Goal: Transaction & Acquisition: Book appointment/travel/reservation

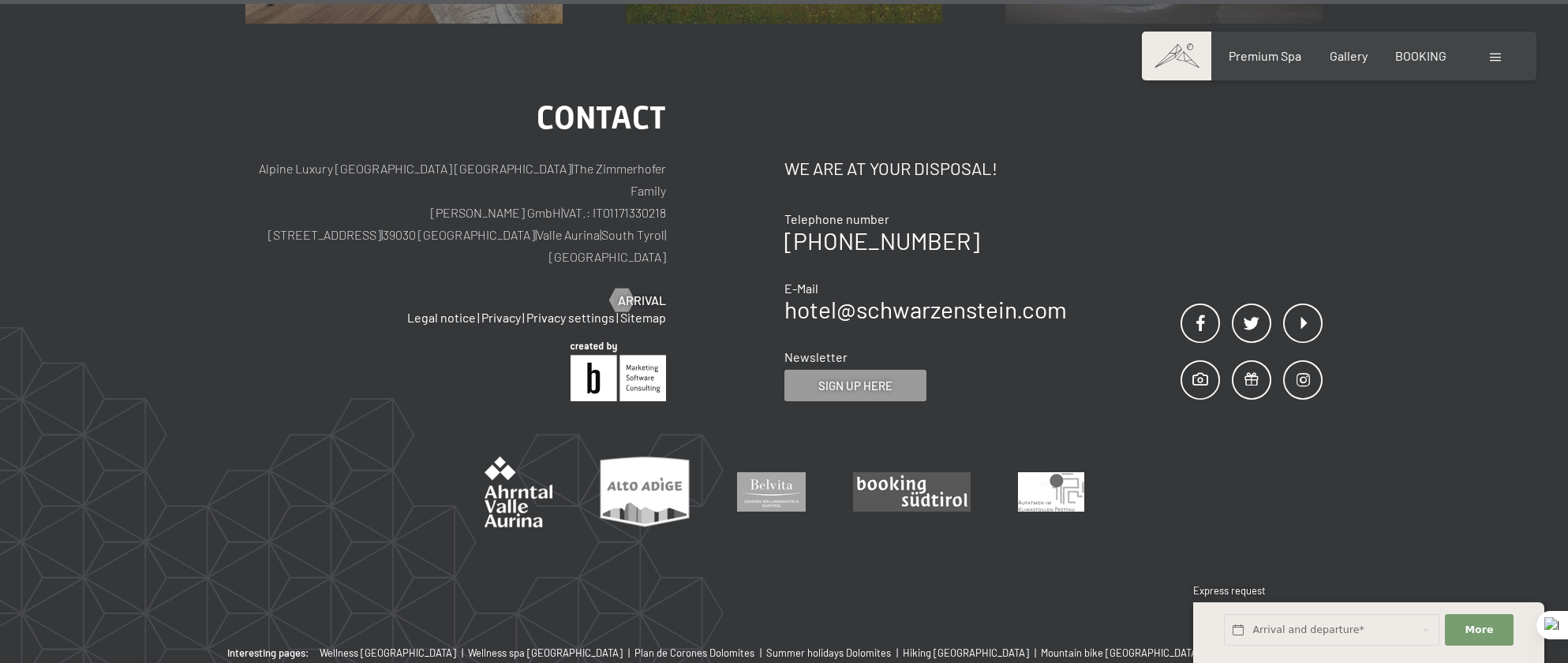
scroll to position [8103, 0]
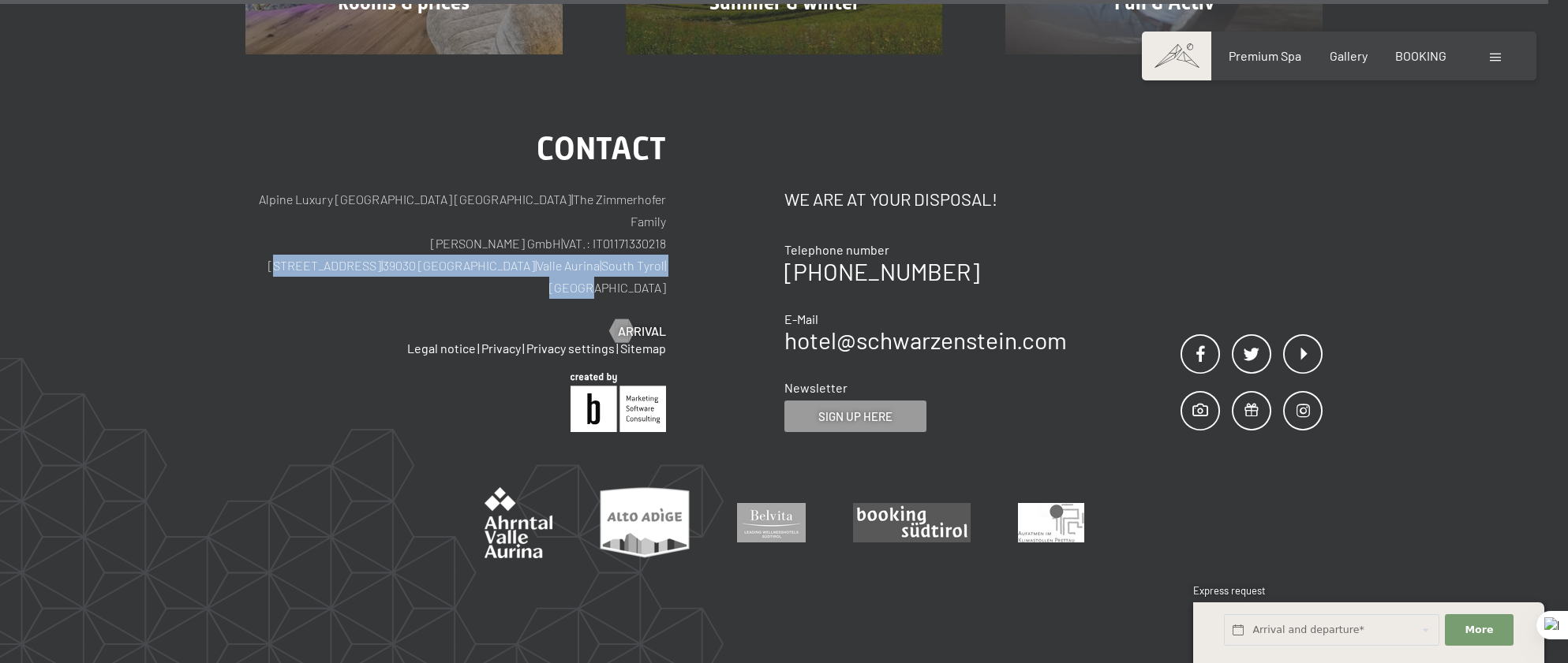
drag, startPoint x: 675, startPoint y: 223, endPoint x: 338, endPoint y: 223, distance: 337.0
click at [338, 223] on div "Contact Alpine Luxury SPA Resort SCHWARZENSTEIN | The Zimmerhofer Family Otmar …" at bounding box center [515, 283] width 539 height 300
copy p "Via del paese 11 | 39030 Lutago | Valle Aurina | South Tyrol | Italy"
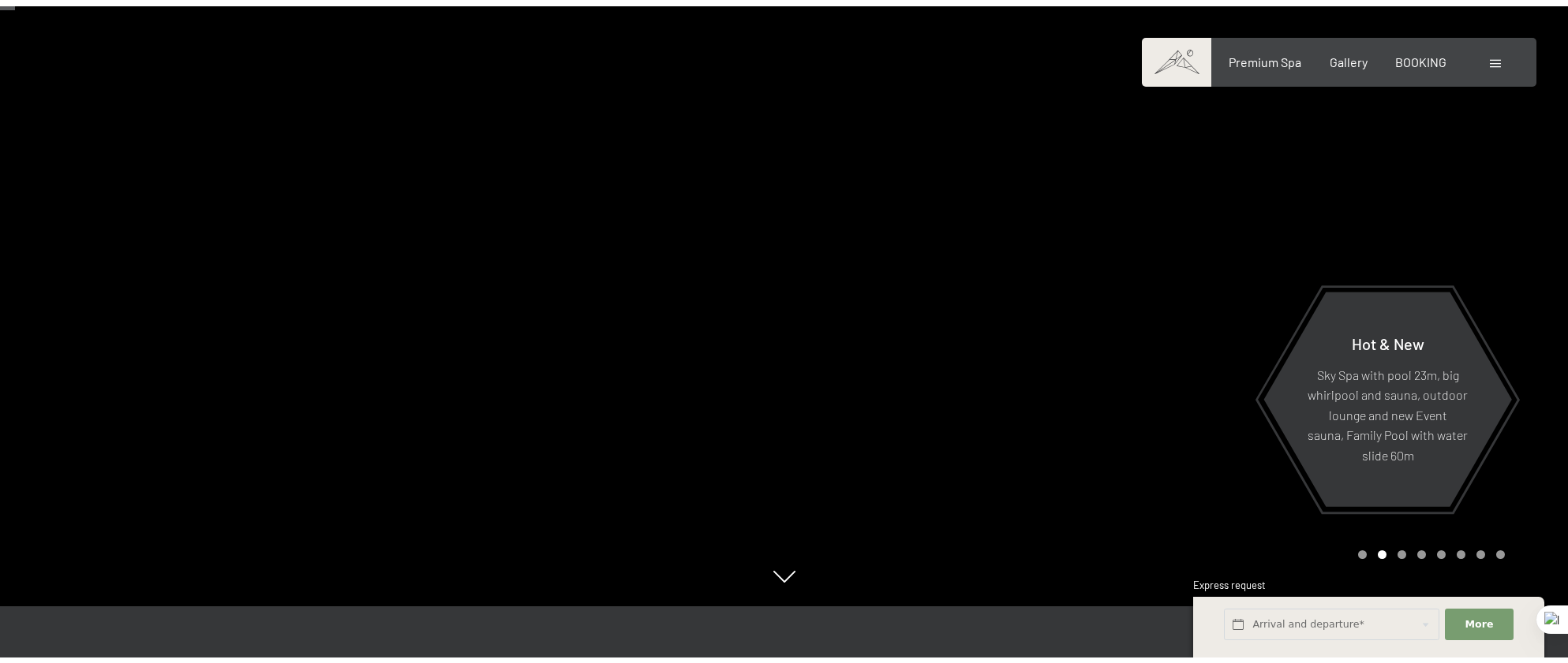
scroll to position [79, 0]
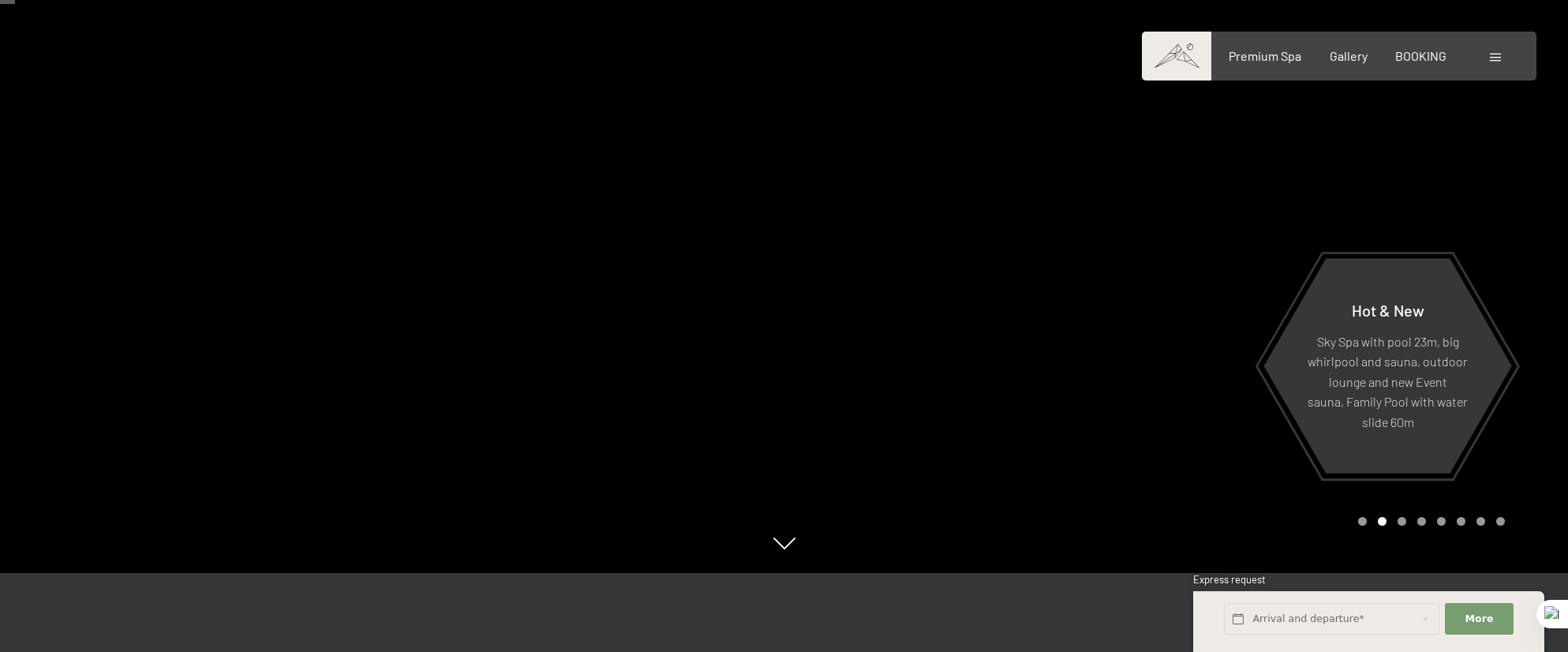
click at [941, 265] on div at bounding box center [1177, 246] width 785 height 652
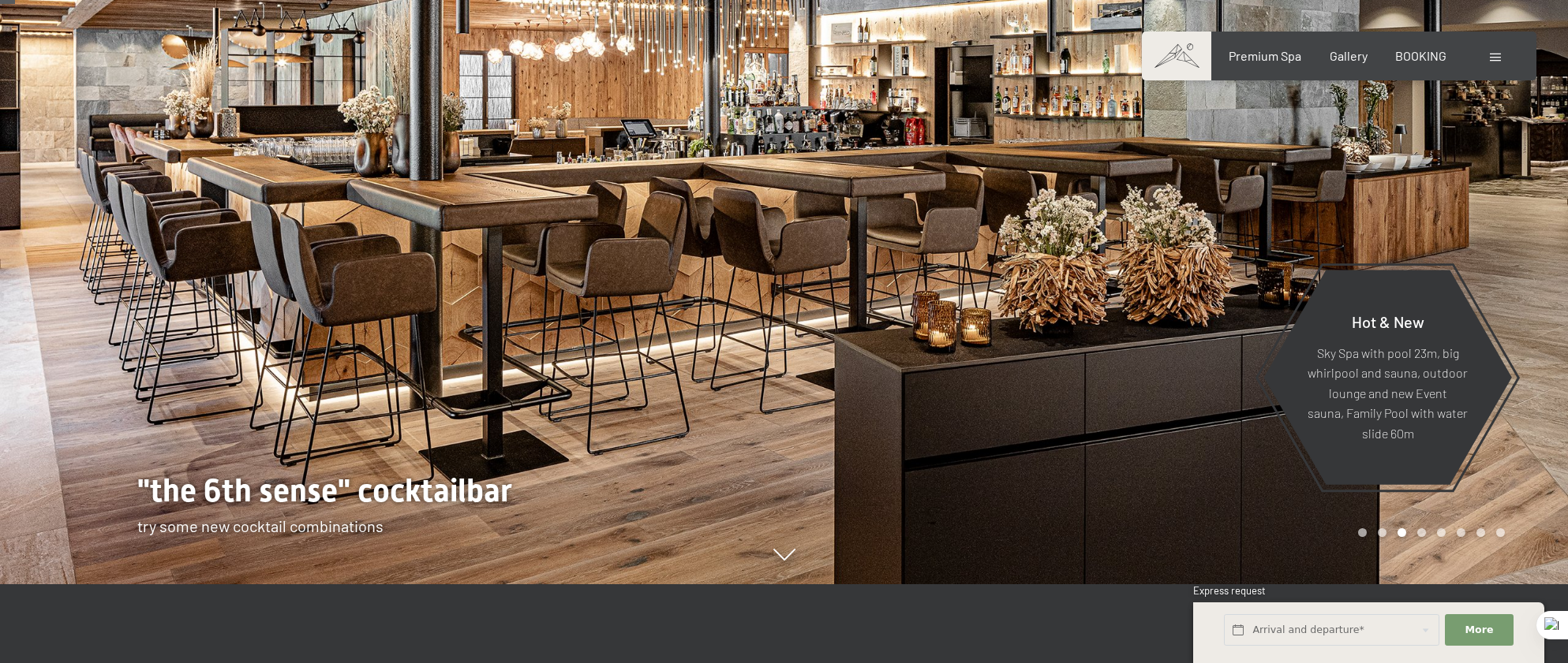
click at [688, 314] on div at bounding box center [392, 252] width 785 height 663
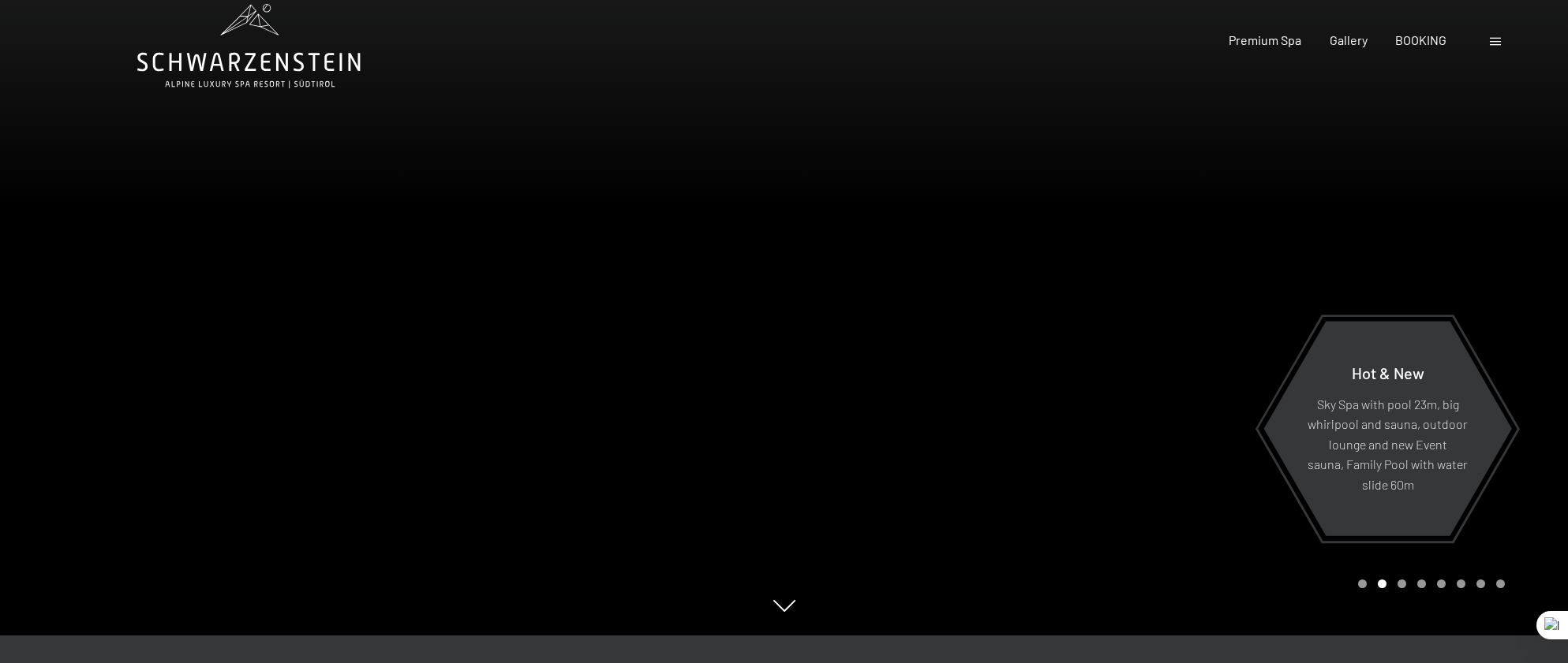
scroll to position [0, 0]
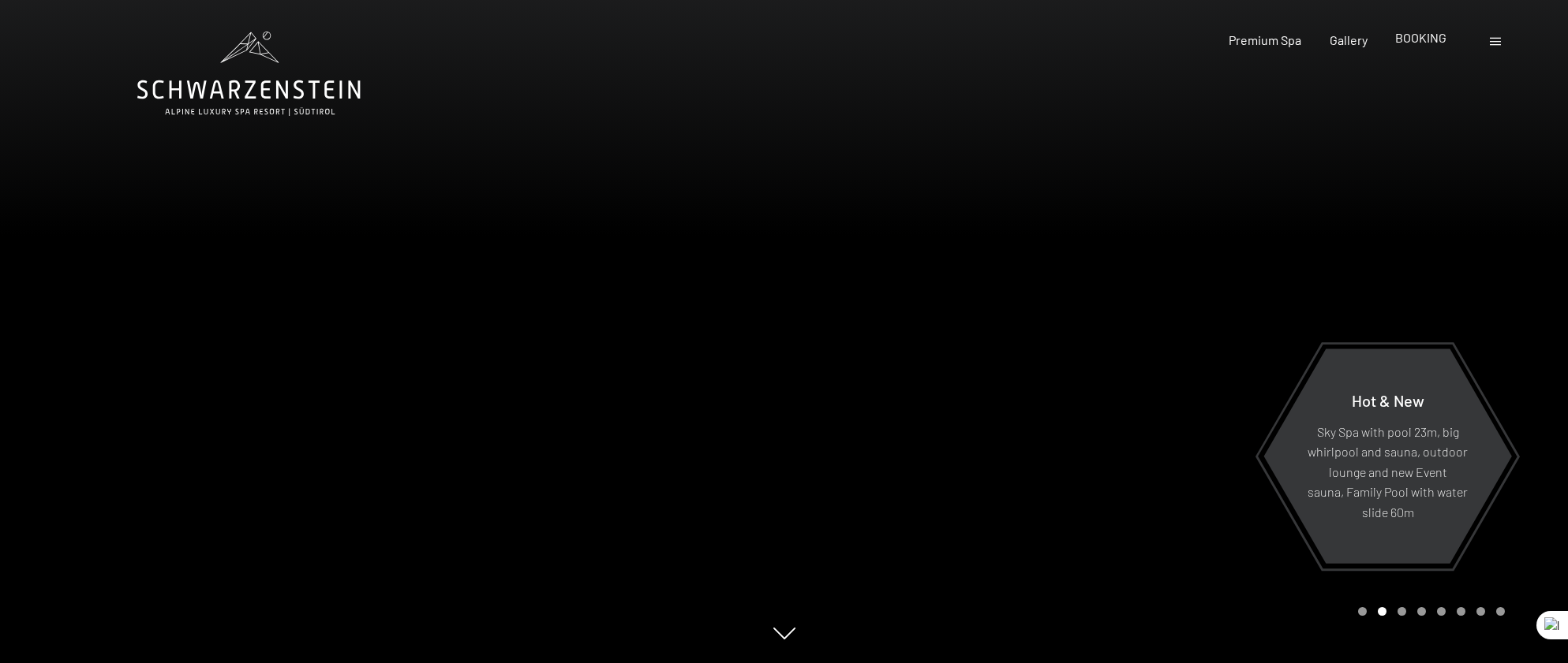
click at [1413, 41] on span "BOOKING" at bounding box center [1420, 38] width 51 height 15
click at [1412, 34] on span "BOOKING" at bounding box center [1420, 38] width 51 height 15
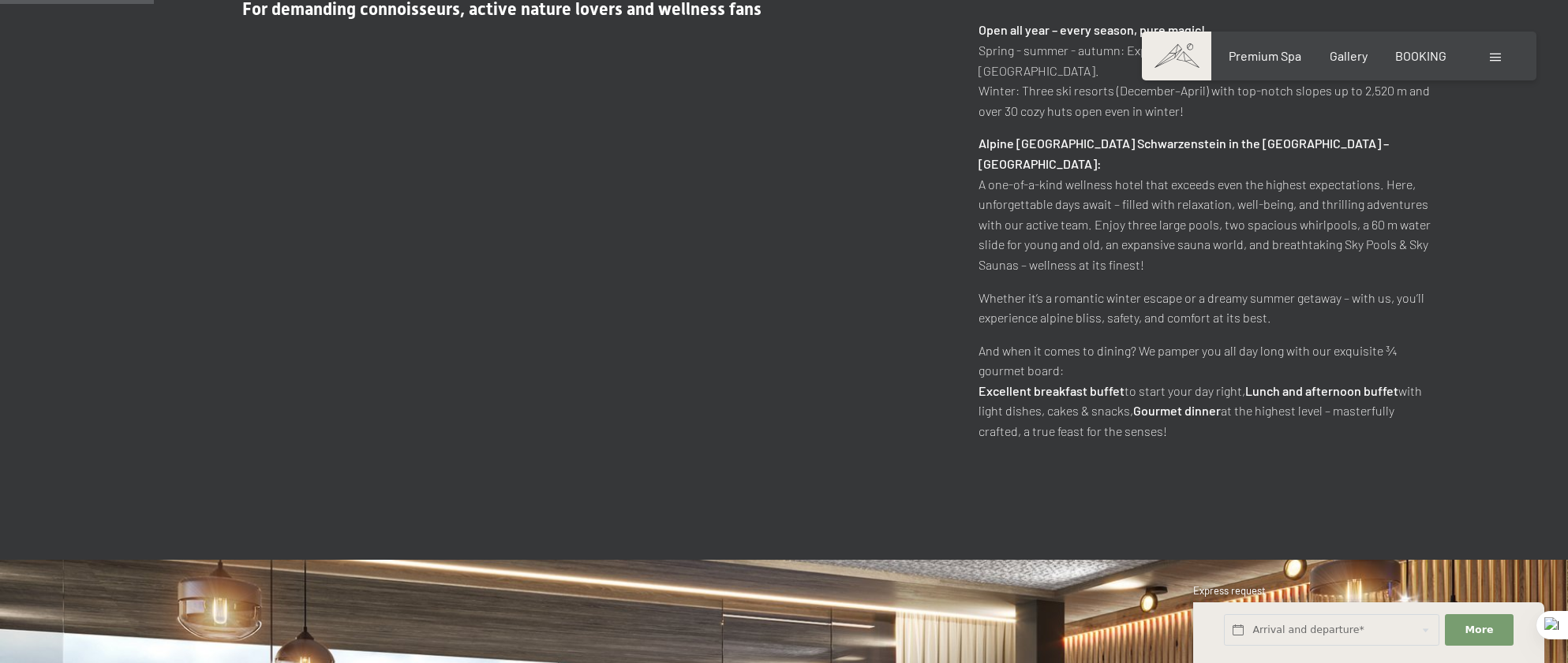
scroll to position [552, 0]
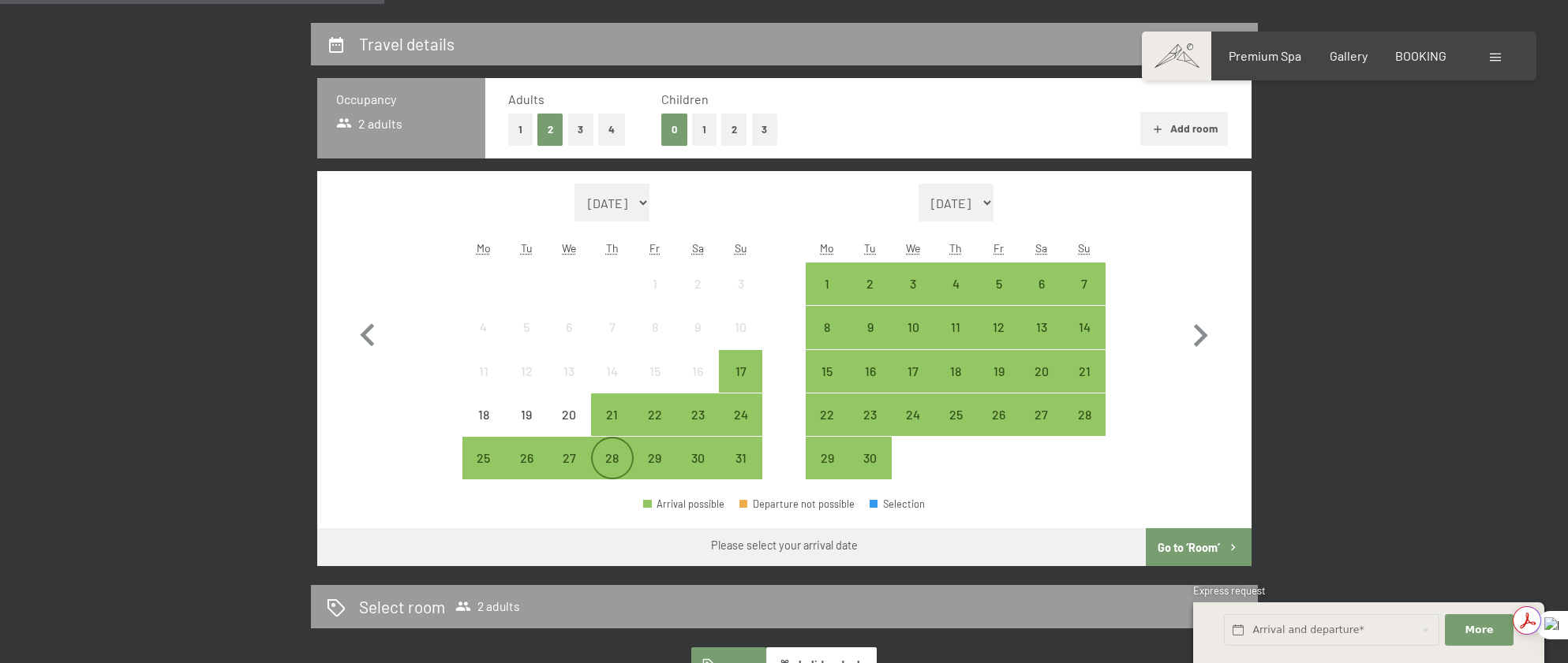
click at [620, 461] on div "28" at bounding box center [612, 471] width 40 height 40
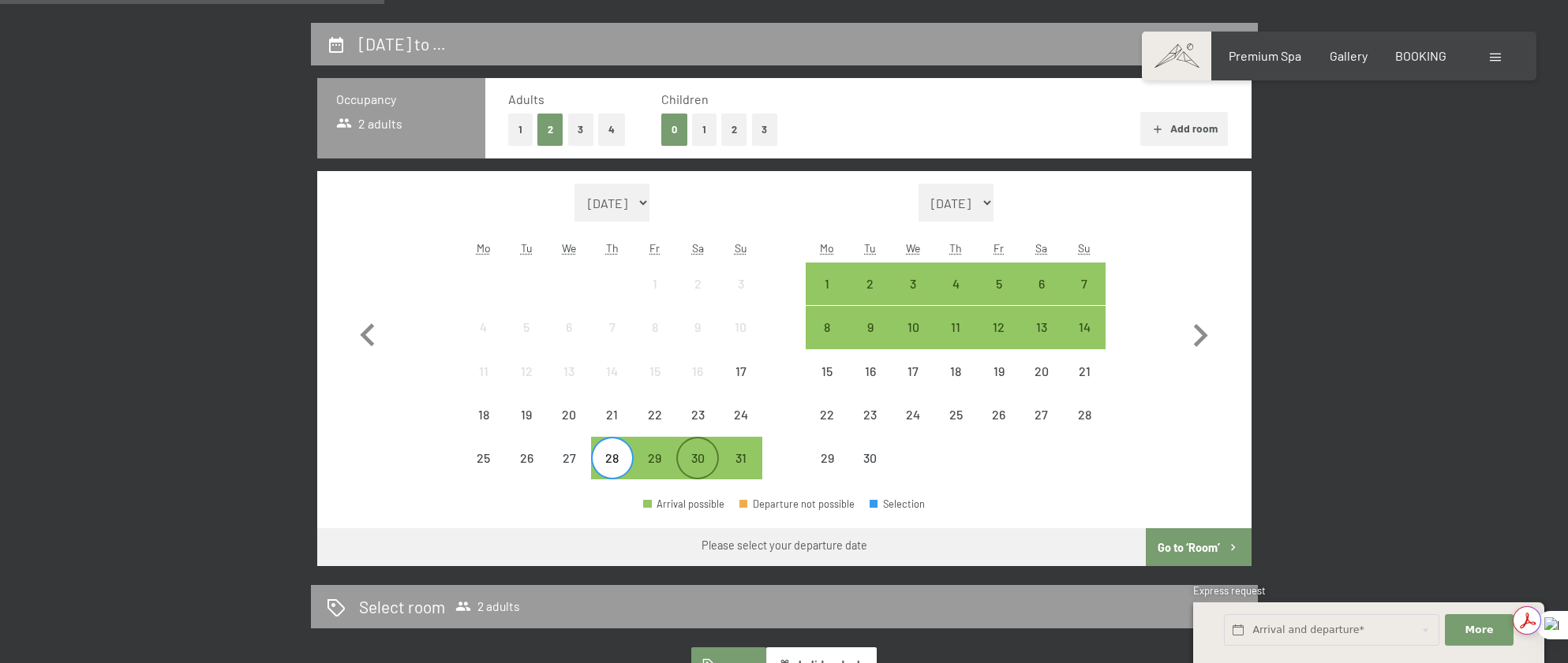
click at [701, 456] on div "30" at bounding box center [697, 471] width 40 height 40
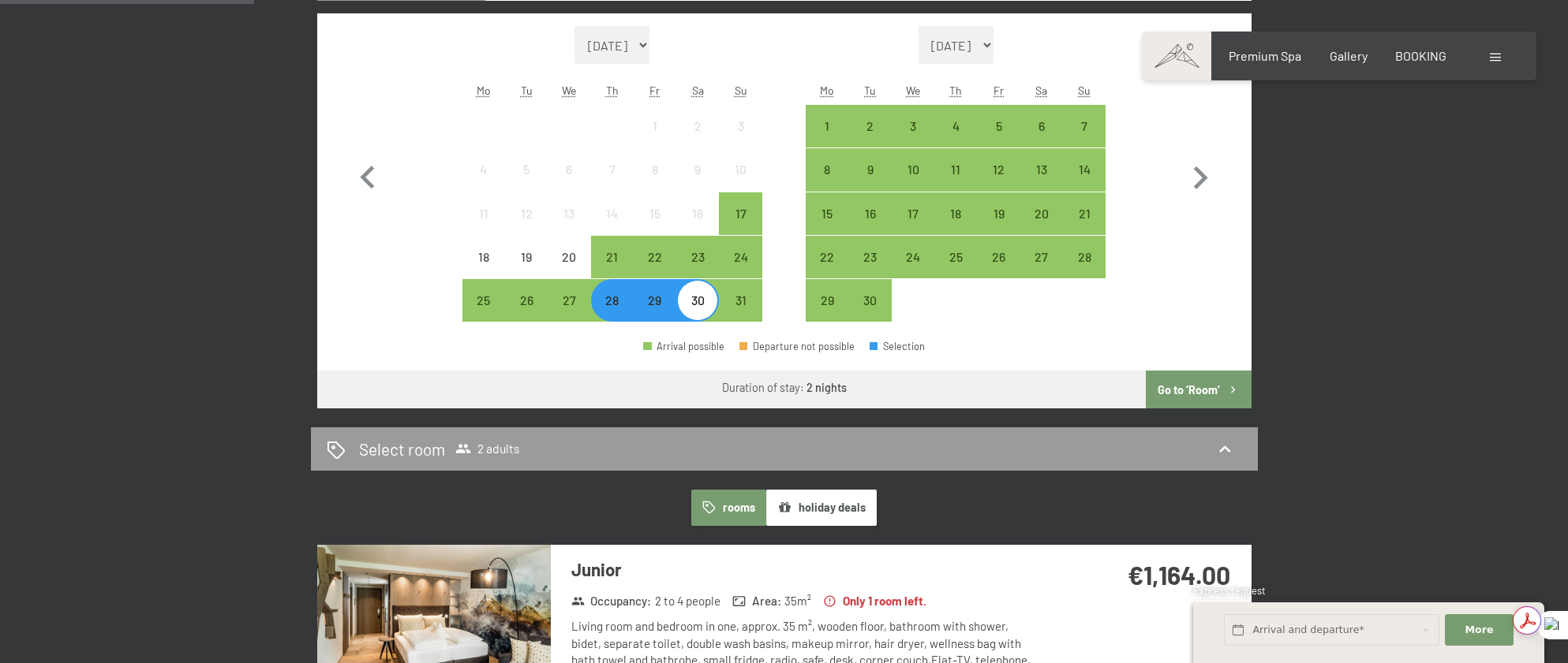
click at [1172, 399] on button "Go to ‘Room’" at bounding box center [1198, 389] width 105 height 38
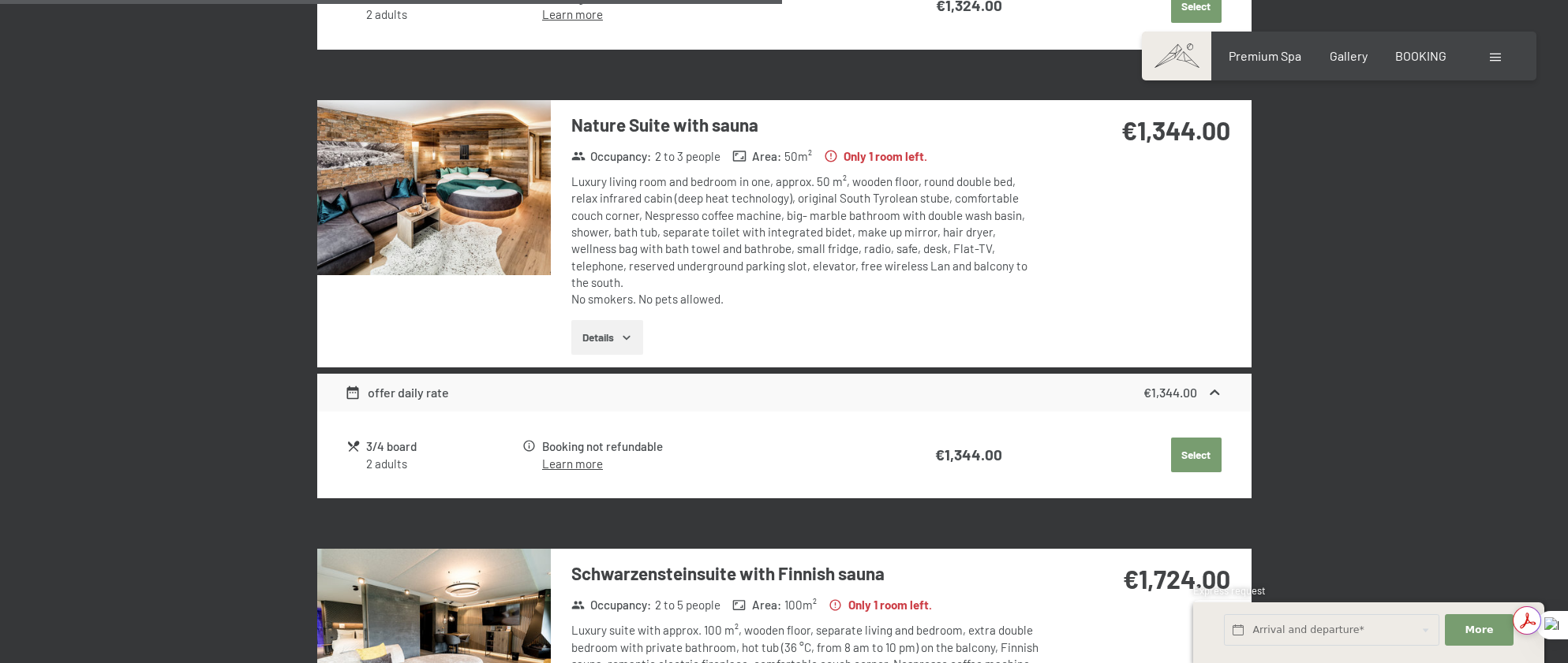
scroll to position [1522, 0]
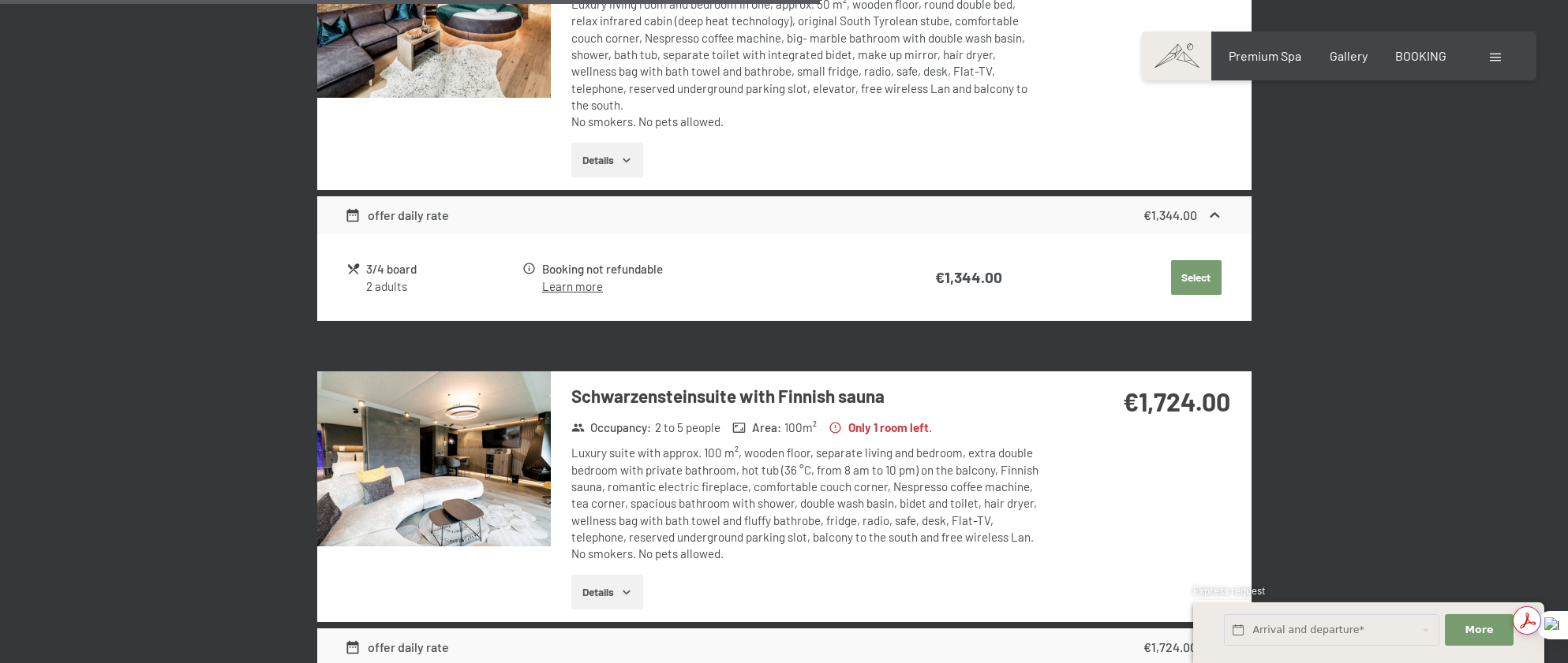
click at [631, 586] on icon "button" at bounding box center [627, 592] width 13 height 13
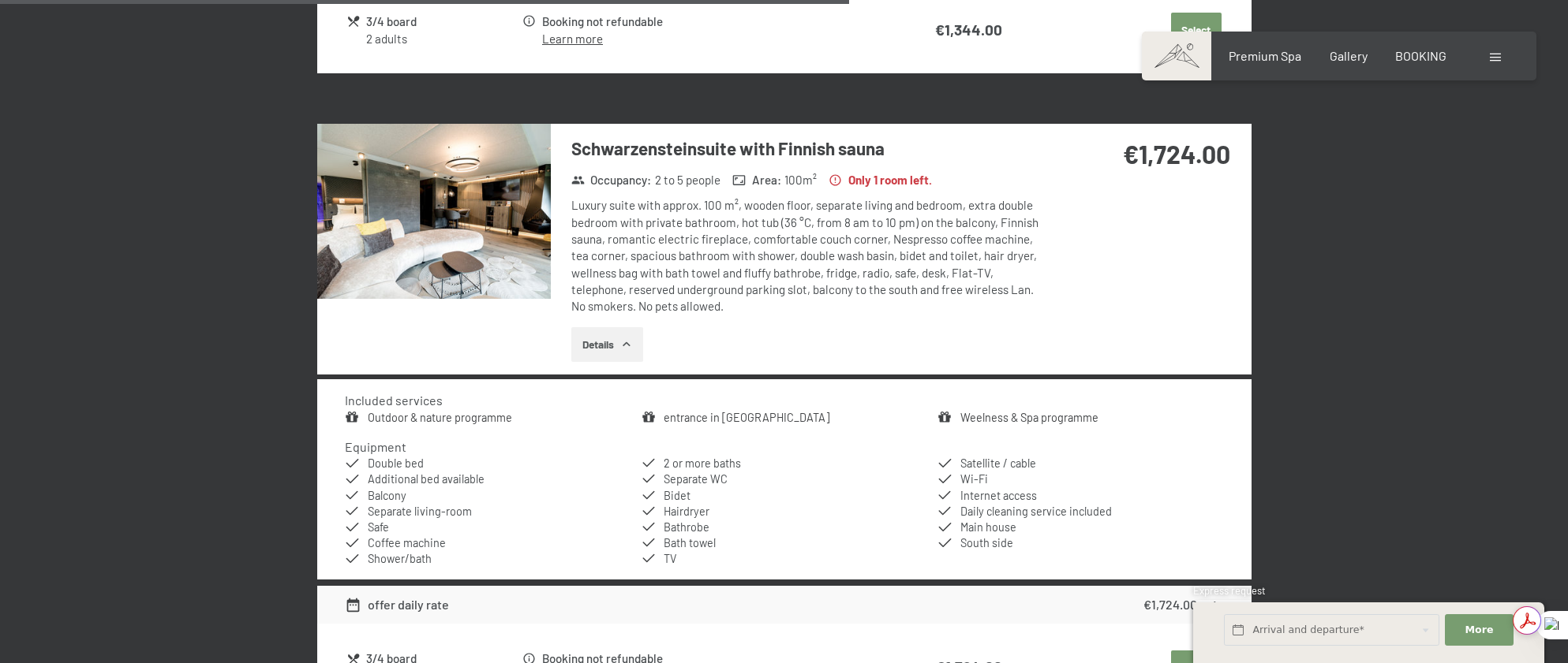
scroll to position [1679, 0]
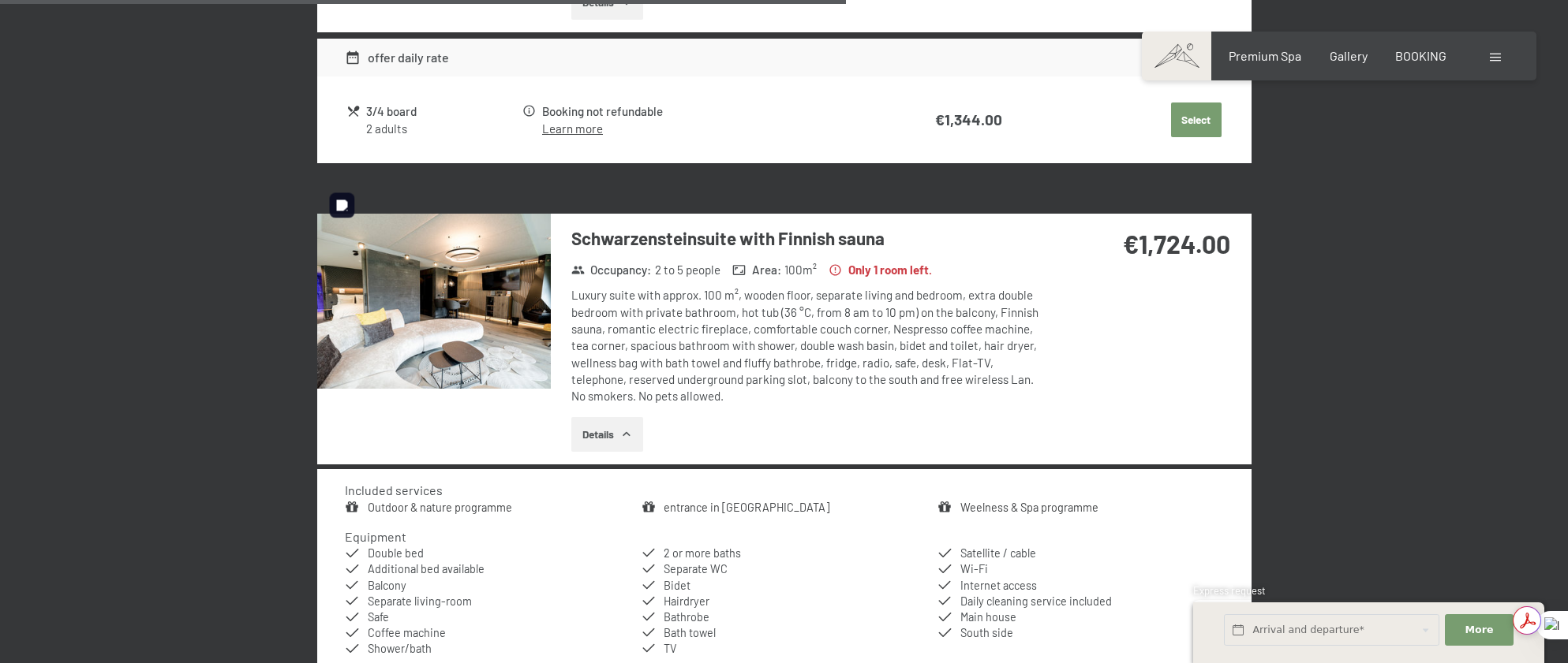
click at [420, 288] on img at bounding box center [434, 301] width 234 height 175
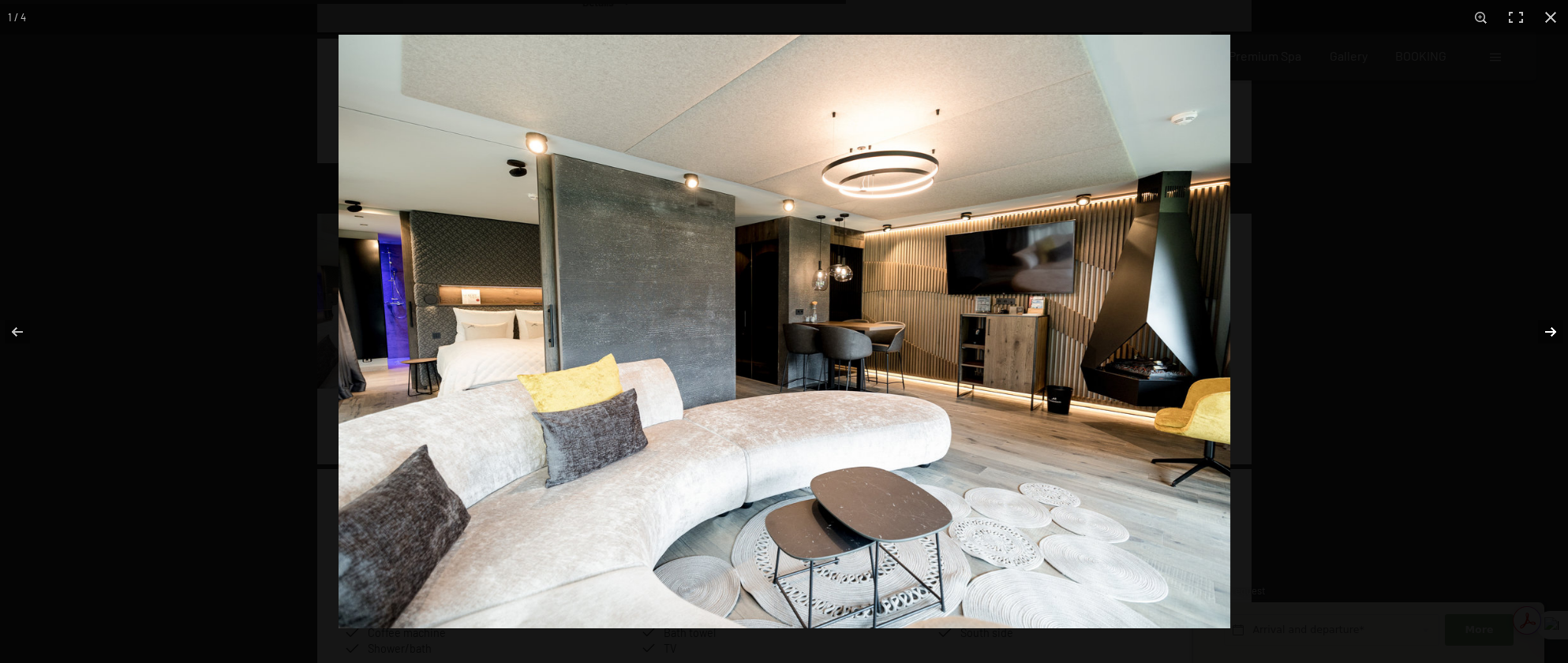
click at [1555, 330] on button "button" at bounding box center [1540, 332] width 55 height 79
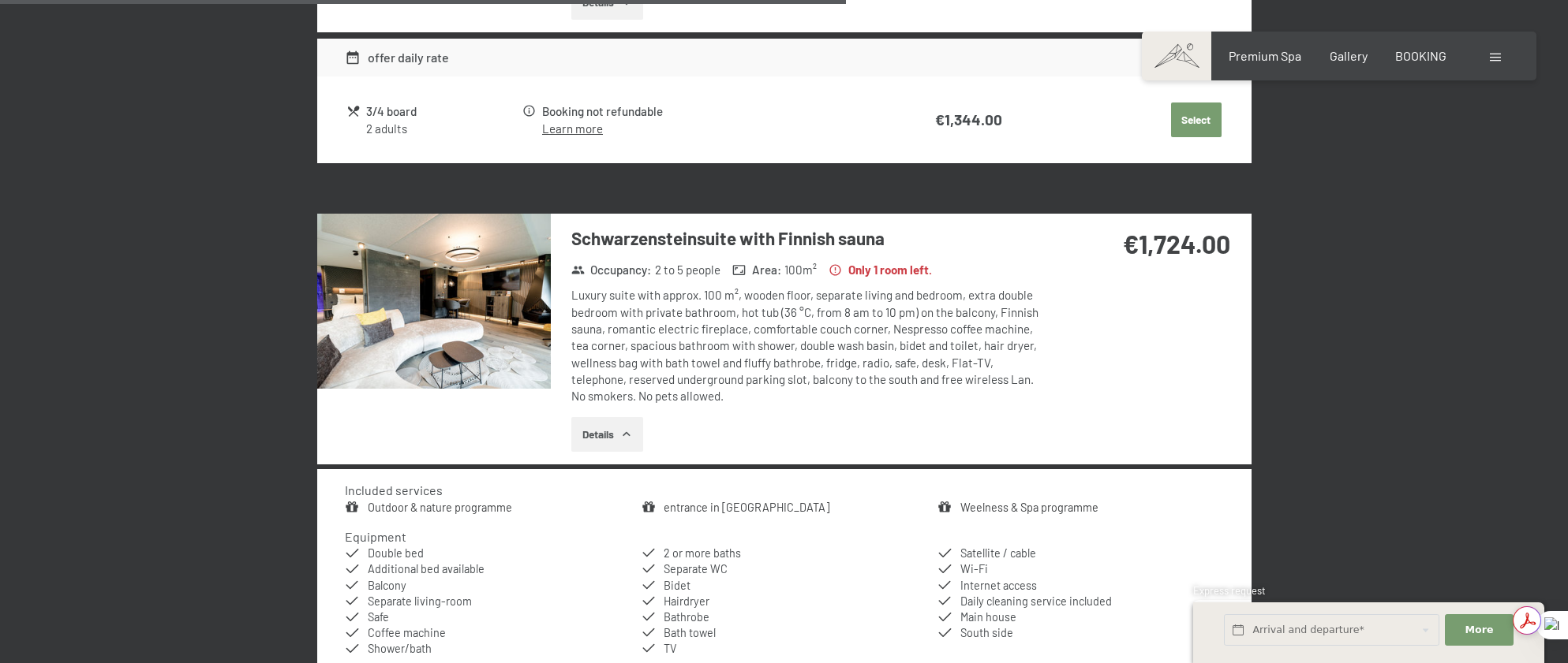
click at [0, 0] on button "button" at bounding box center [0, 0] width 0 height 0
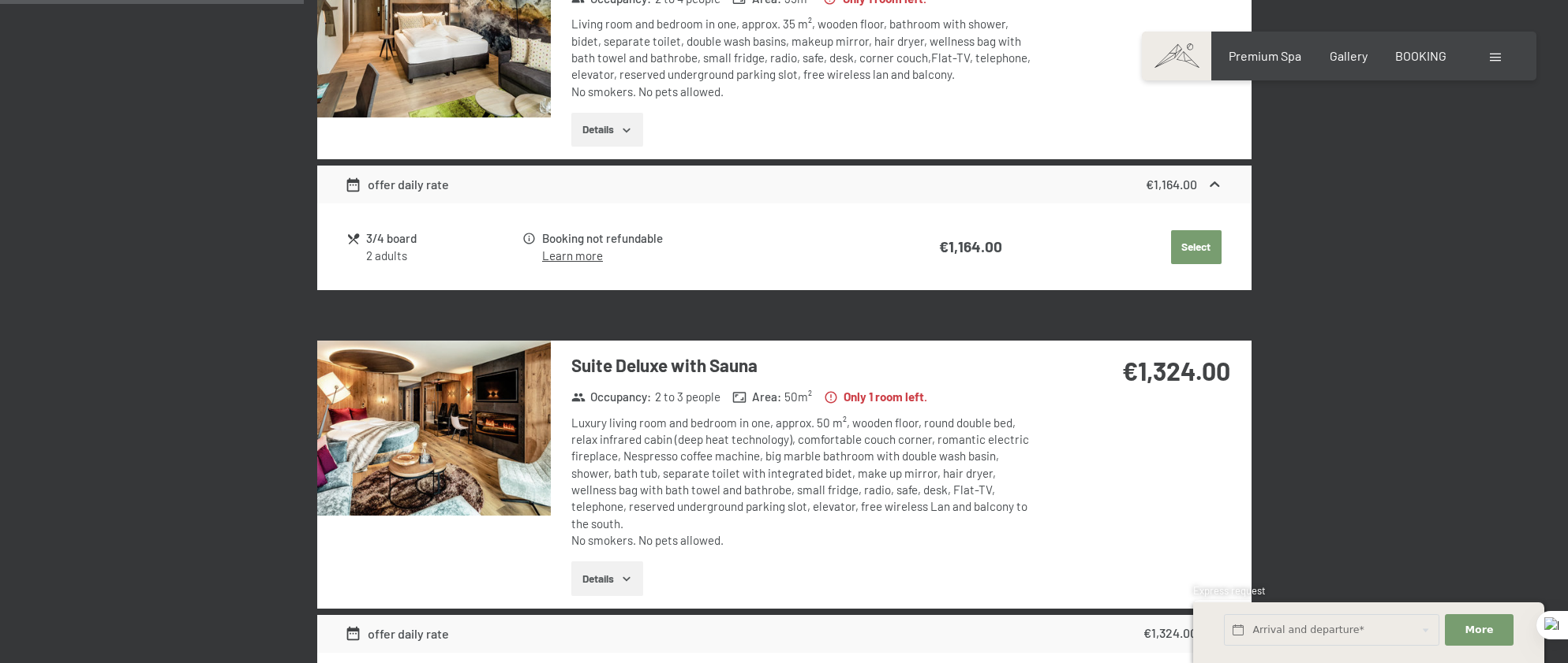
scroll to position [339, 0]
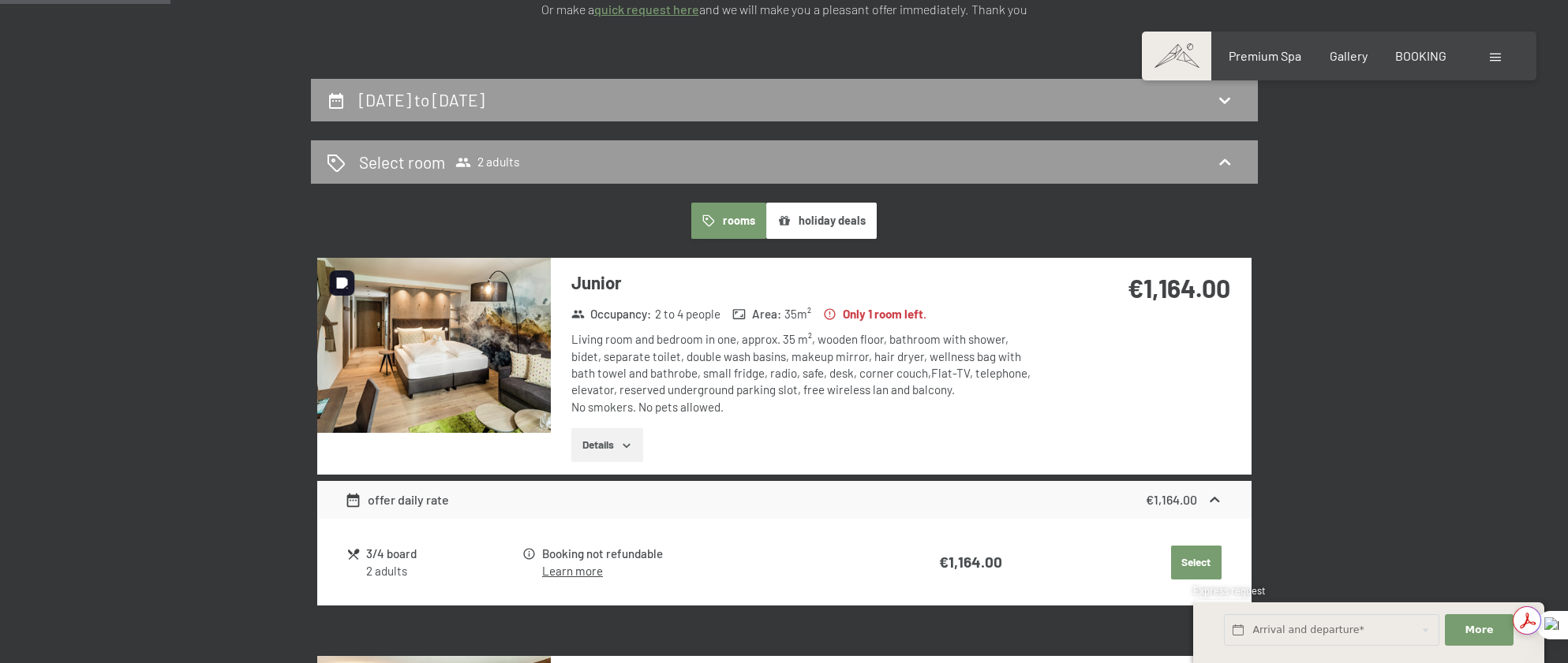
click at [453, 335] on img at bounding box center [434, 345] width 234 height 175
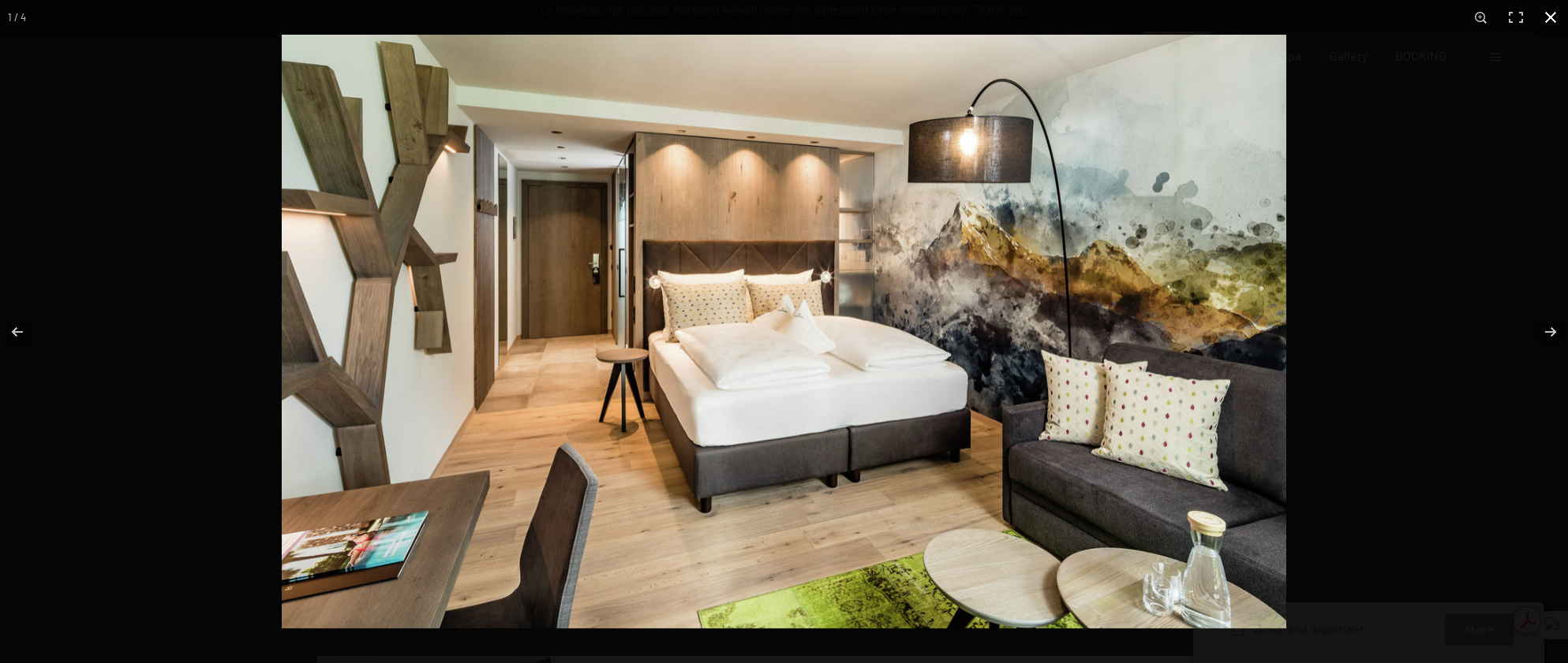
click at [1557, 15] on button "button" at bounding box center [1551, 17] width 35 height 35
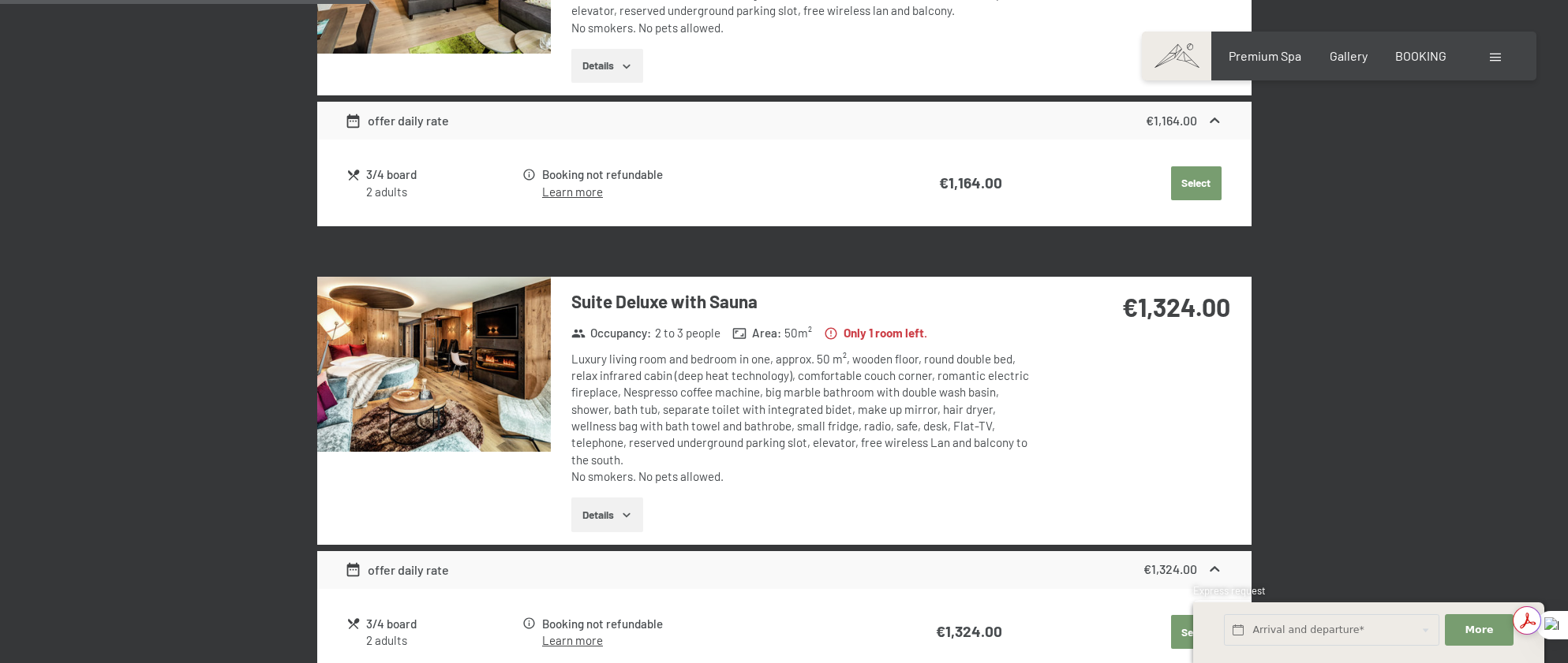
scroll to position [732, 0]
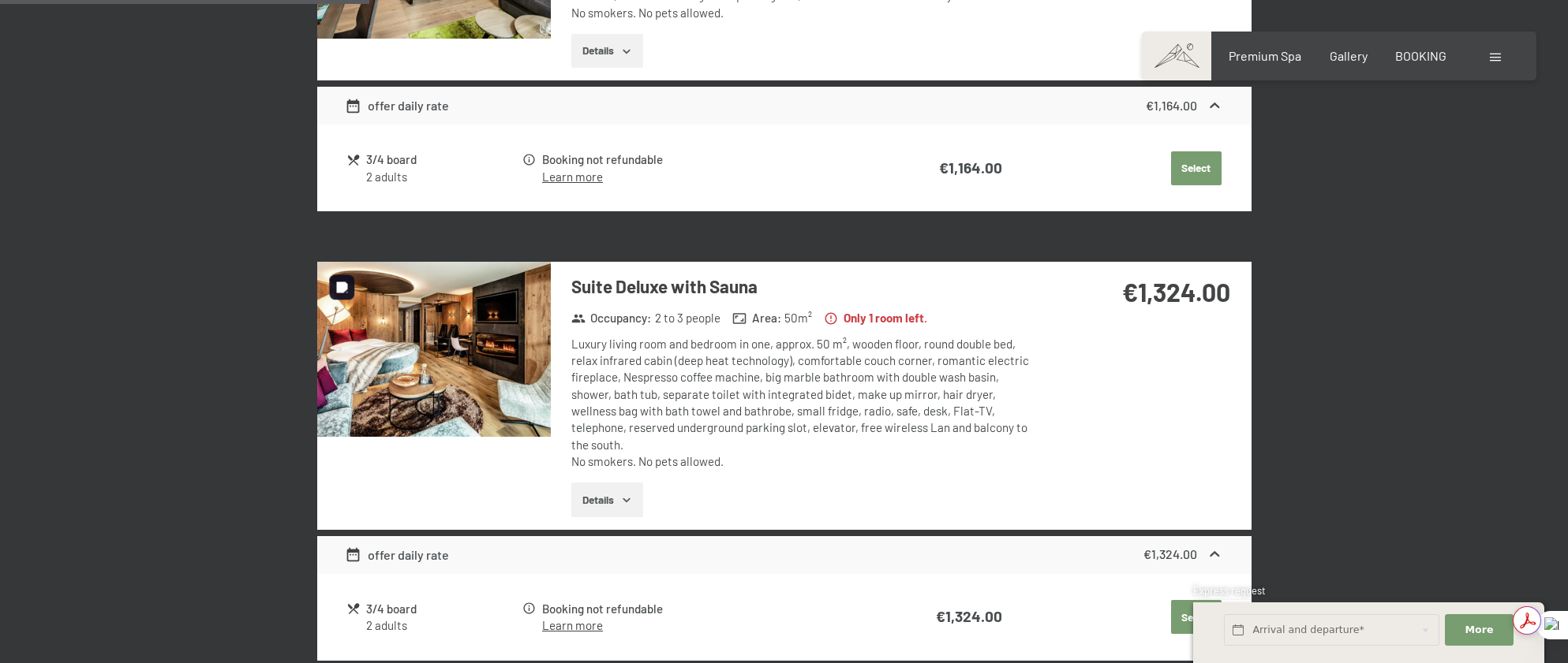
click at [434, 342] on img at bounding box center [434, 348] width 234 height 175
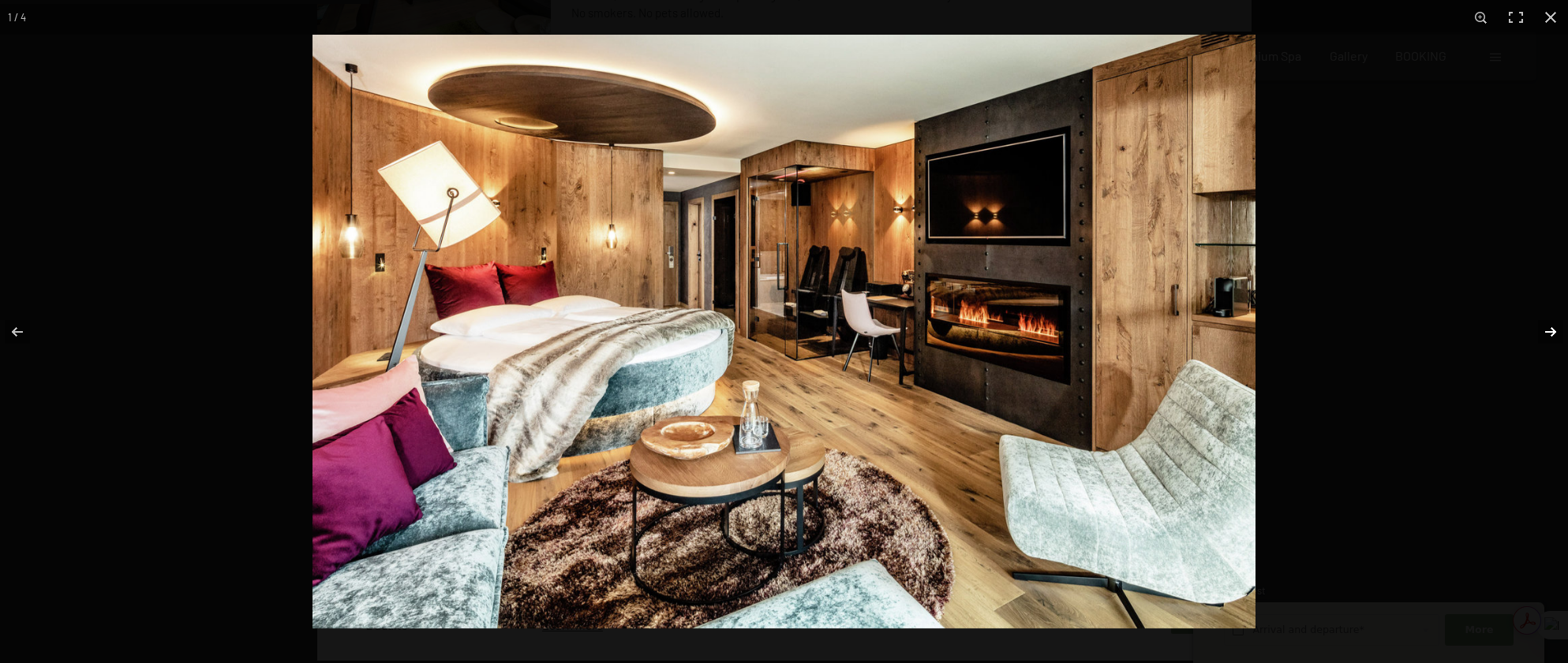
click at [1537, 323] on button "button" at bounding box center [1540, 332] width 55 height 79
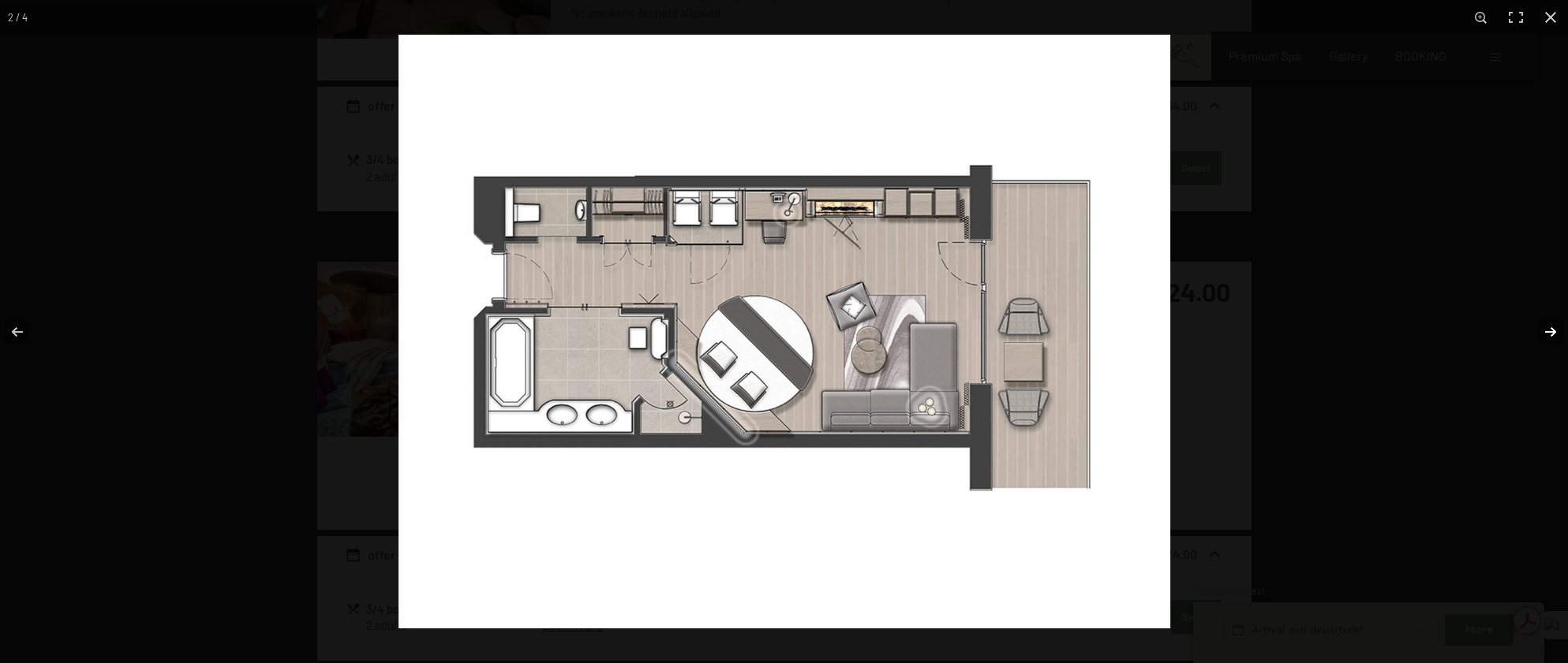
click at [1554, 332] on button "button" at bounding box center [1540, 332] width 55 height 79
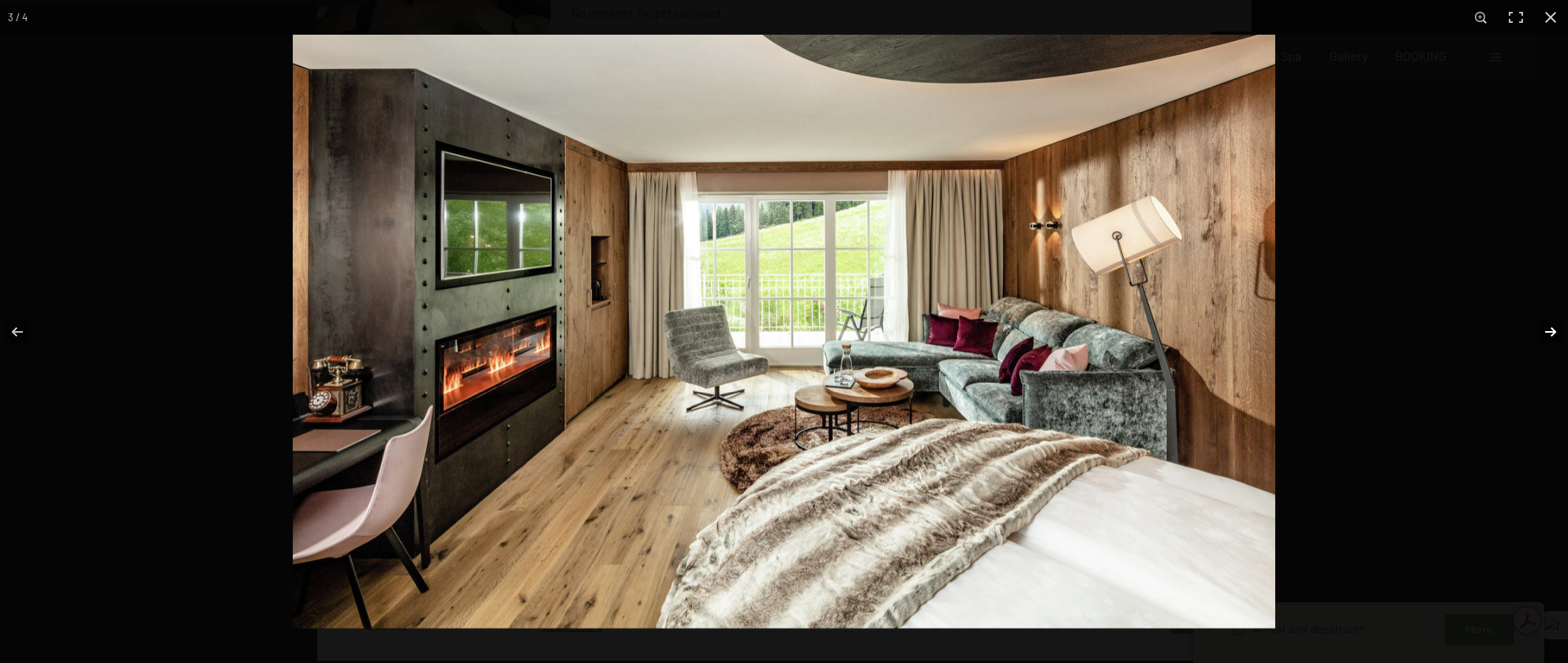
click at [1554, 332] on button "button" at bounding box center [1540, 332] width 55 height 79
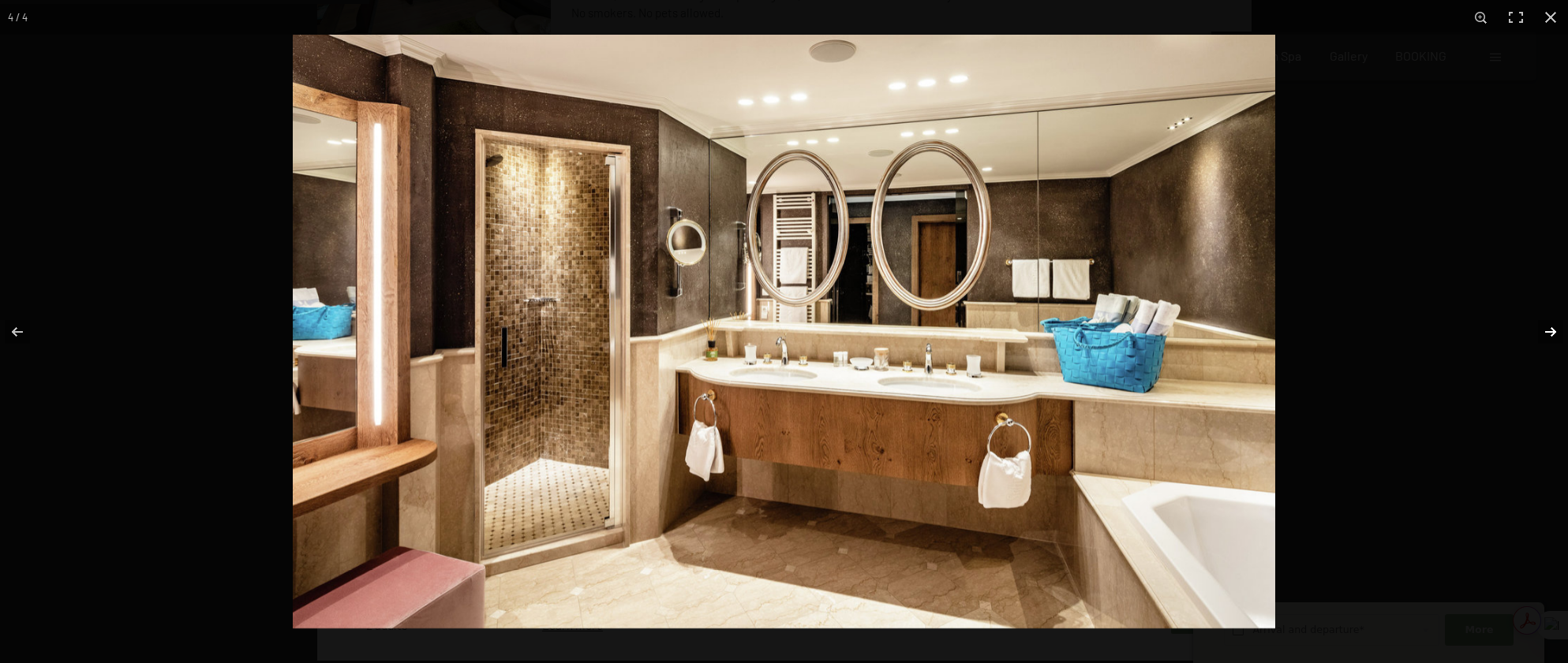
click at [1554, 332] on button "button" at bounding box center [1540, 332] width 55 height 79
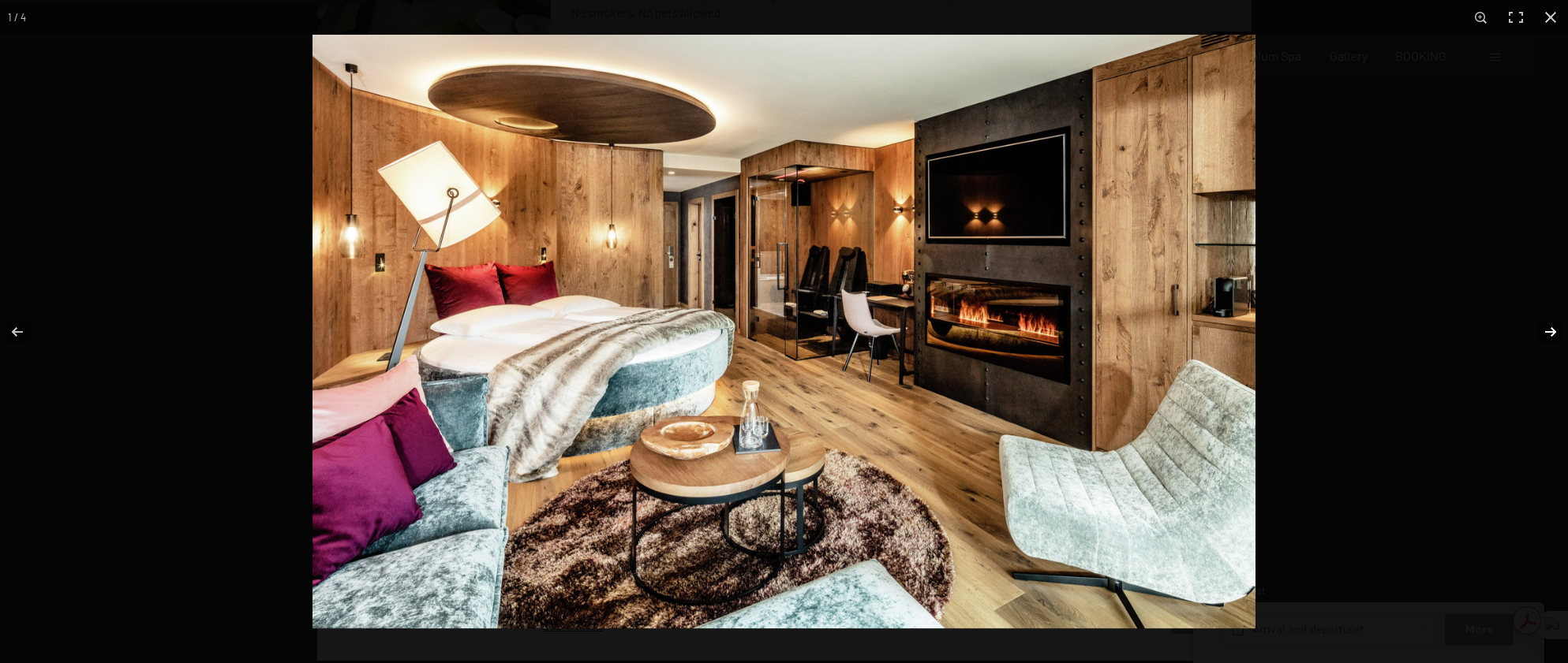
click at [1554, 332] on button "button" at bounding box center [1540, 332] width 55 height 79
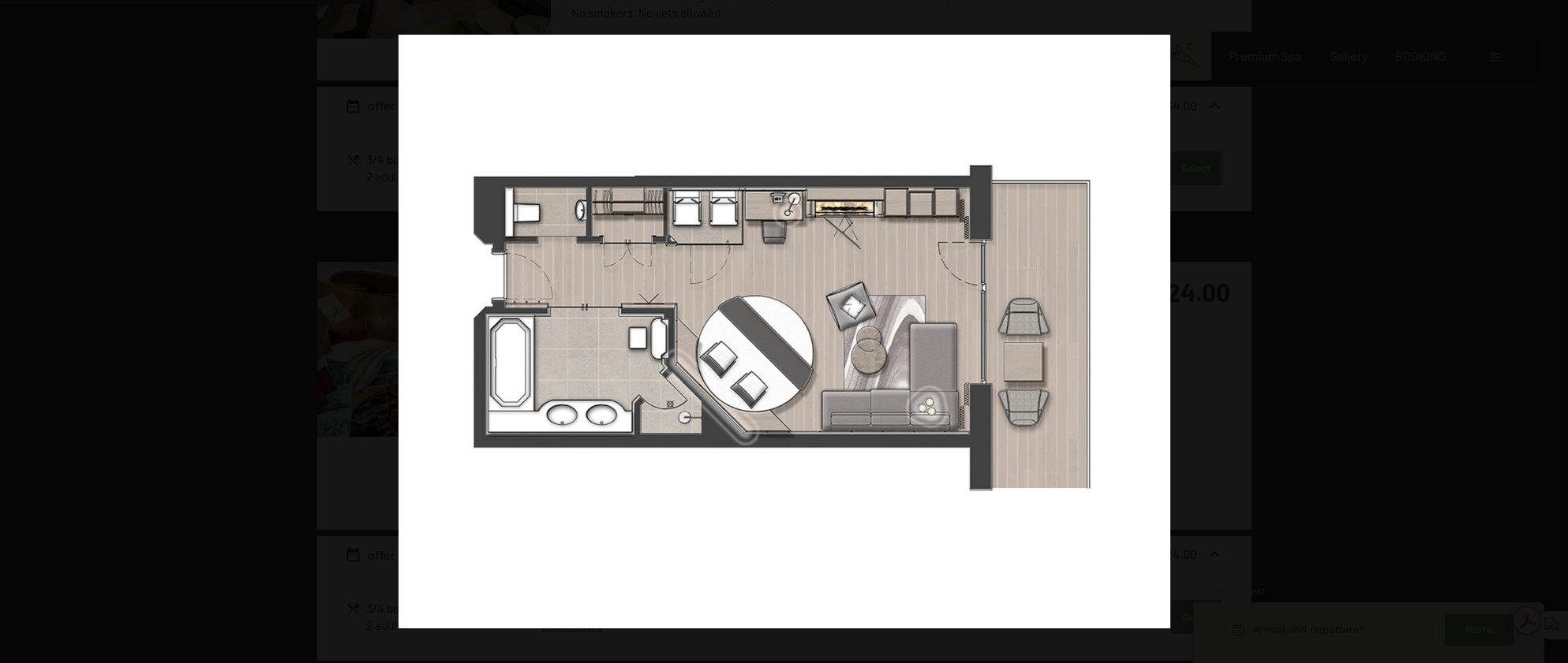
click at [11, 326] on button "button" at bounding box center [27, 332] width 55 height 79
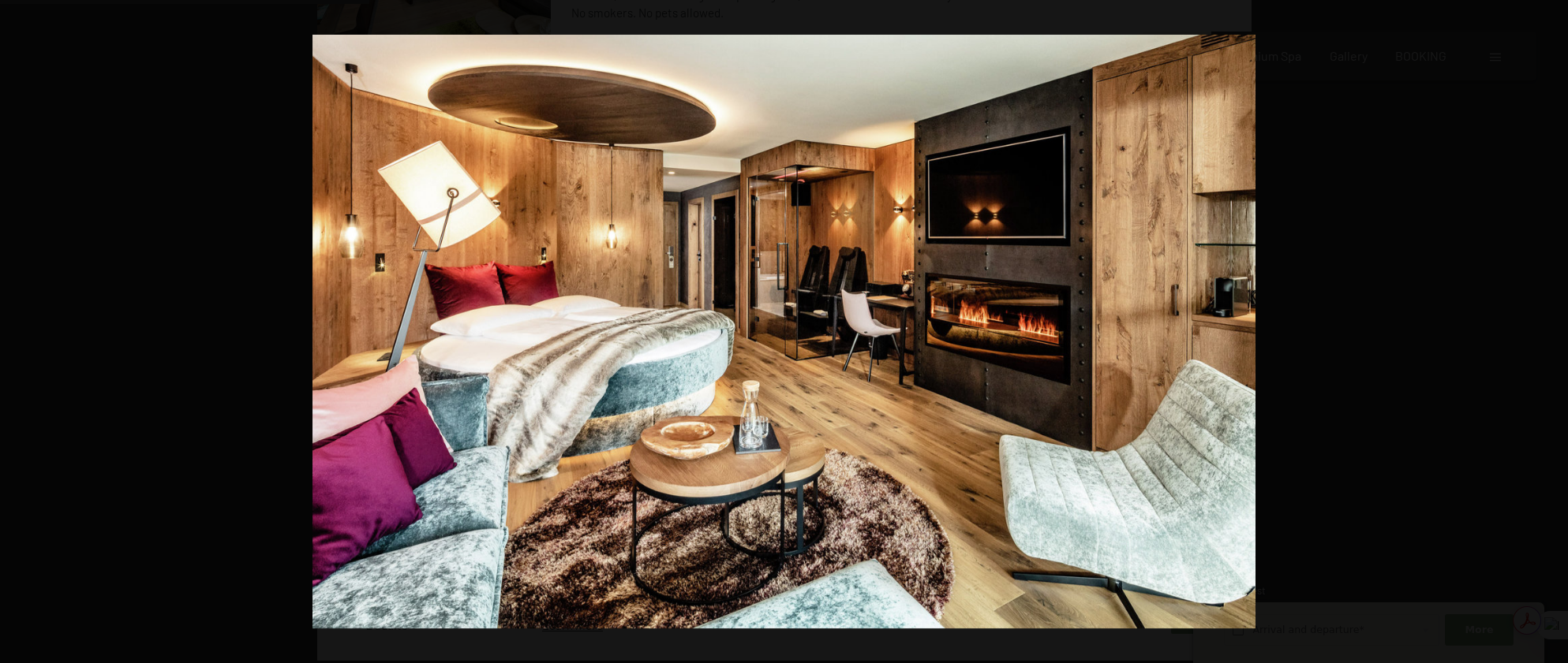
click at [11, 326] on button "button" at bounding box center [27, 332] width 55 height 79
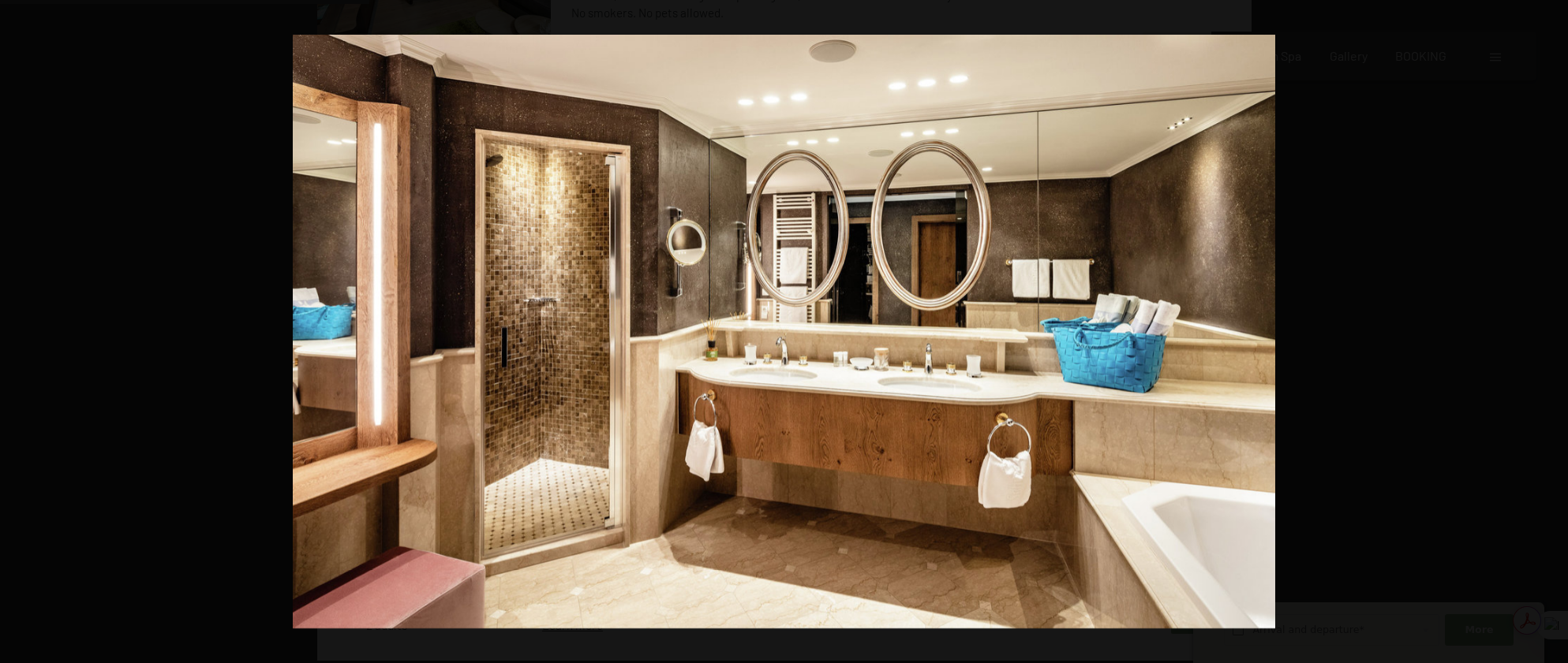
click at [11, 326] on button "button" at bounding box center [27, 332] width 55 height 79
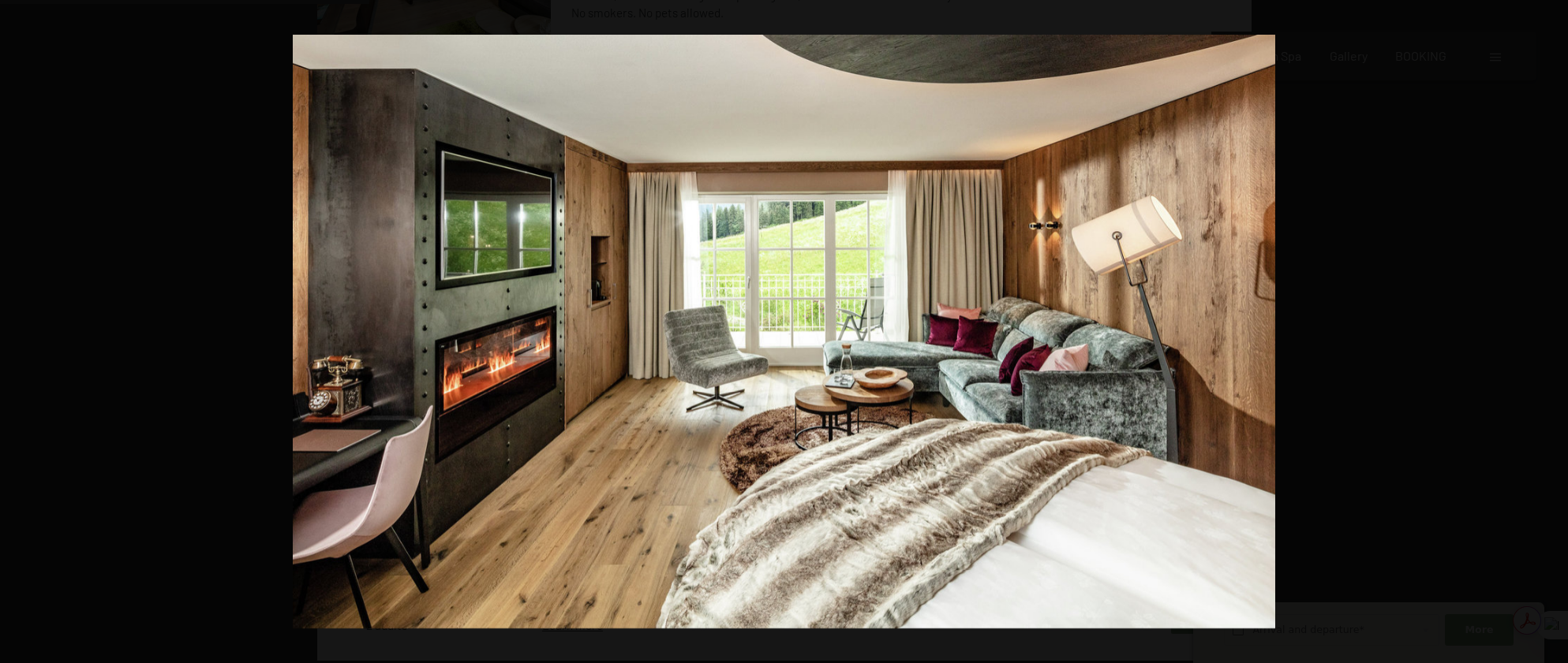
click at [11, 326] on button "button" at bounding box center [27, 332] width 55 height 79
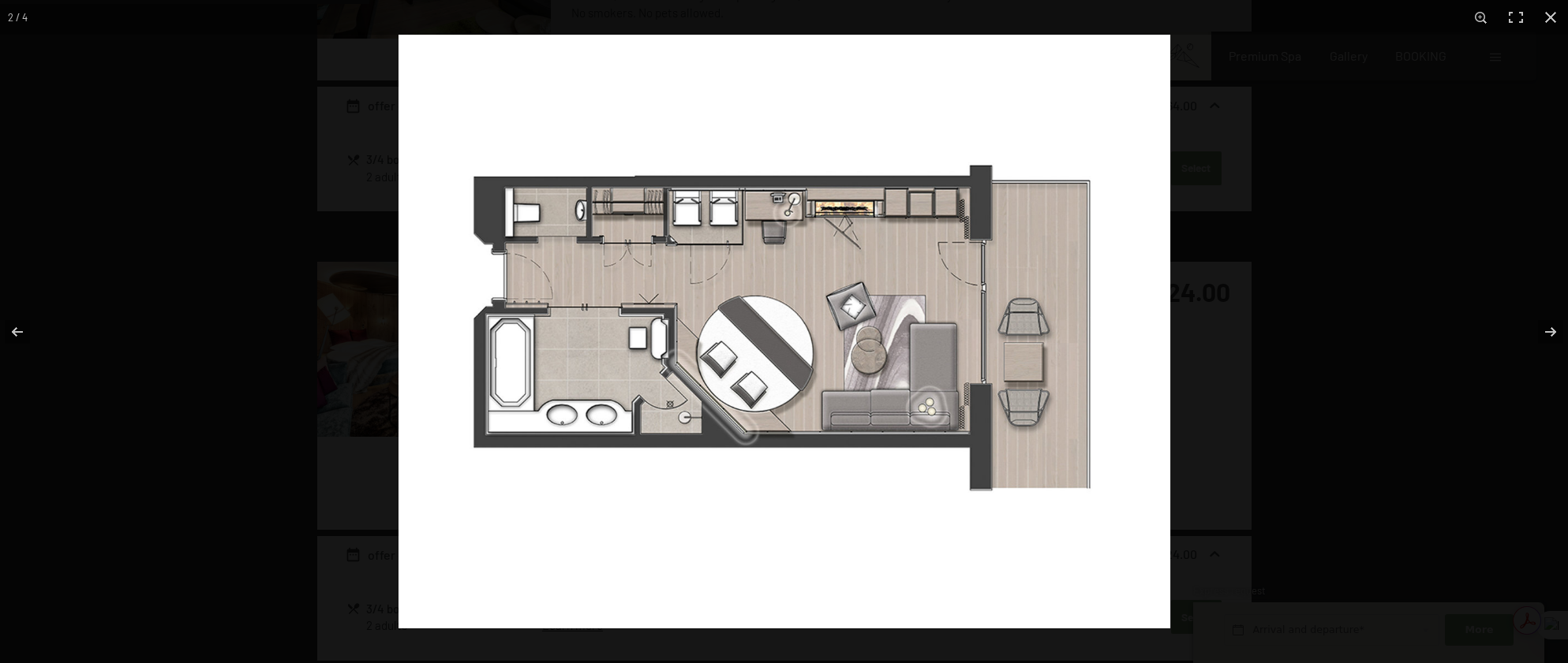
click at [633, 213] on img at bounding box center [784, 332] width 771 height 594
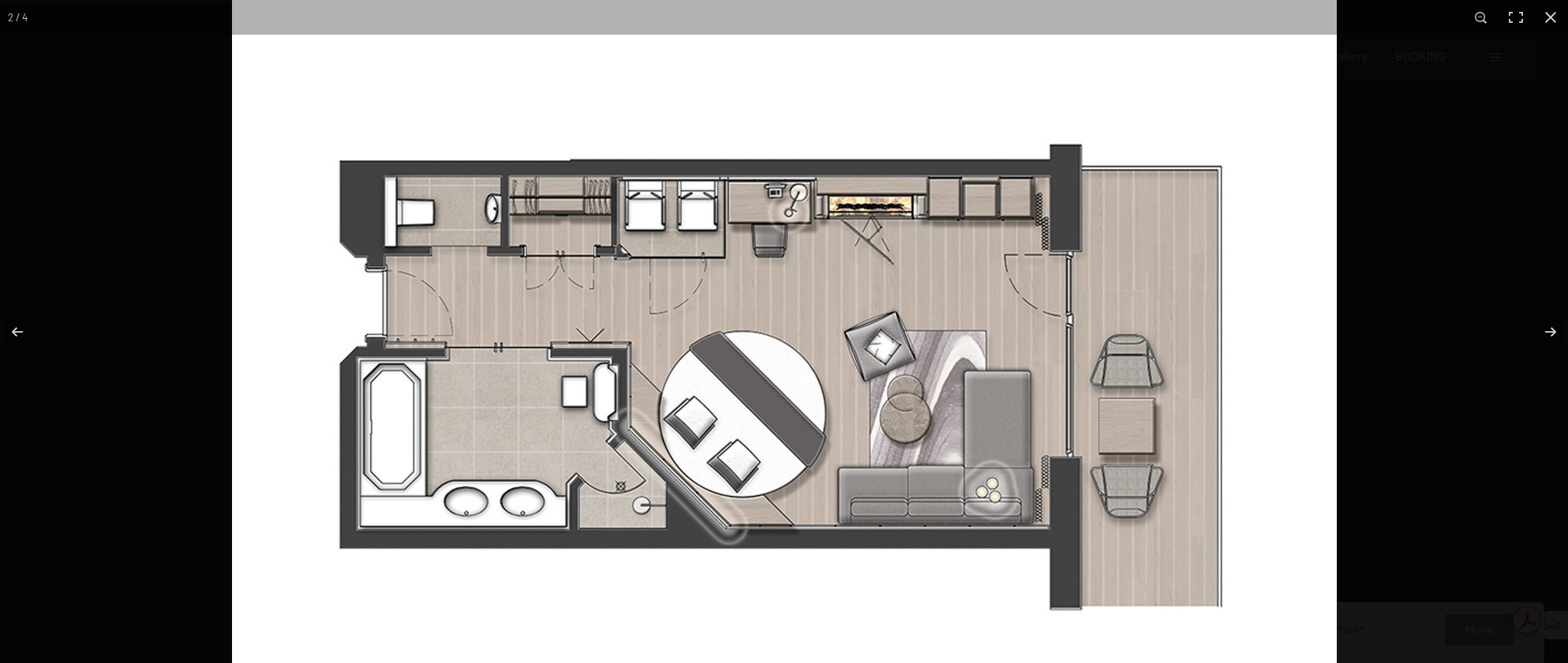
click at [716, 228] on img at bounding box center [784, 382] width 1105 height 850
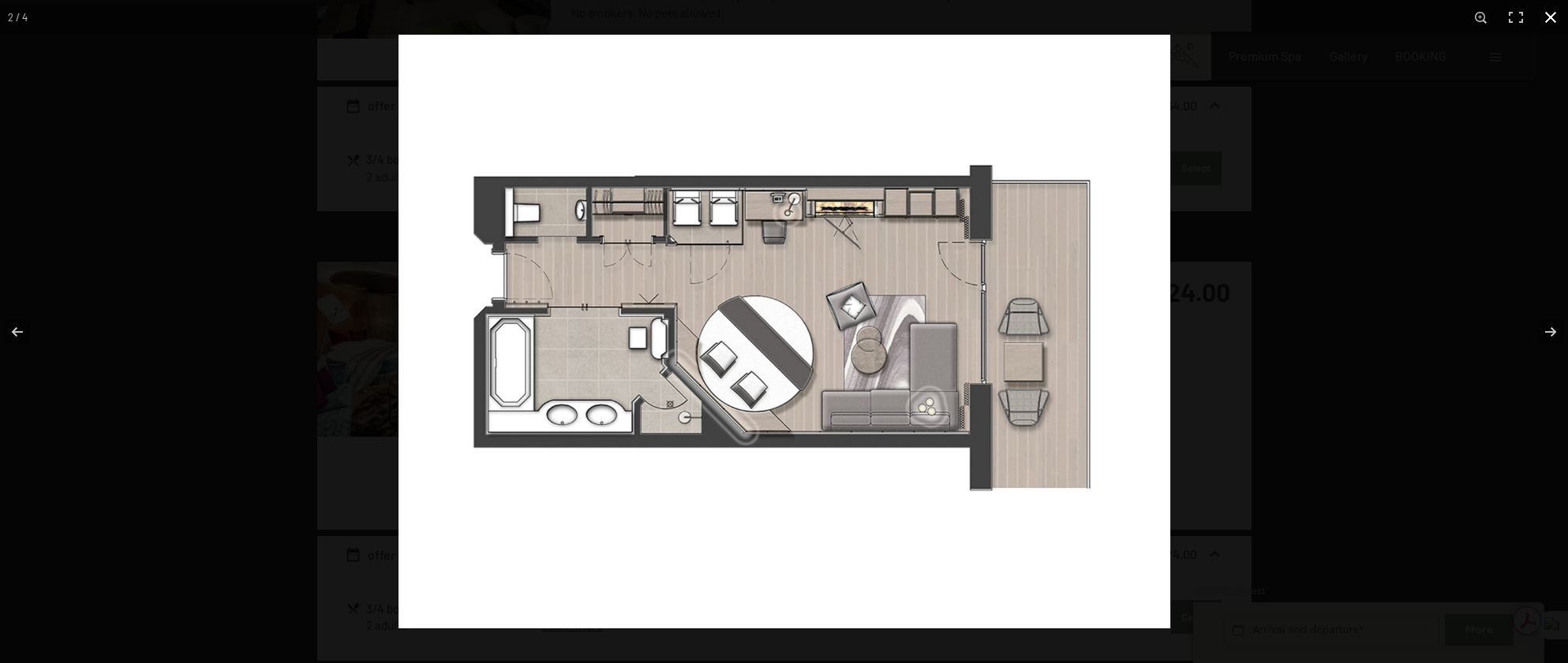
click at [1551, 20] on button "button" at bounding box center [1551, 17] width 35 height 35
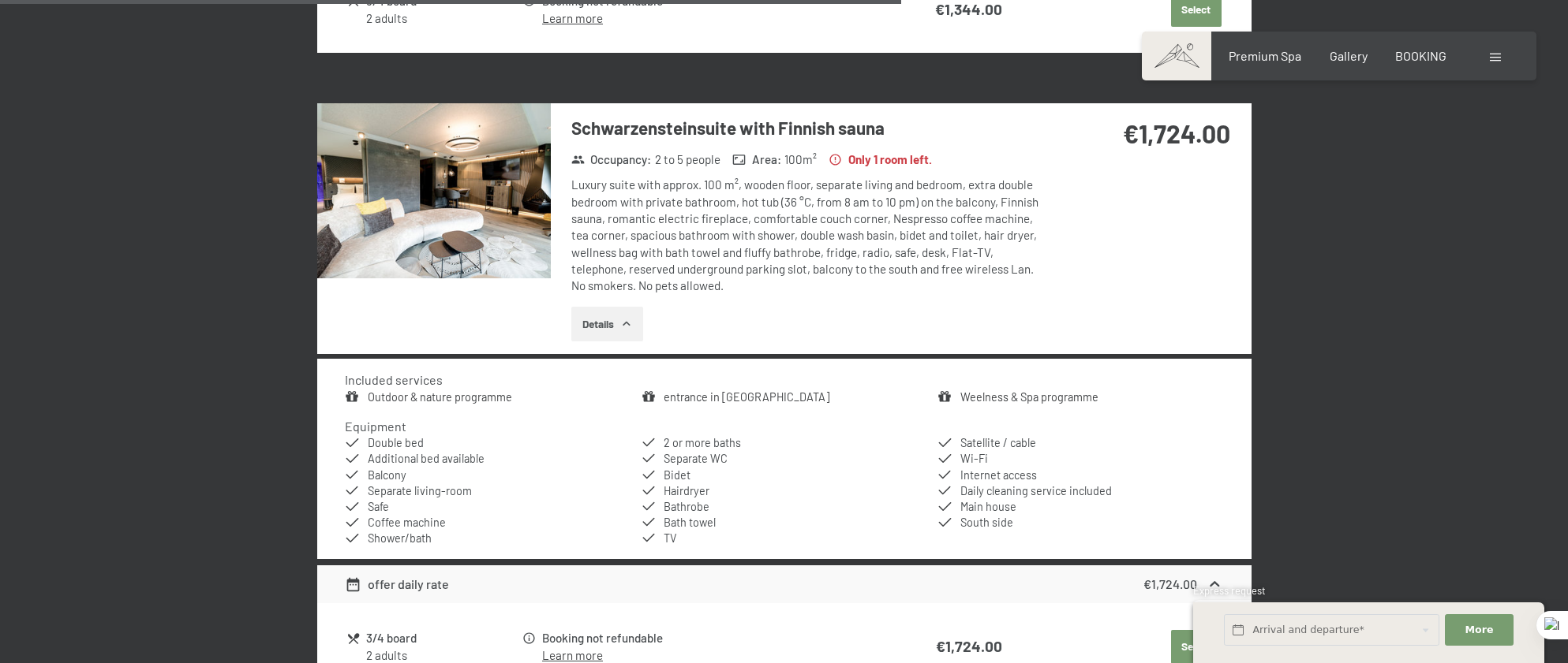
scroll to position [1679, 0]
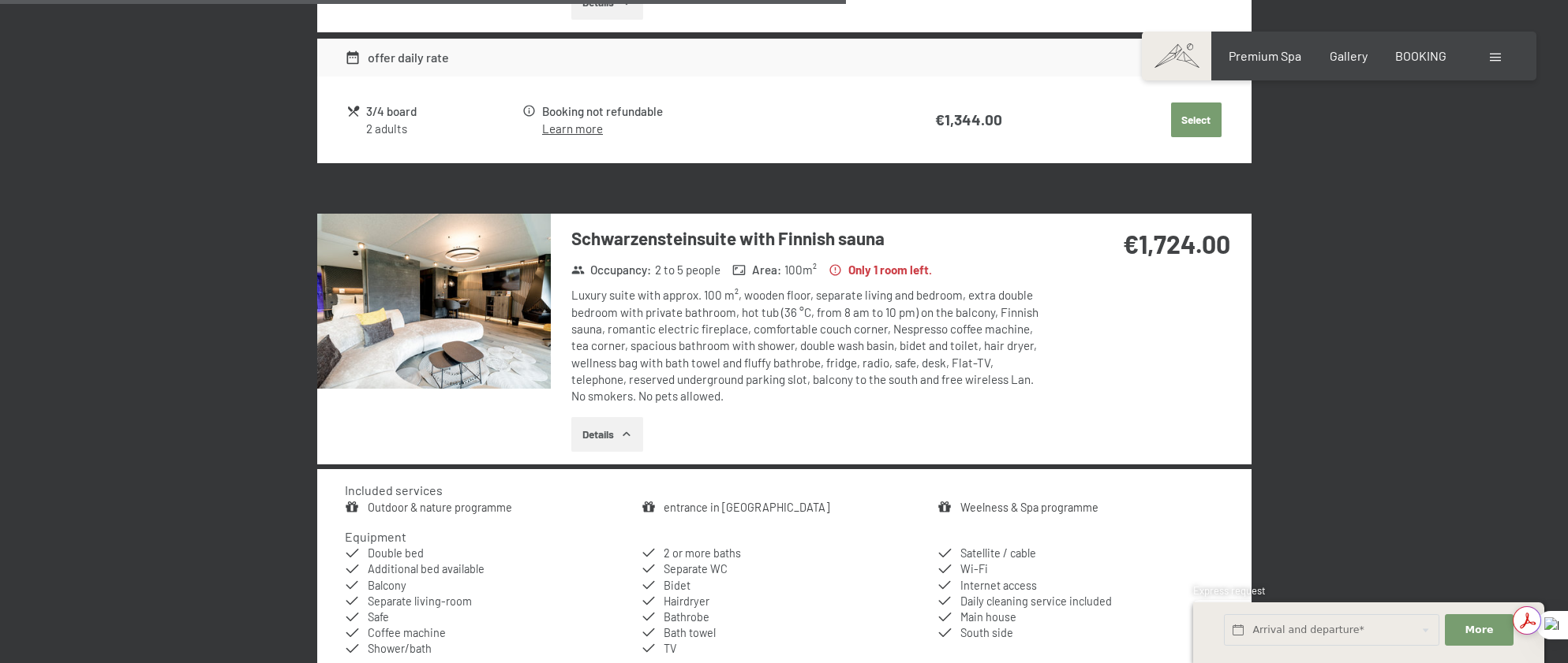
click at [595, 417] on button "Details" at bounding box center [607, 434] width 71 height 35
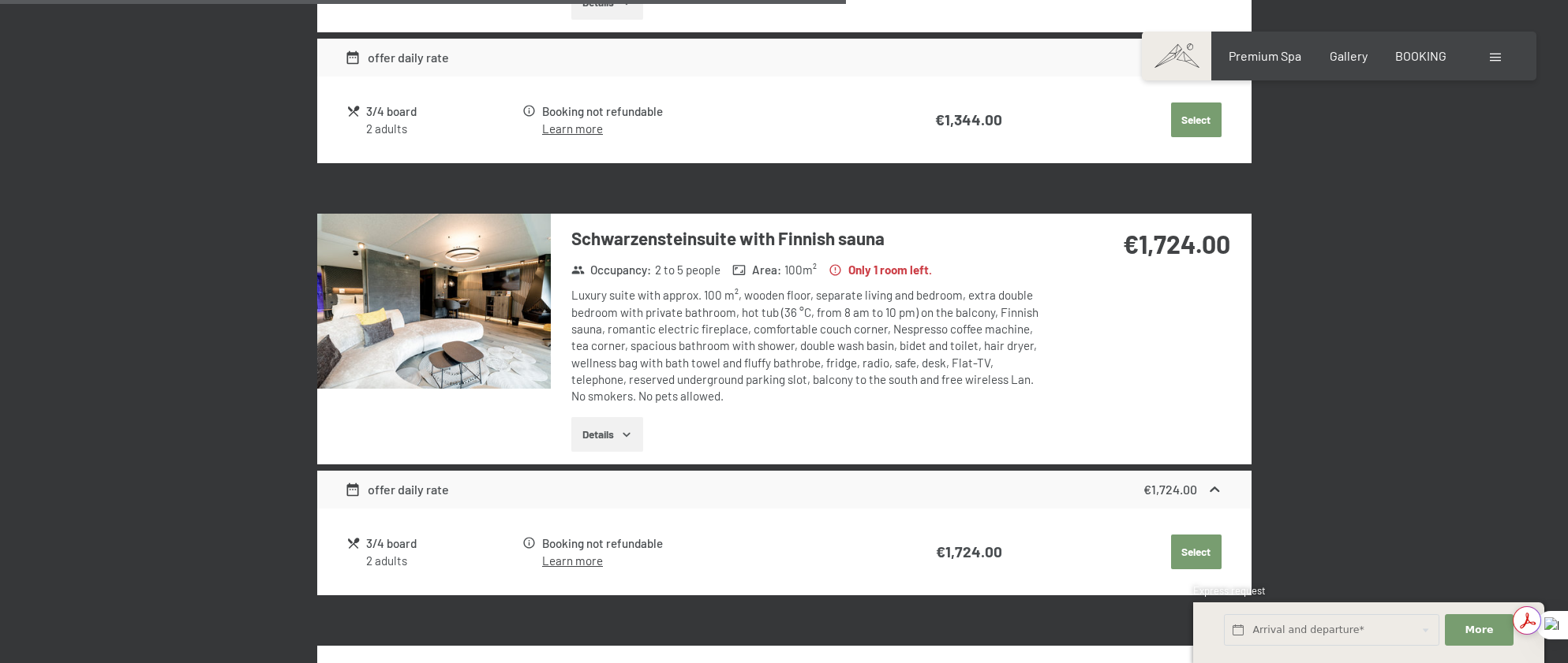
click at [595, 417] on button "Details" at bounding box center [607, 434] width 71 height 35
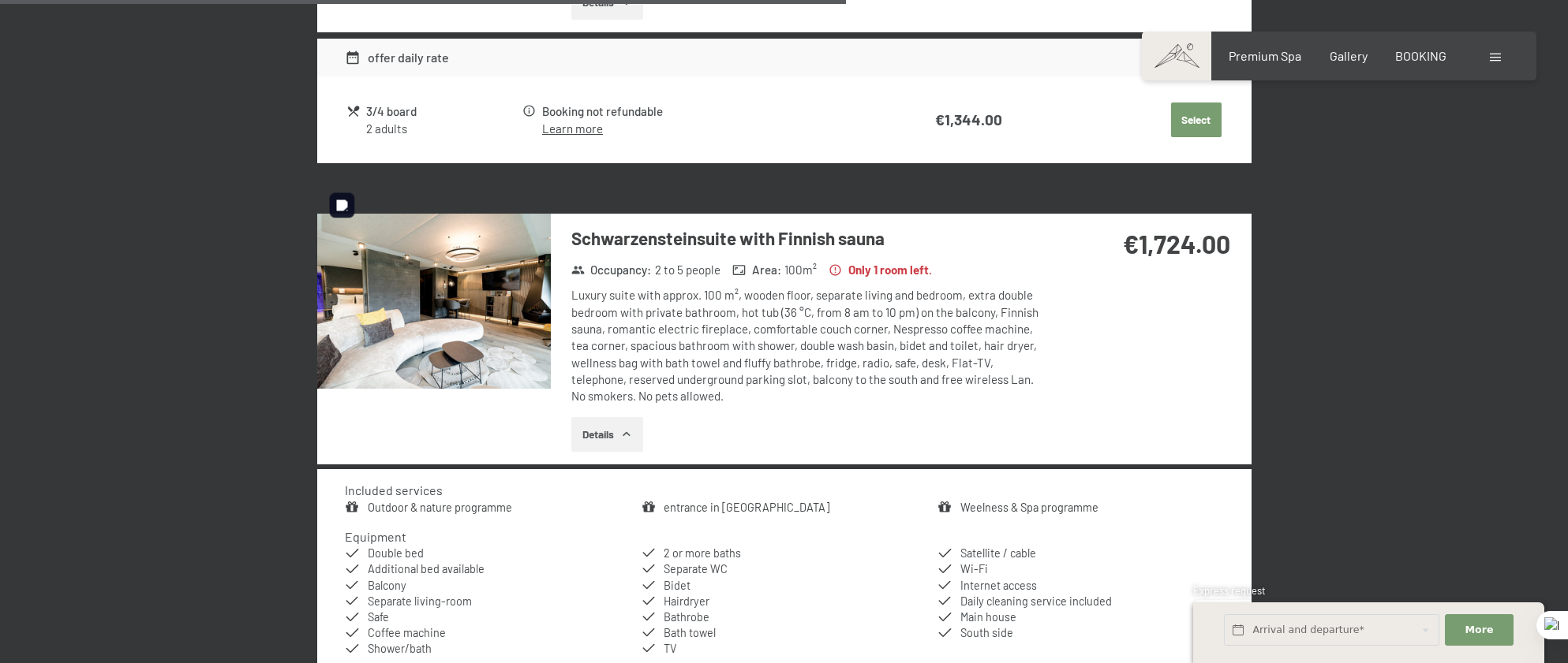
click at [459, 300] on img at bounding box center [434, 301] width 234 height 175
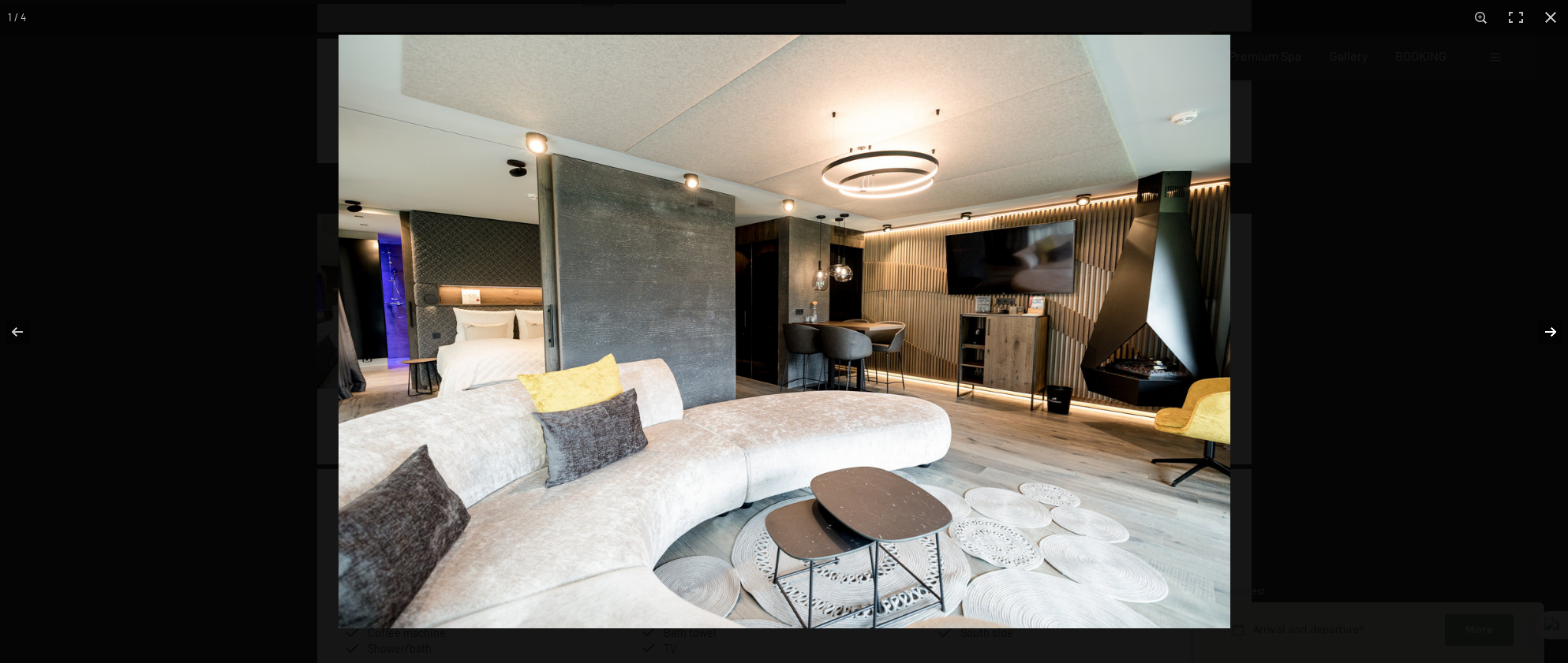
click at [1553, 327] on button "button" at bounding box center [1540, 332] width 55 height 79
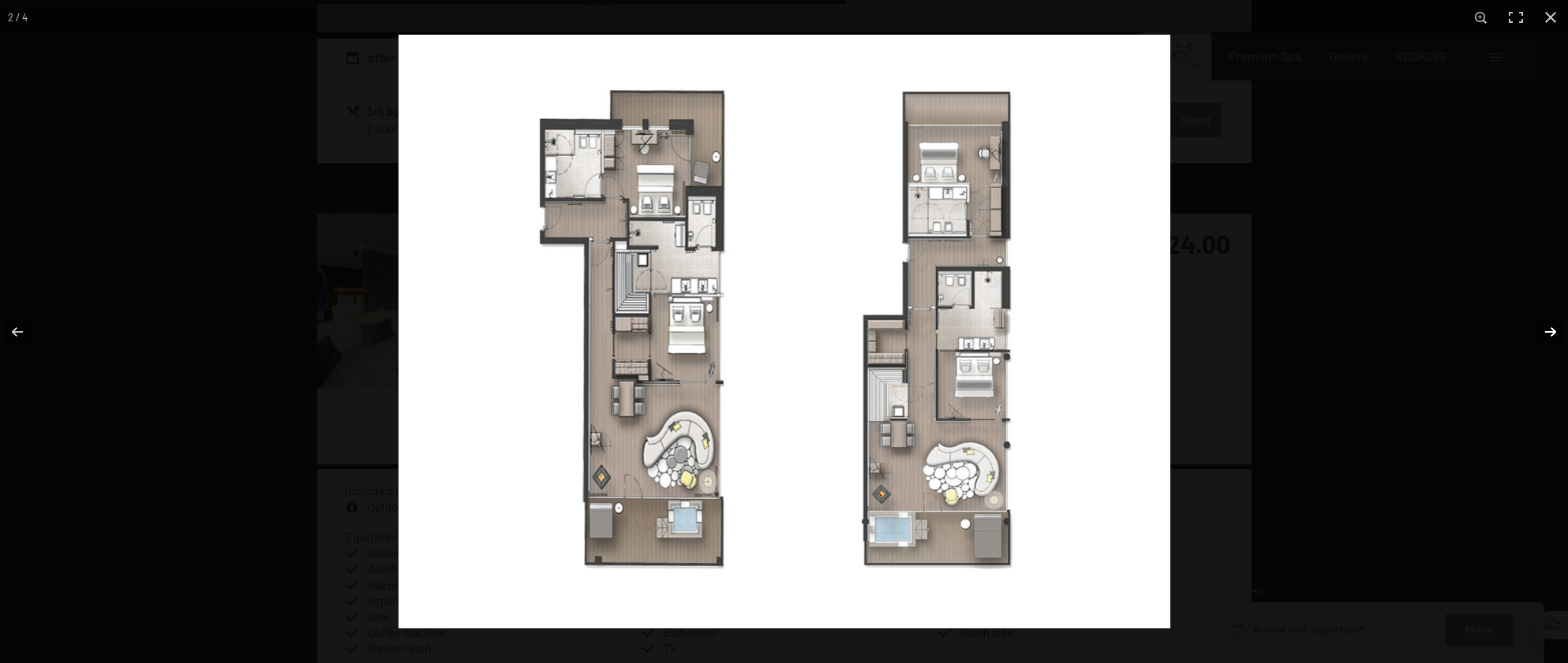
click at [1552, 330] on button "button" at bounding box center [1540, 332] width 55 height 79
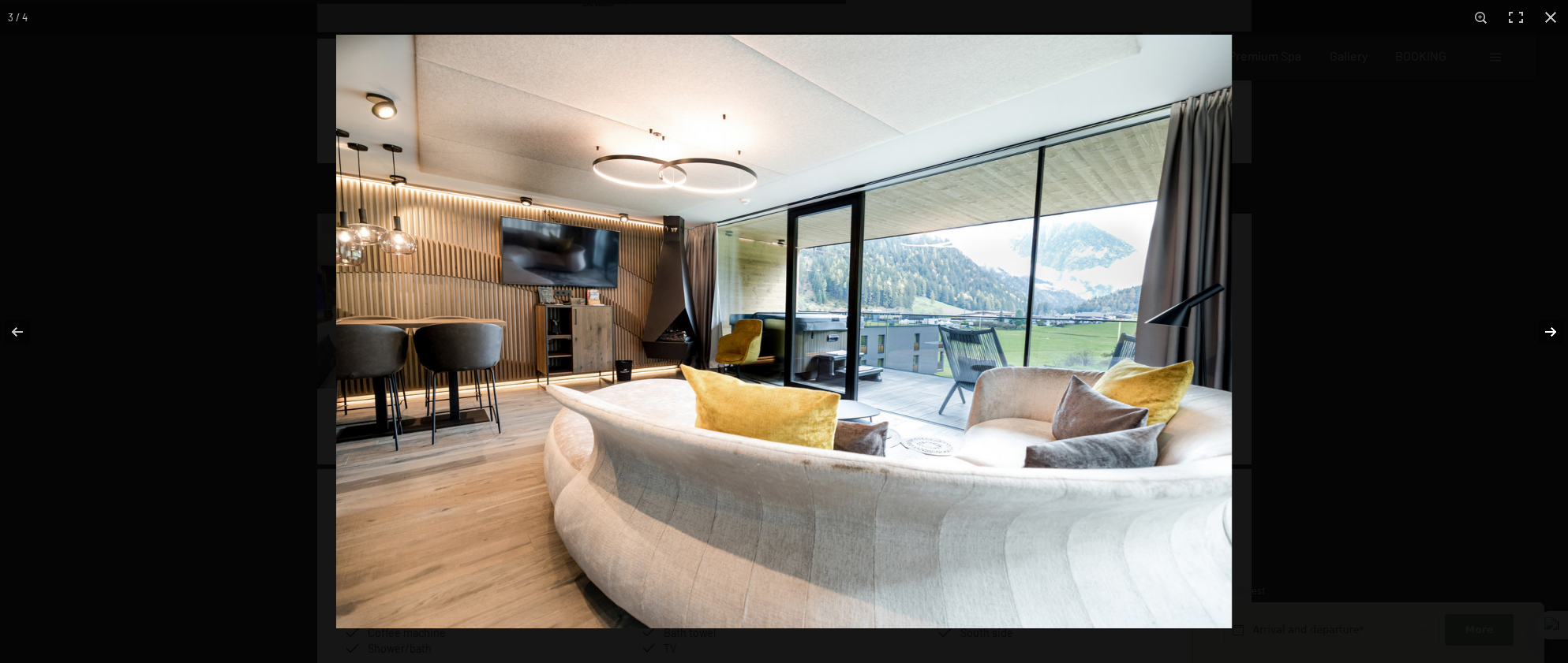
click at [1552, 330] on button "button" at bounding box center [1540, 332] width 55 height 79
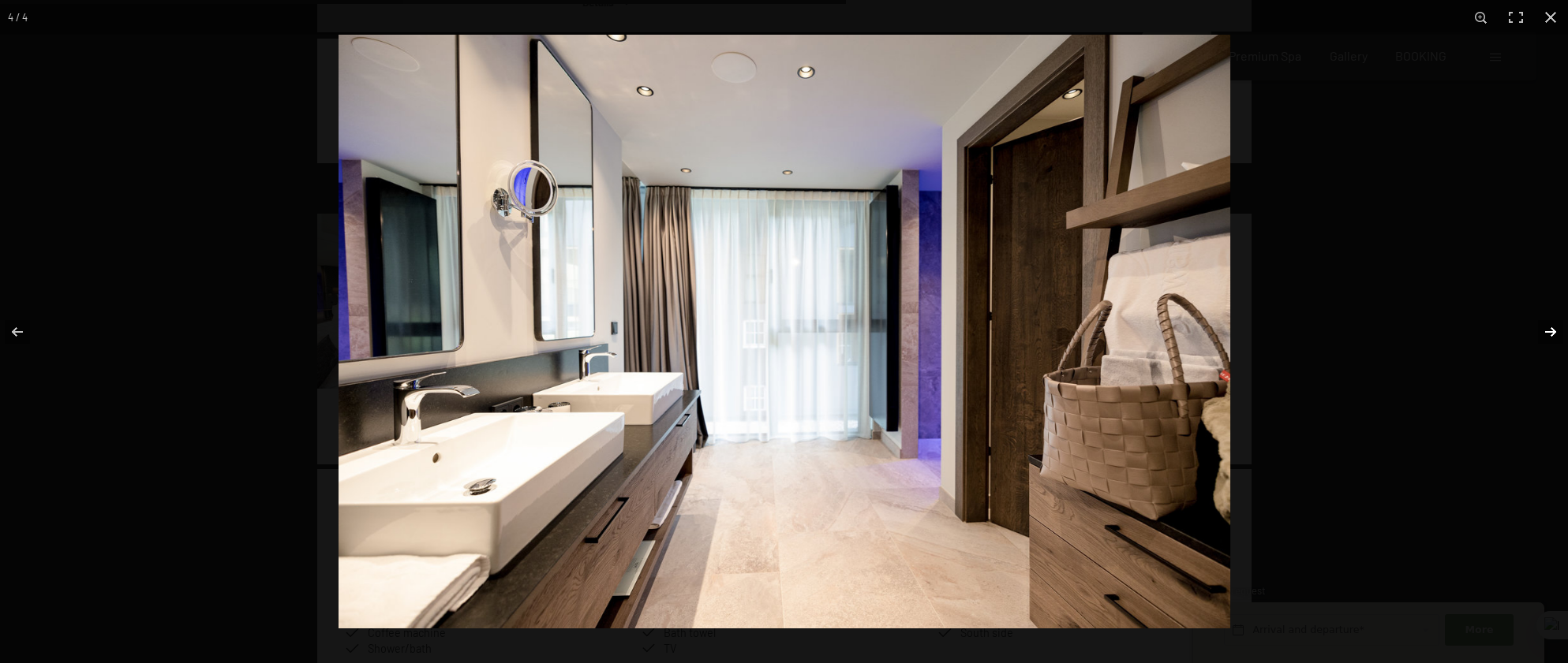
click at [1552, 330] on button "button" at bounding box center [1540, 332] width 55 height 79
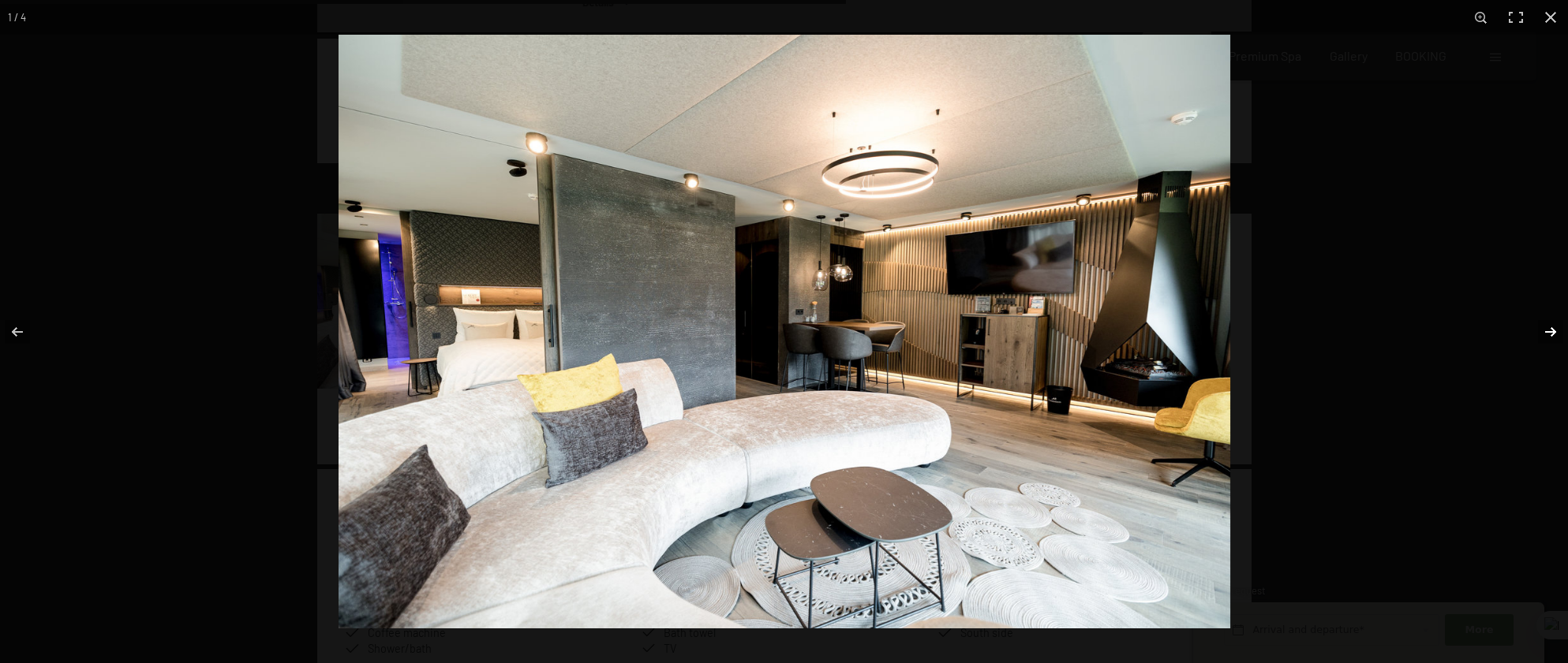
click at [1552, 330] on button "button" at bounding box center [1540, 332] width 55 height 79
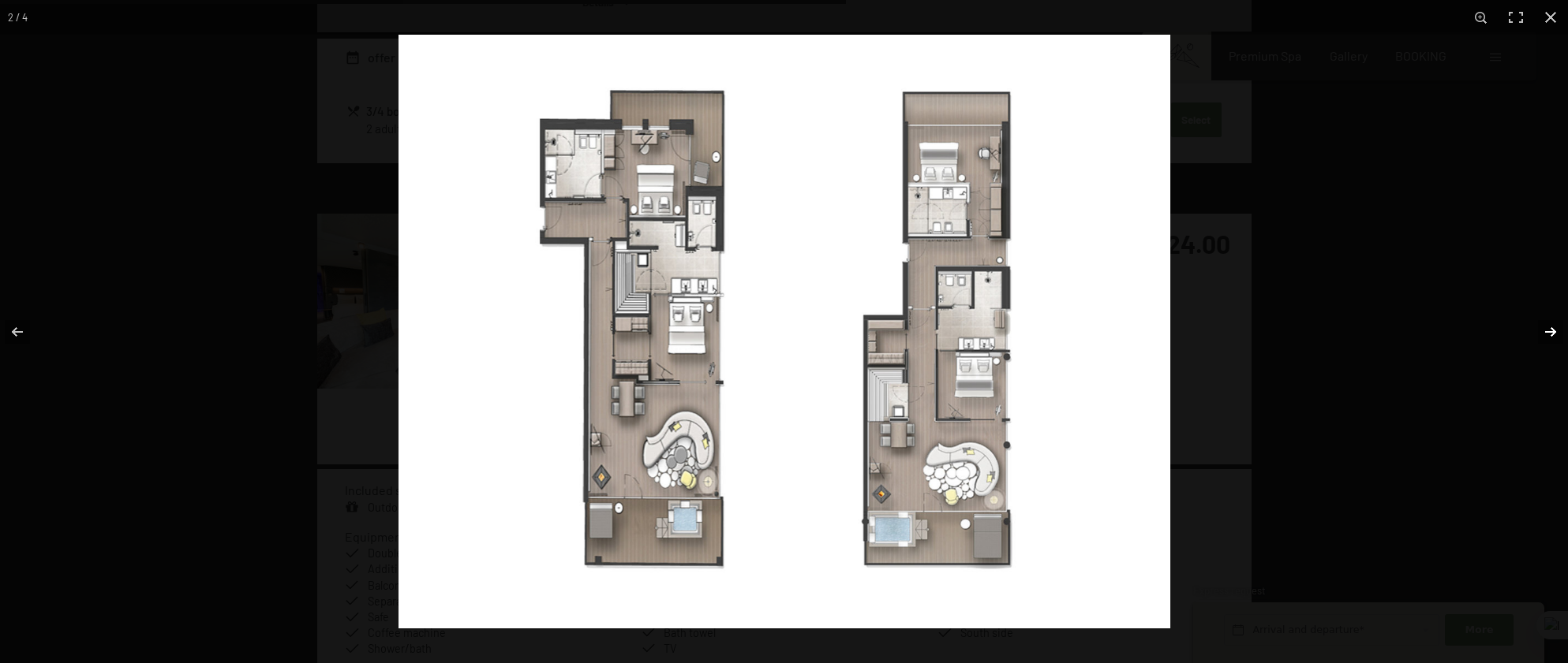
click at [1552, 330] on button "button" at bounding box center [1540, 332] width 55 height 79
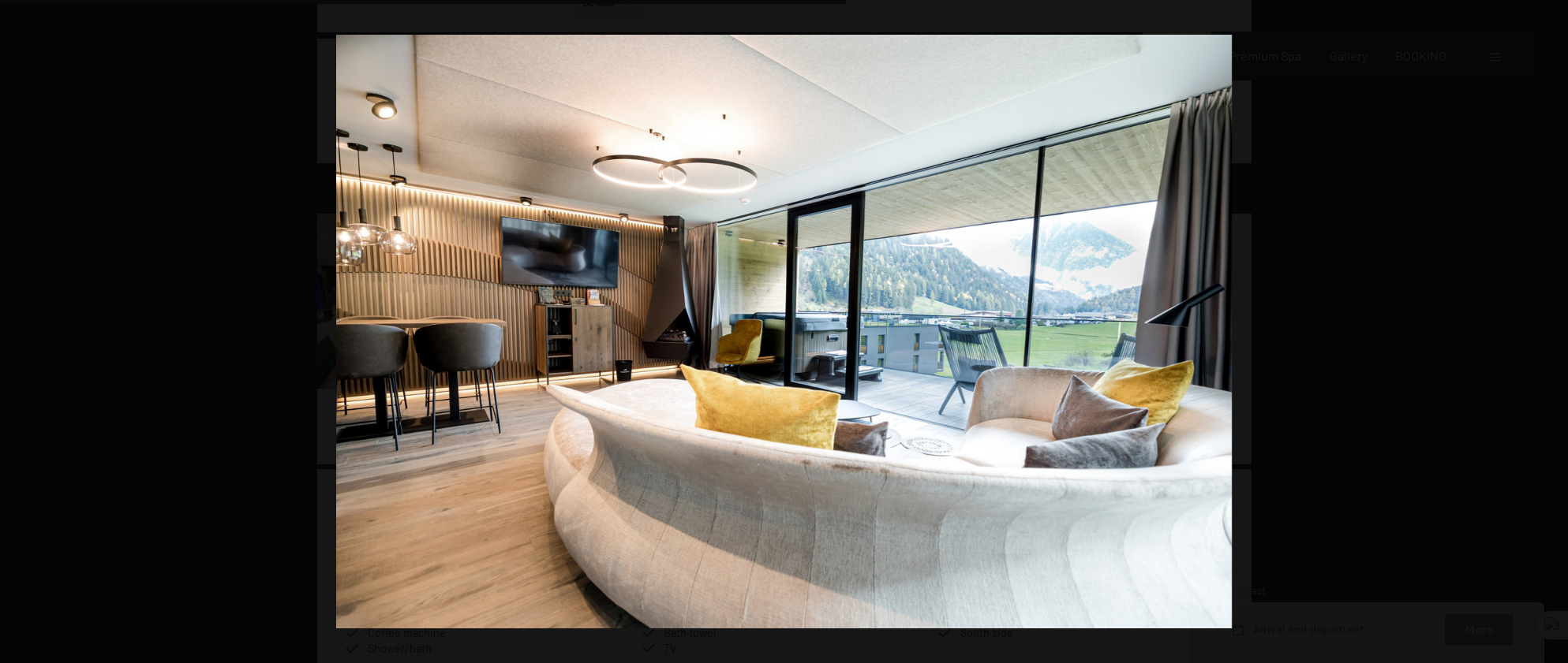
click at [1552, 330] on button "button" at bounding box center [1540, 332] width 55 height 79
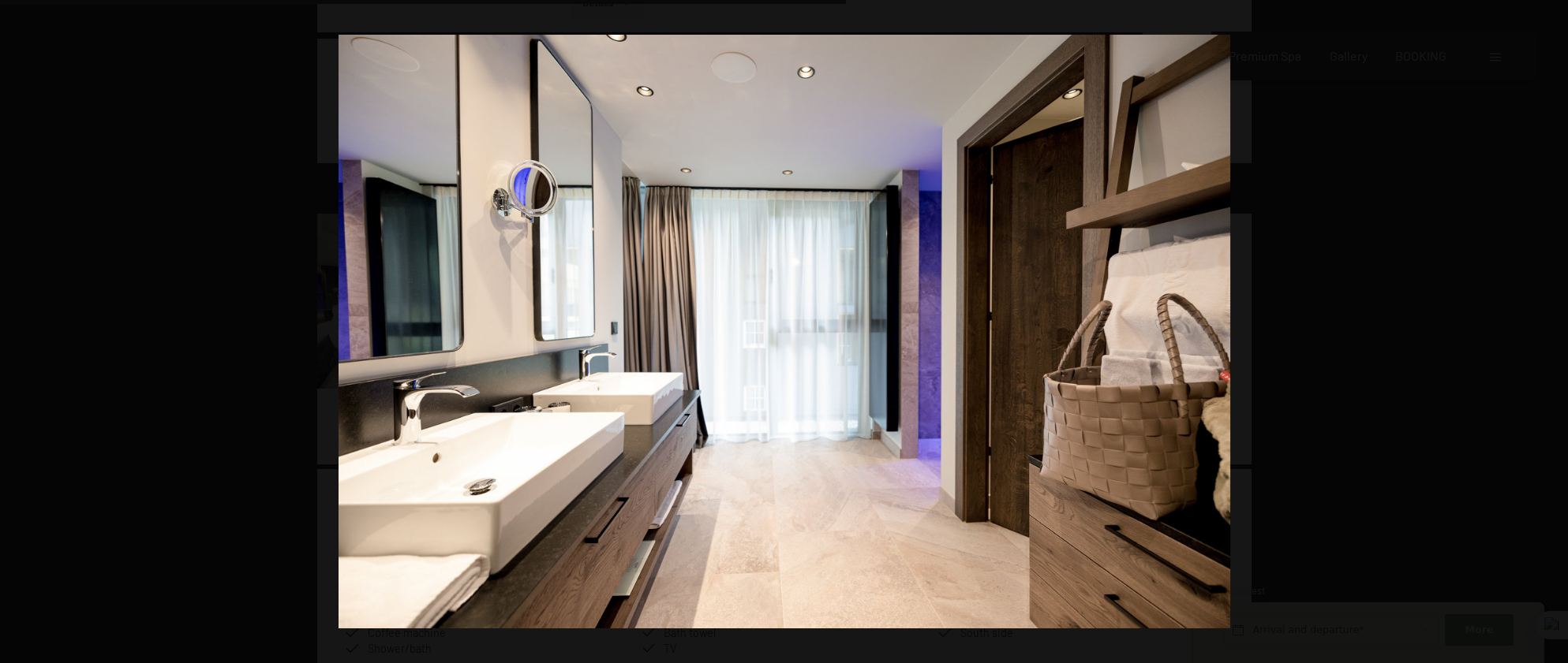
click at [1552, 330] on button "button" at bounding box center [1540, 332] width 55 height 79
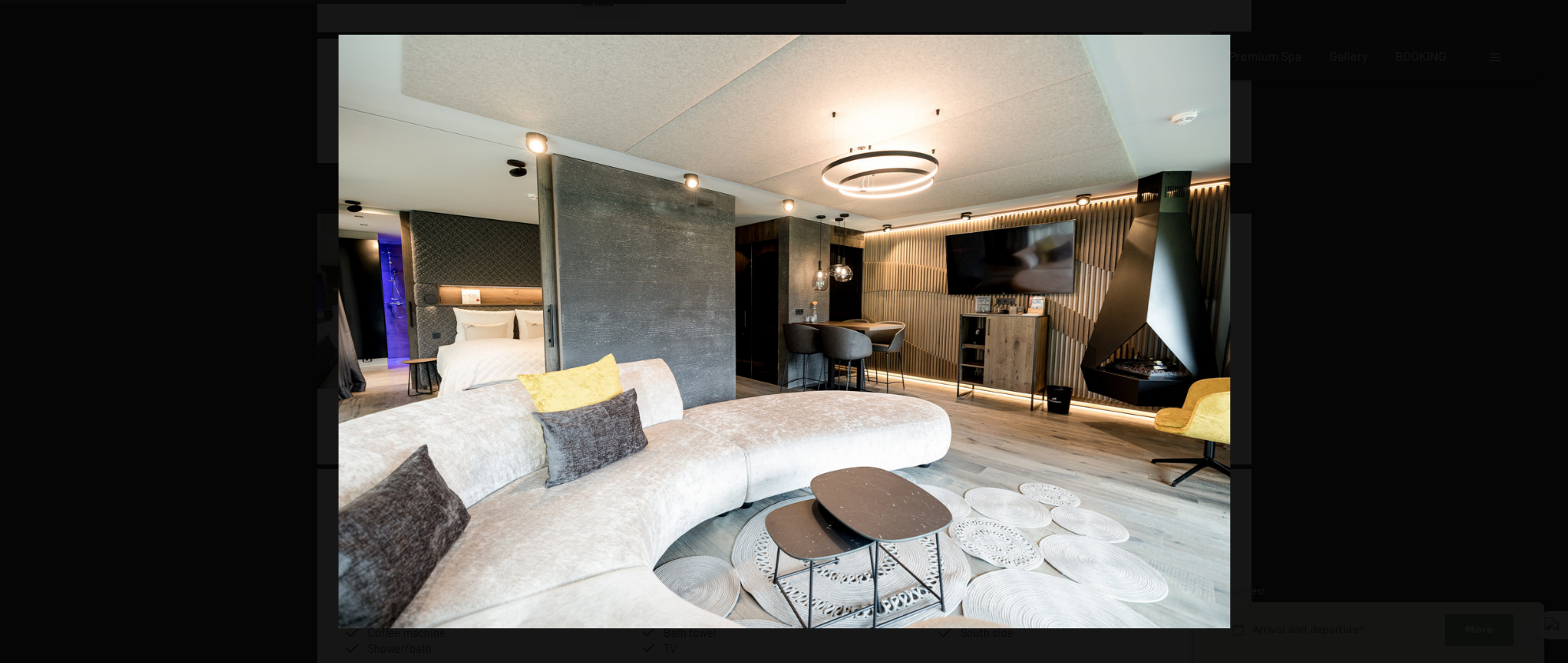
click at [1552, 330] on button "button" at bounding box center [1540, 332] width 55 height 79
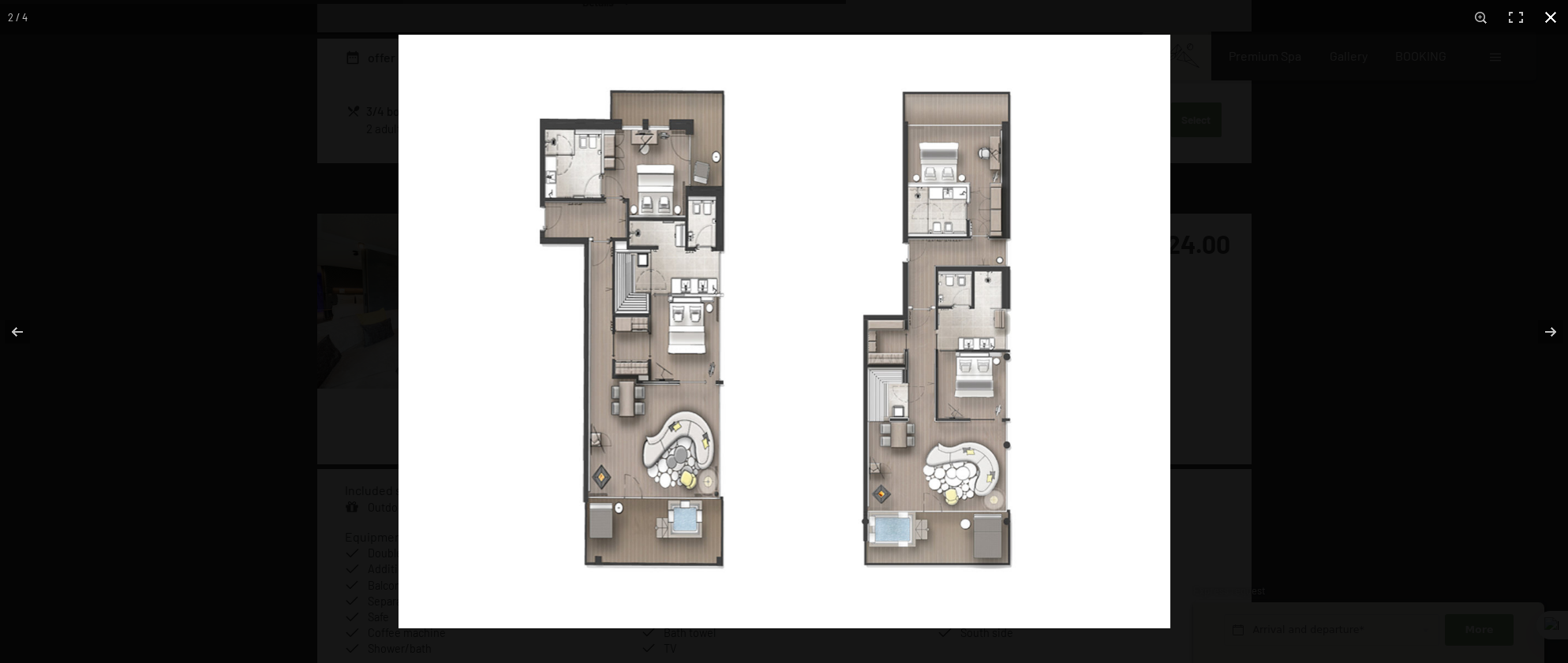
click at [1550, 16] on button "button" at bounding box center [1551, 17] width 35 height 35
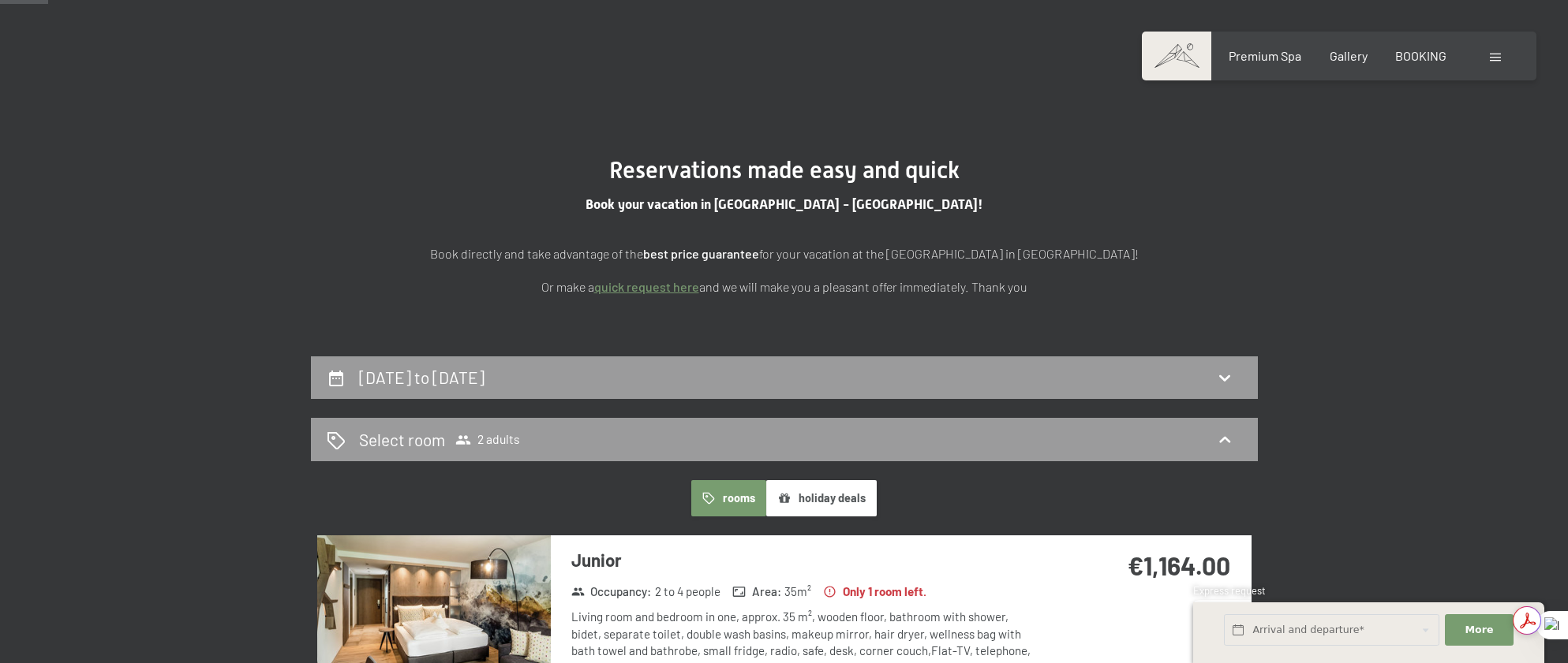
scroll to position [0, 0]
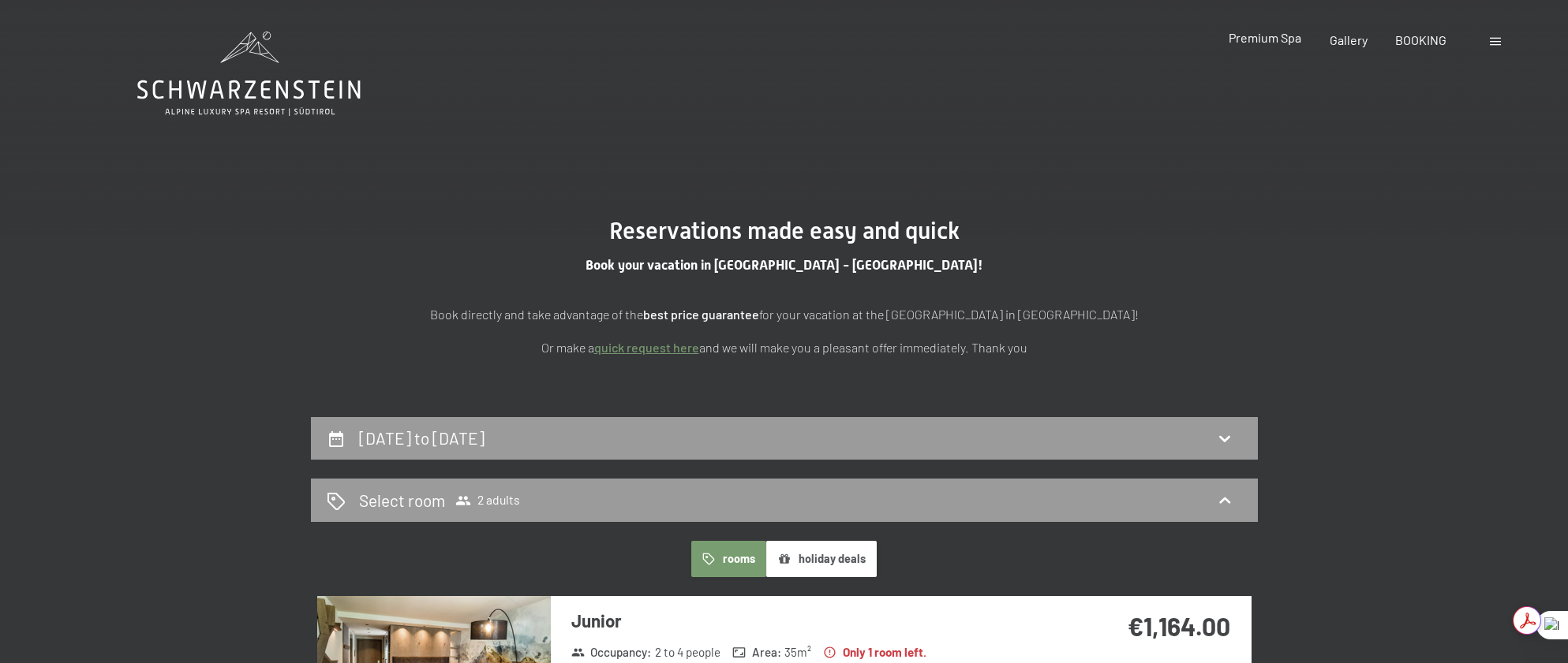
click at [1287, 49] on div "Premium Spa Gallery BOOKING" at bounding box center [1324, 41] width 300 height 17
click at [1288, 39] on span "Premium Spa" at bounding box center [1265, 38] width 72 height 15
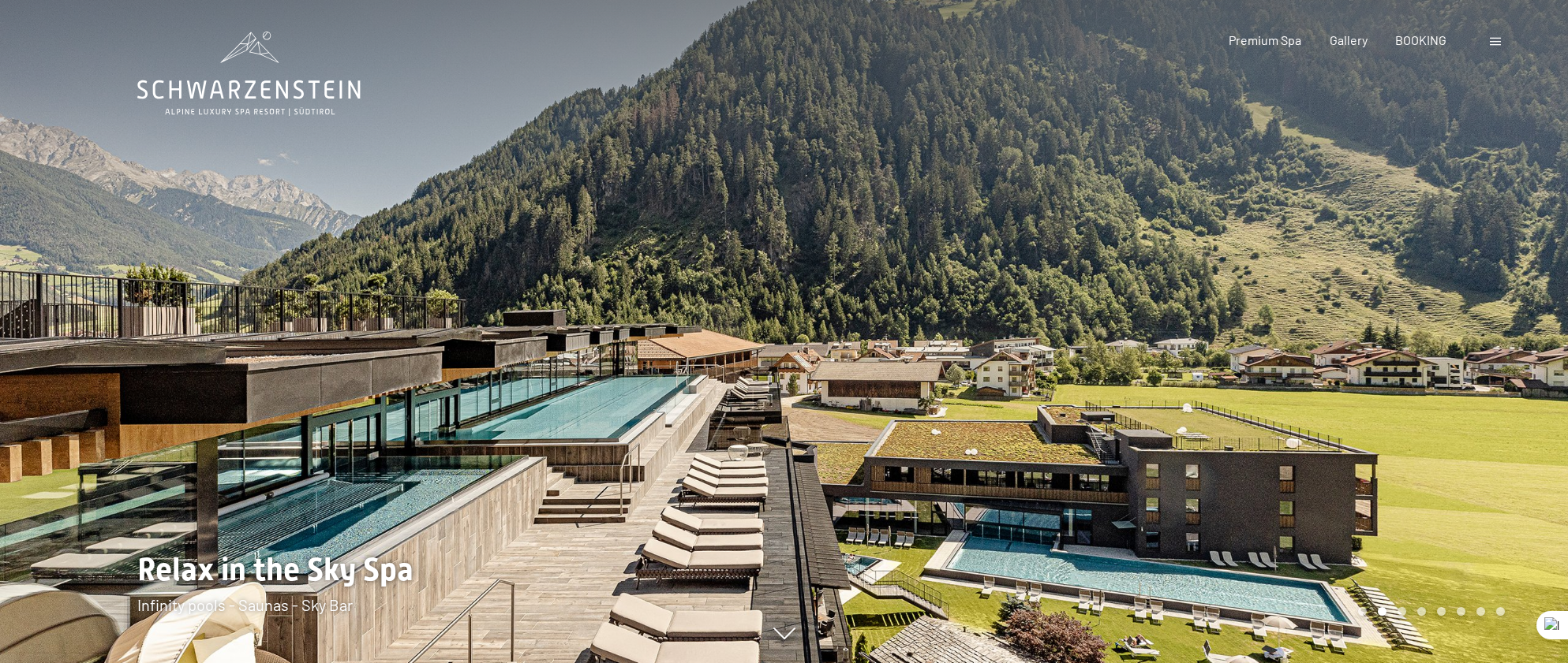
click at [1498, 325] on div at bounding box center [1177, 331] width 785 height 663
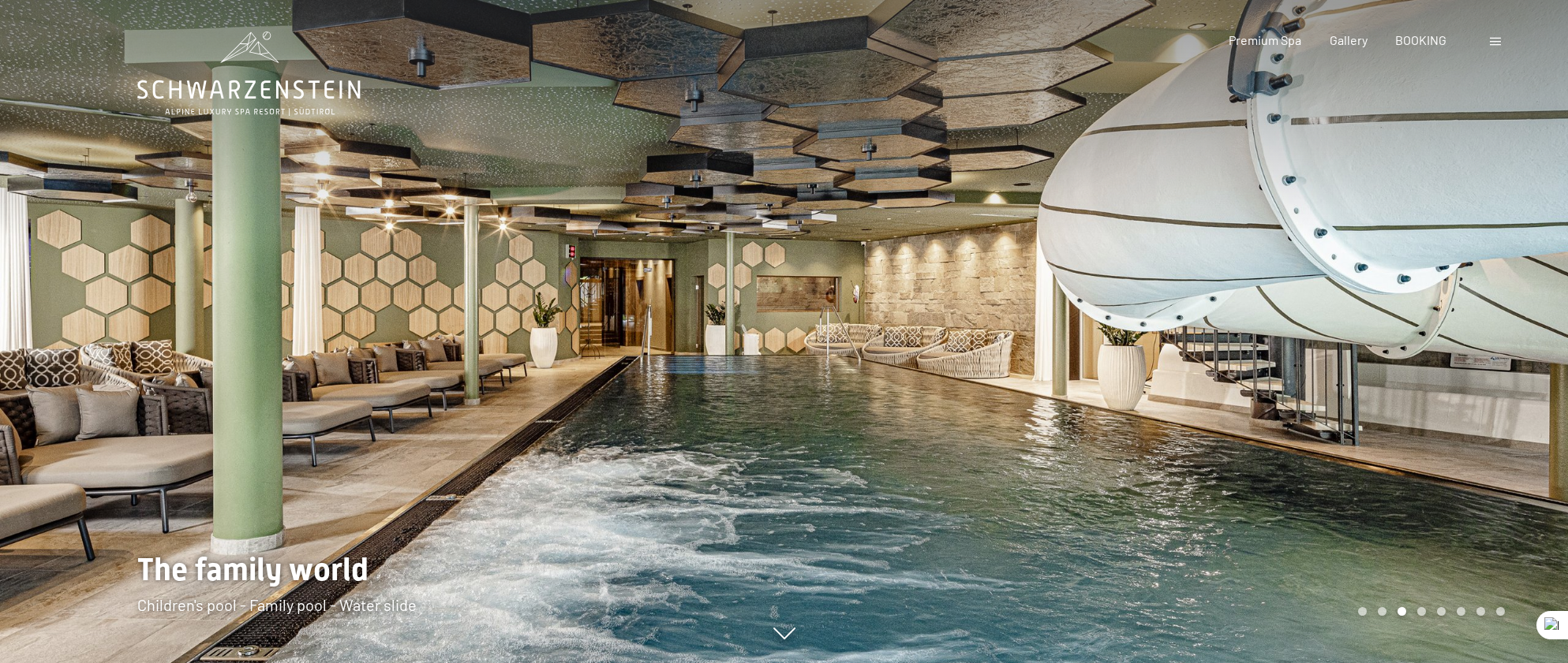
click at [192, 283] on div at bounding box center [392, 331] width 785 height 663
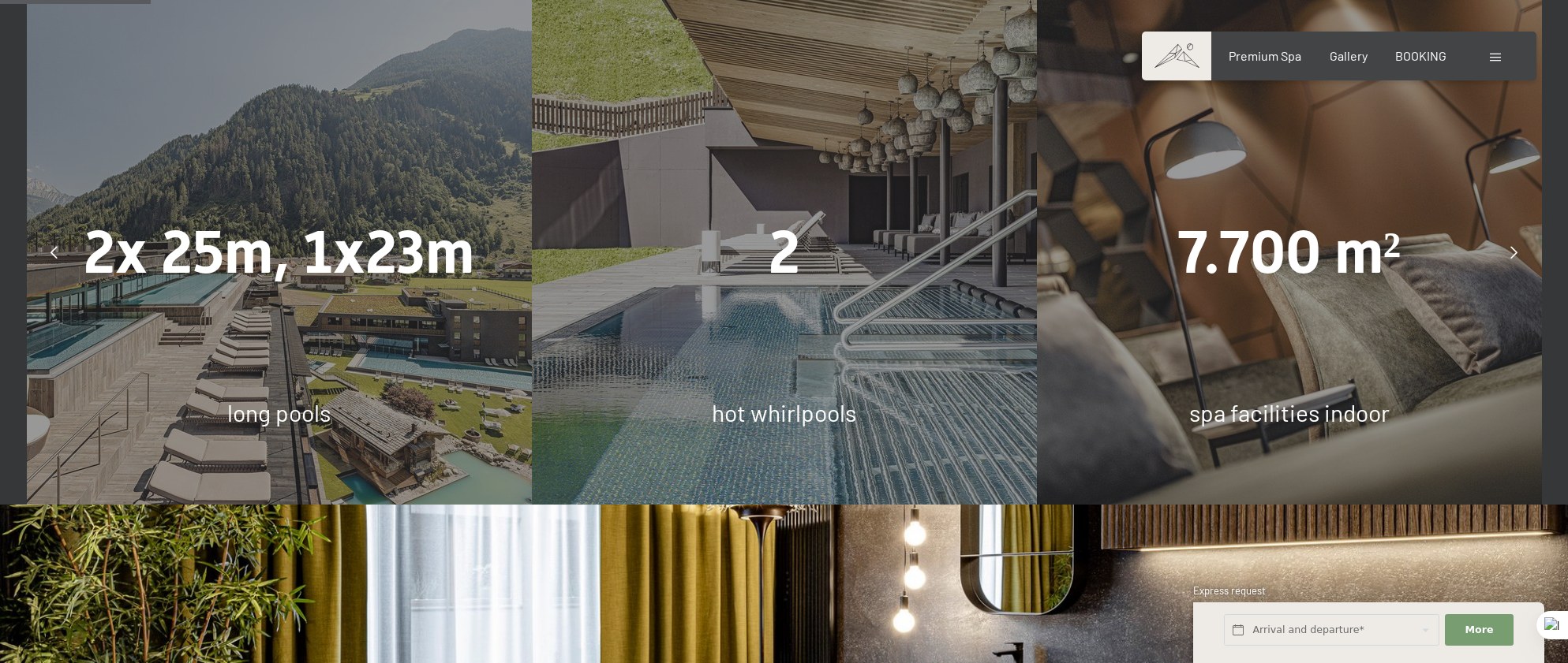
scroll to position [1104, 0]
click at [1514, 232] on div at bounding box center [1514, 251] width 40 height 40
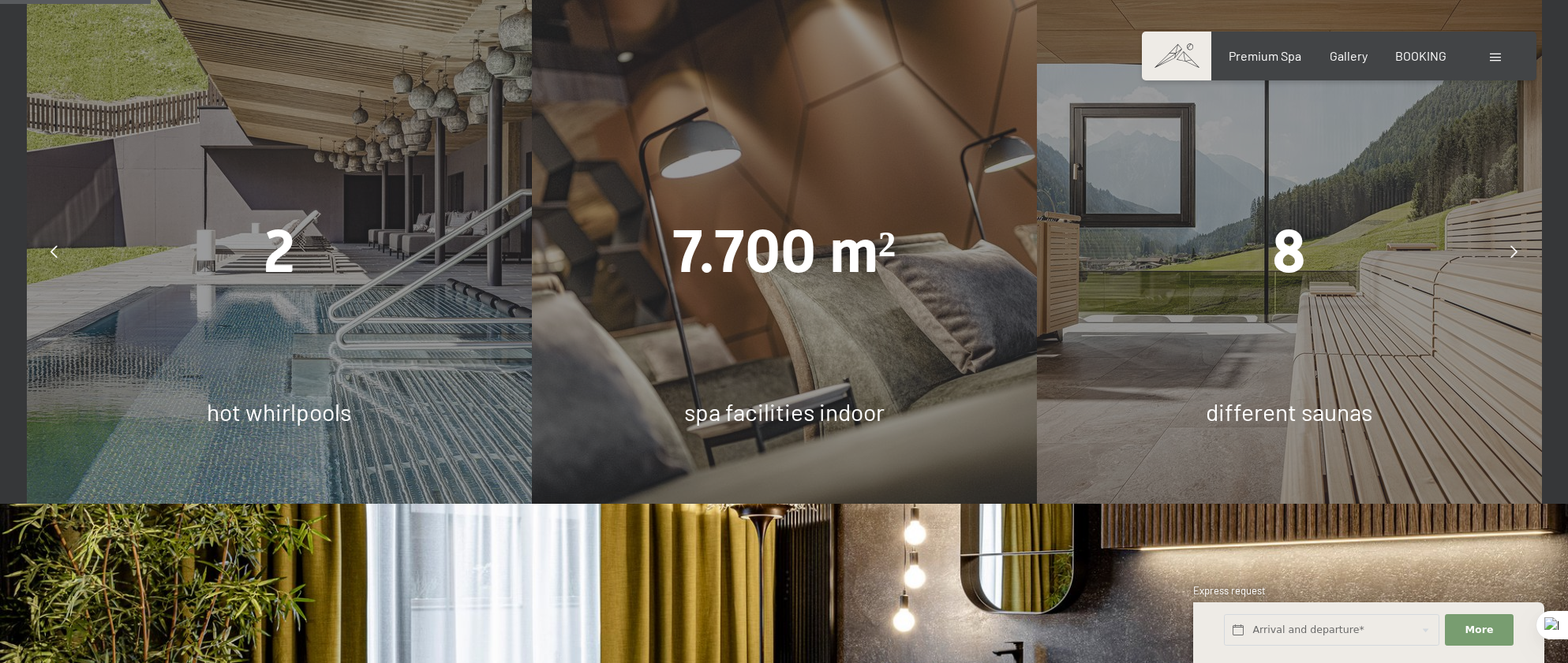
click at [1514, 232] on div at bounding box center [1514, 251] width 40 height 40
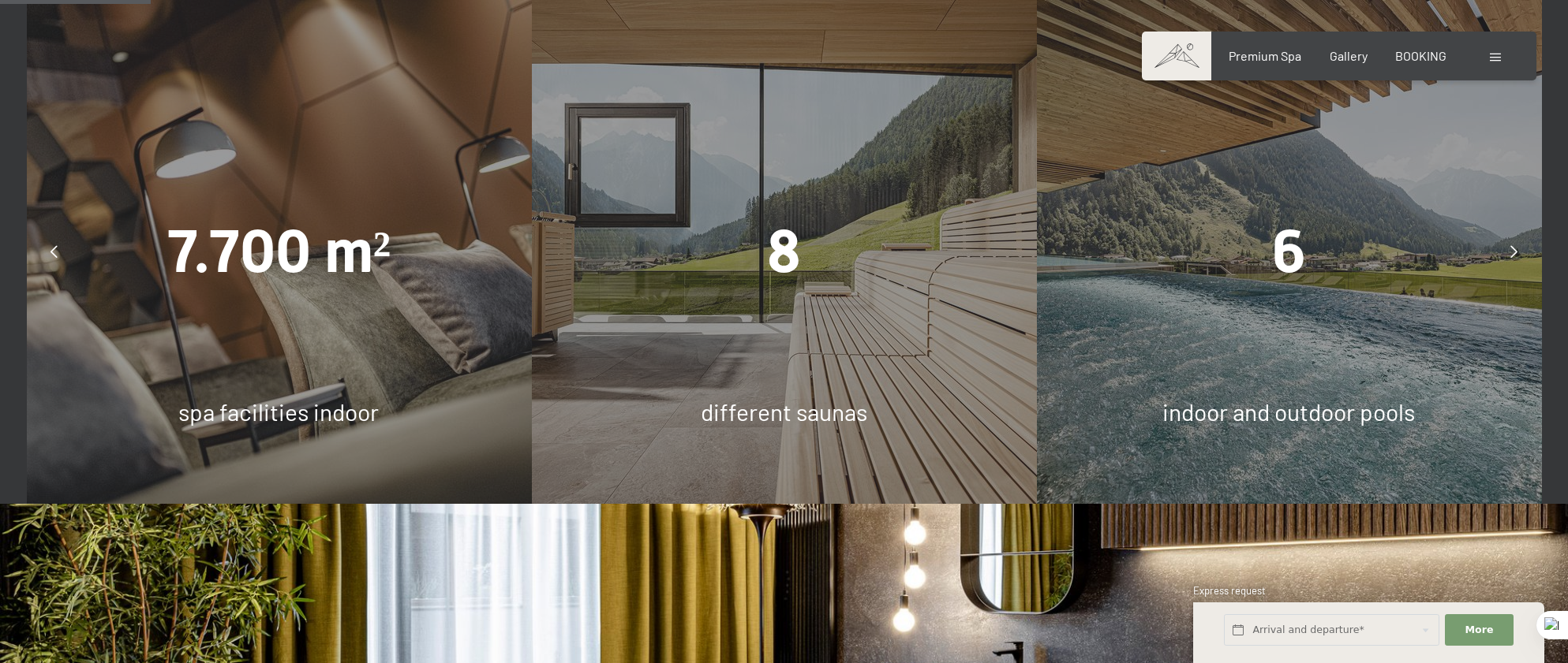
click at [717, 220] on div "8" at bounding box center [783, 251] width 505 height 84
click at [795, 330] on div "8 different saunas" at bounding box center [783, 251] width 505 height 505
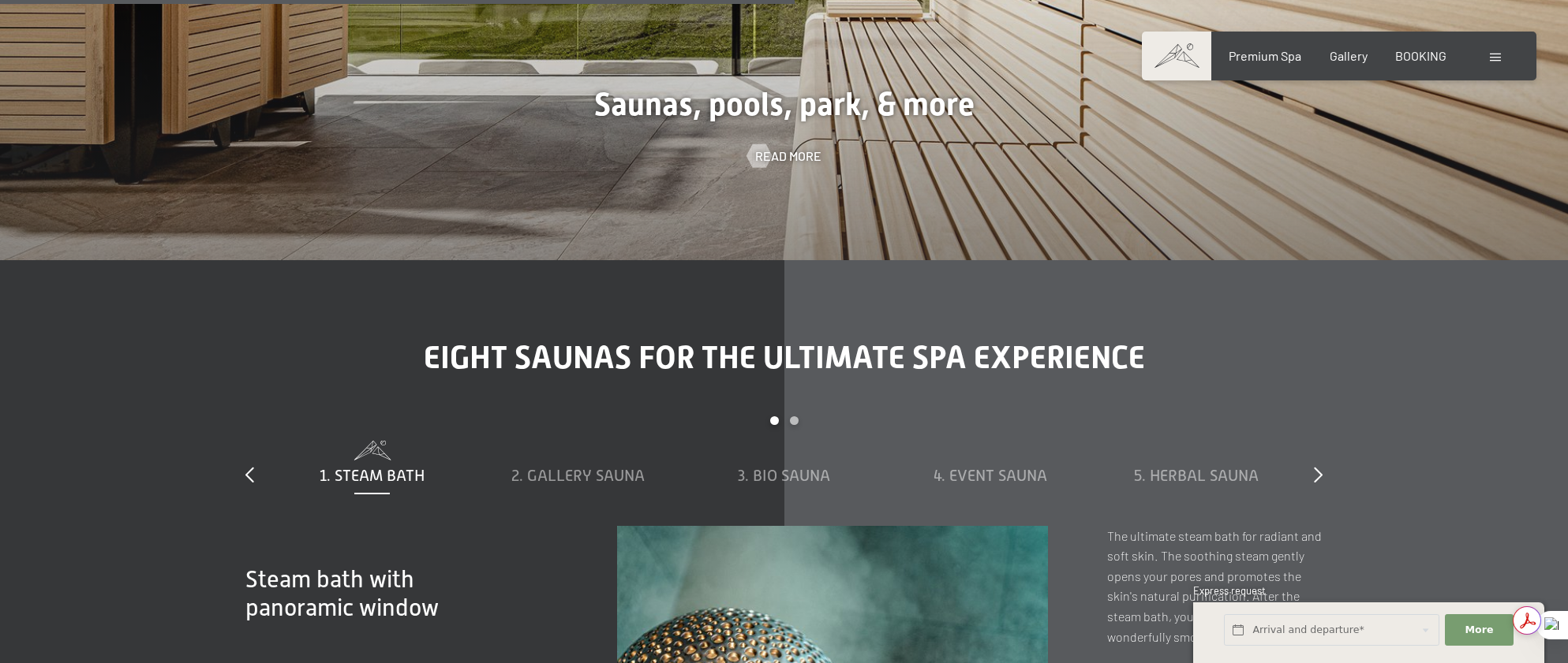
scroll to position [5079, 0]
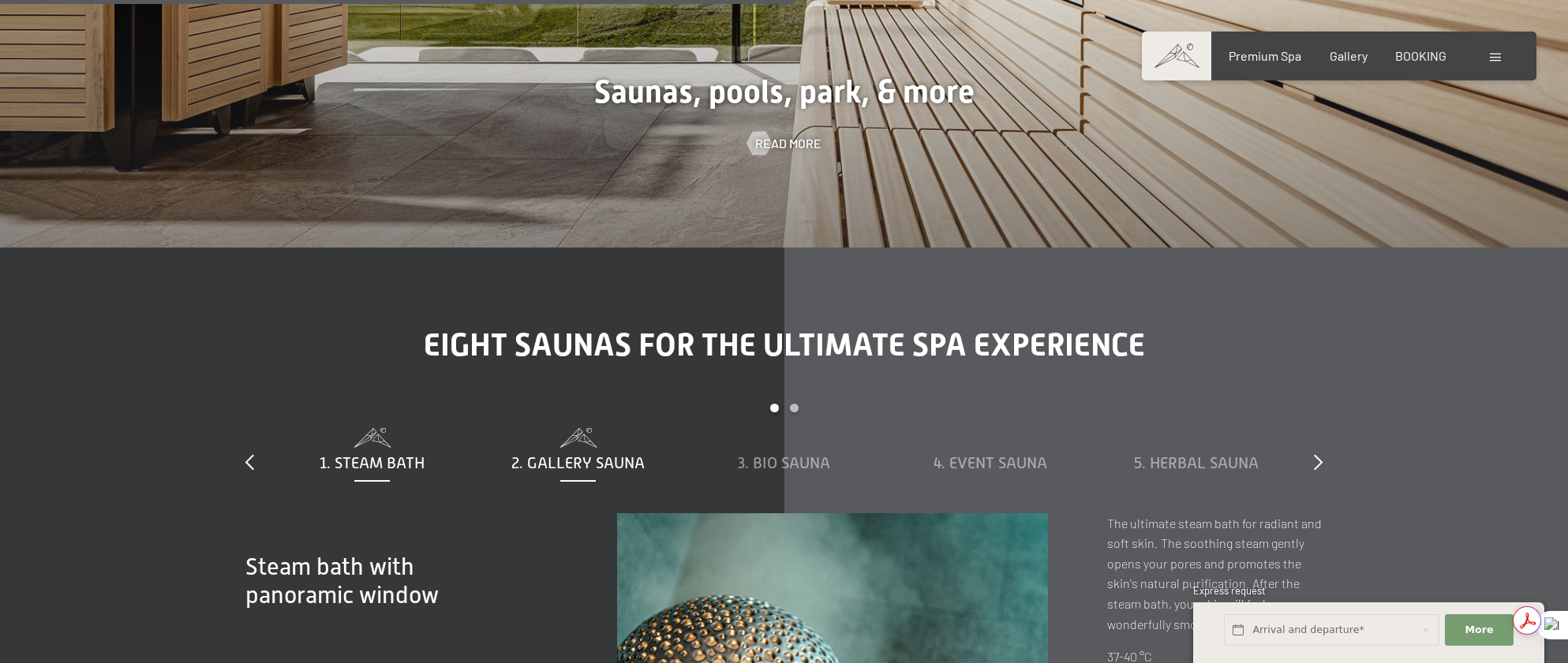
click at [620, 455] on span "2. Gallery sauna" at bounding box center [578, 463] width 133 height 17
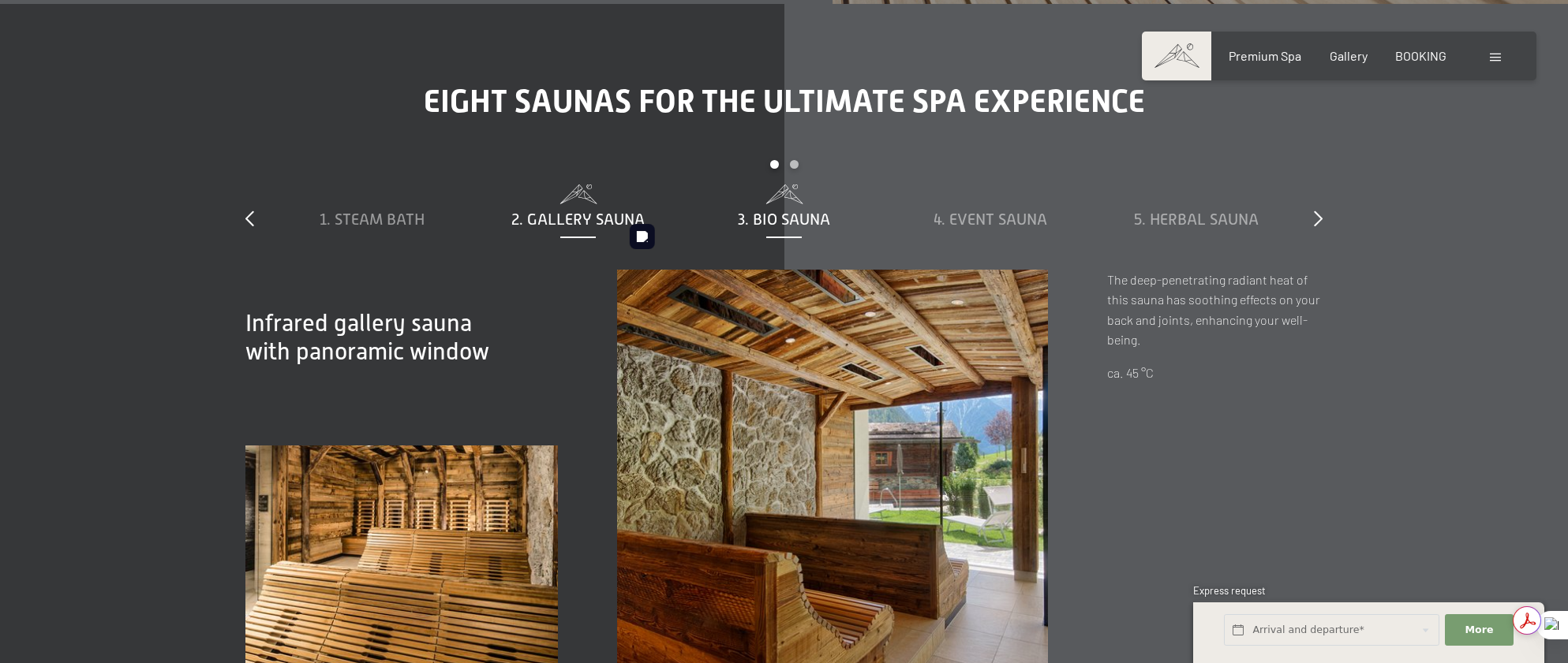
scroll to position [5395, 0]
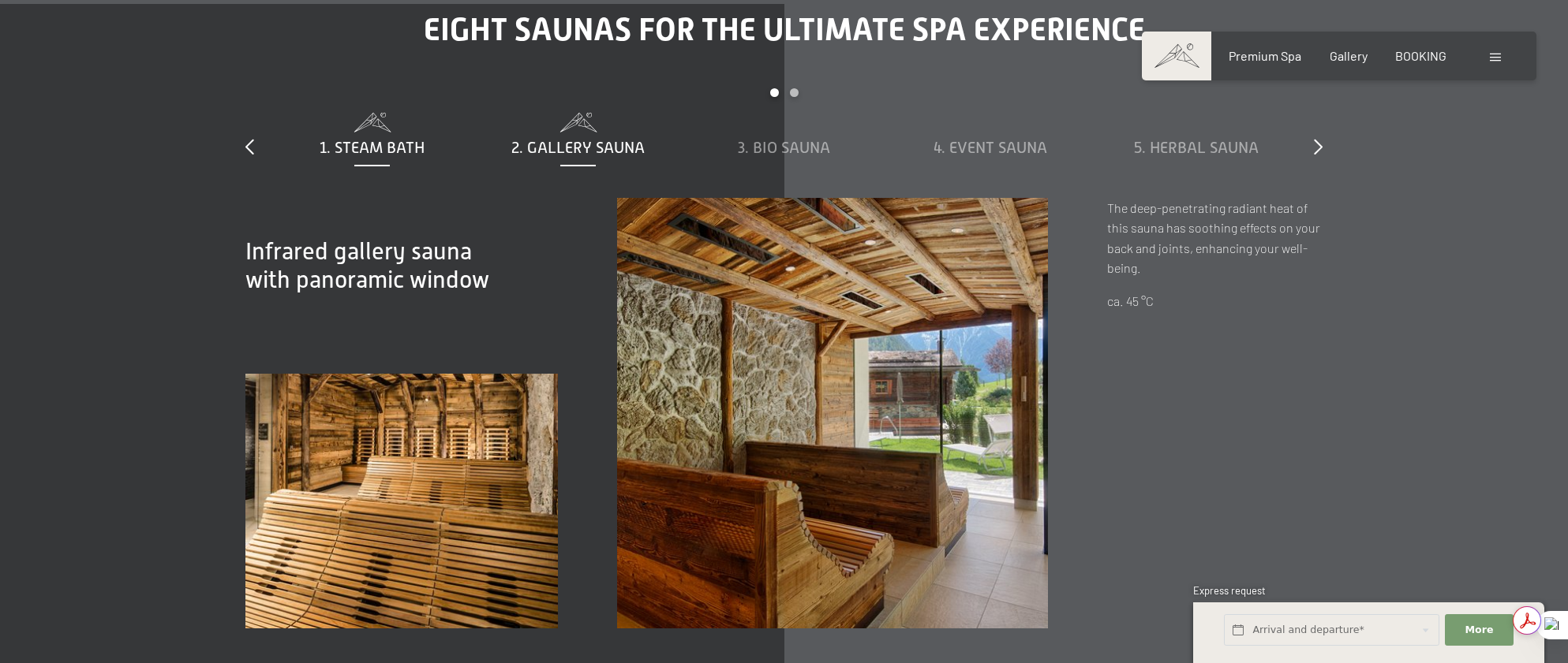
click at [395, 139] on span "1. Steam bath" at bounding box center [372, 148] width 105 height 17
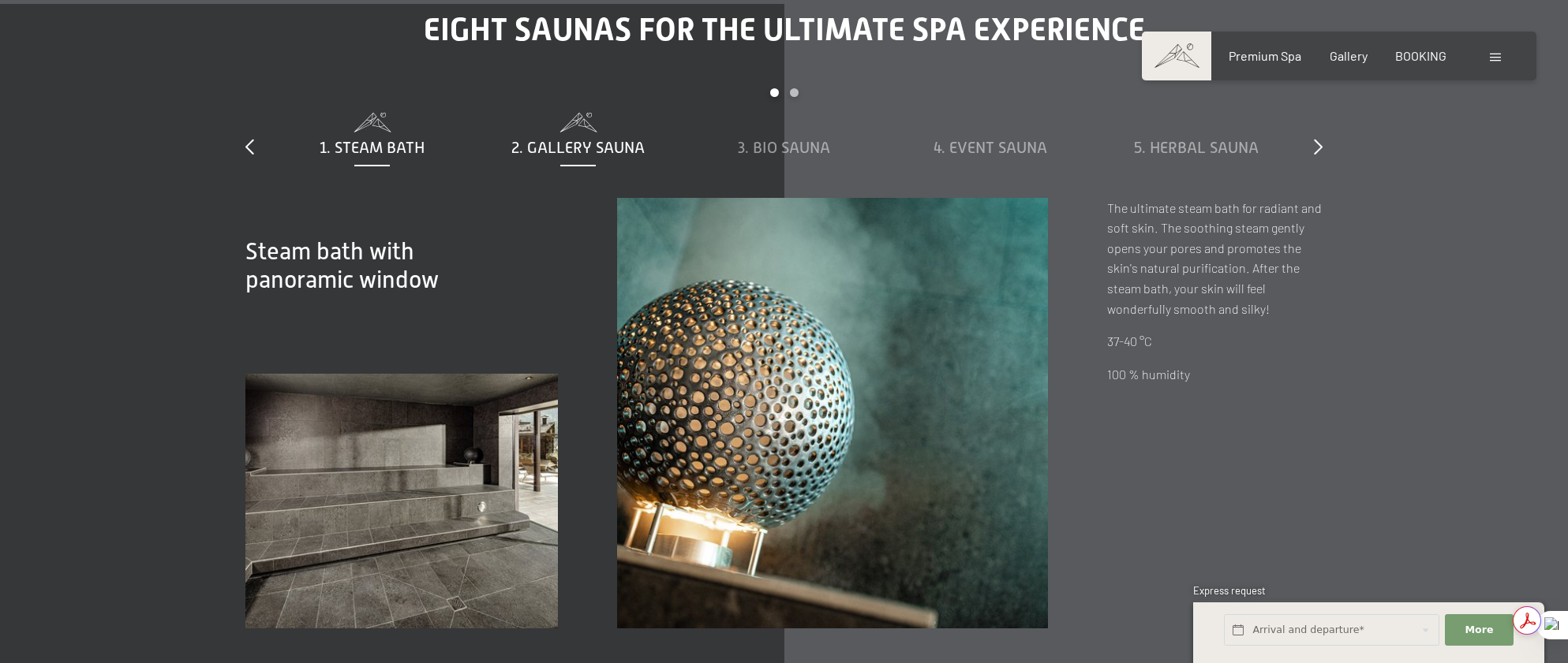
click at [586, 139] on span "2. Gallery sauna" at bounding box center [578, 148] width 133 height 17
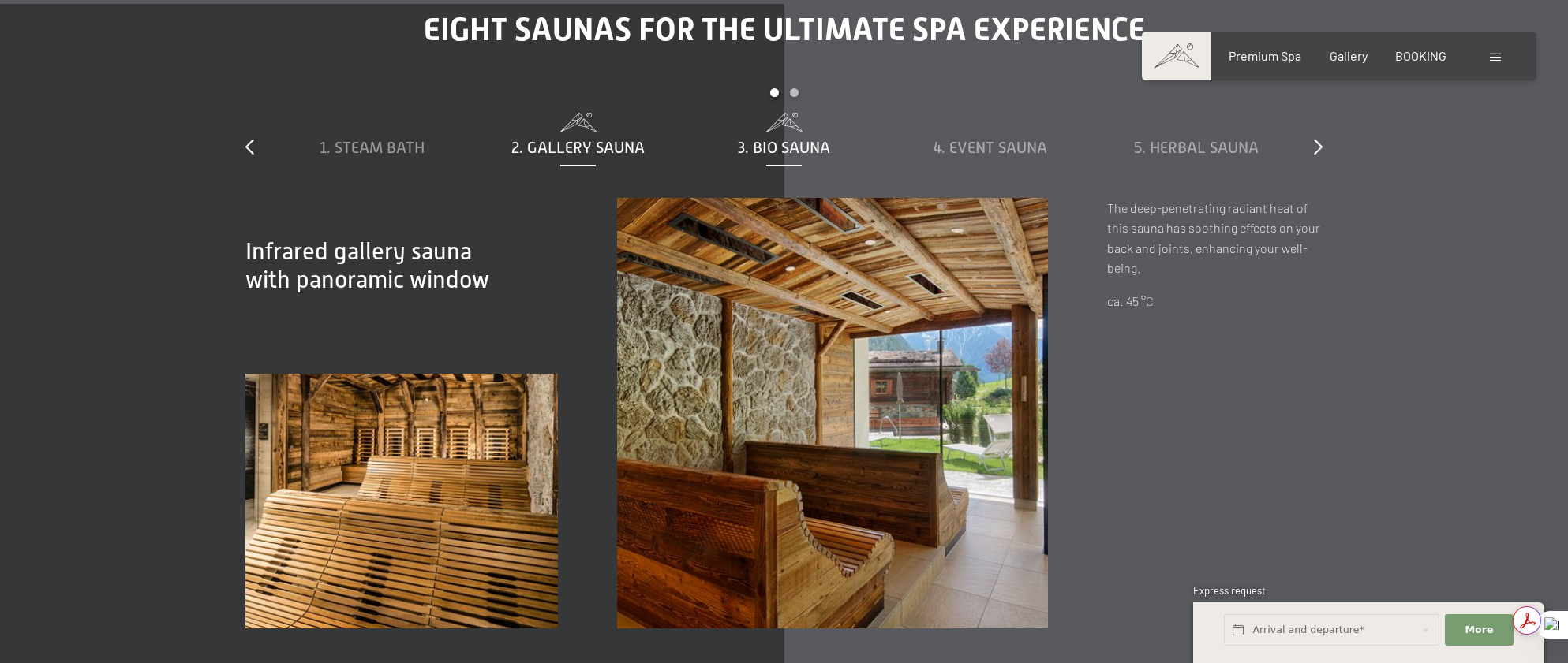
click at [749, 139] on span "3. Bio sauna" at bounding box center [784, 148] width 93 height 17
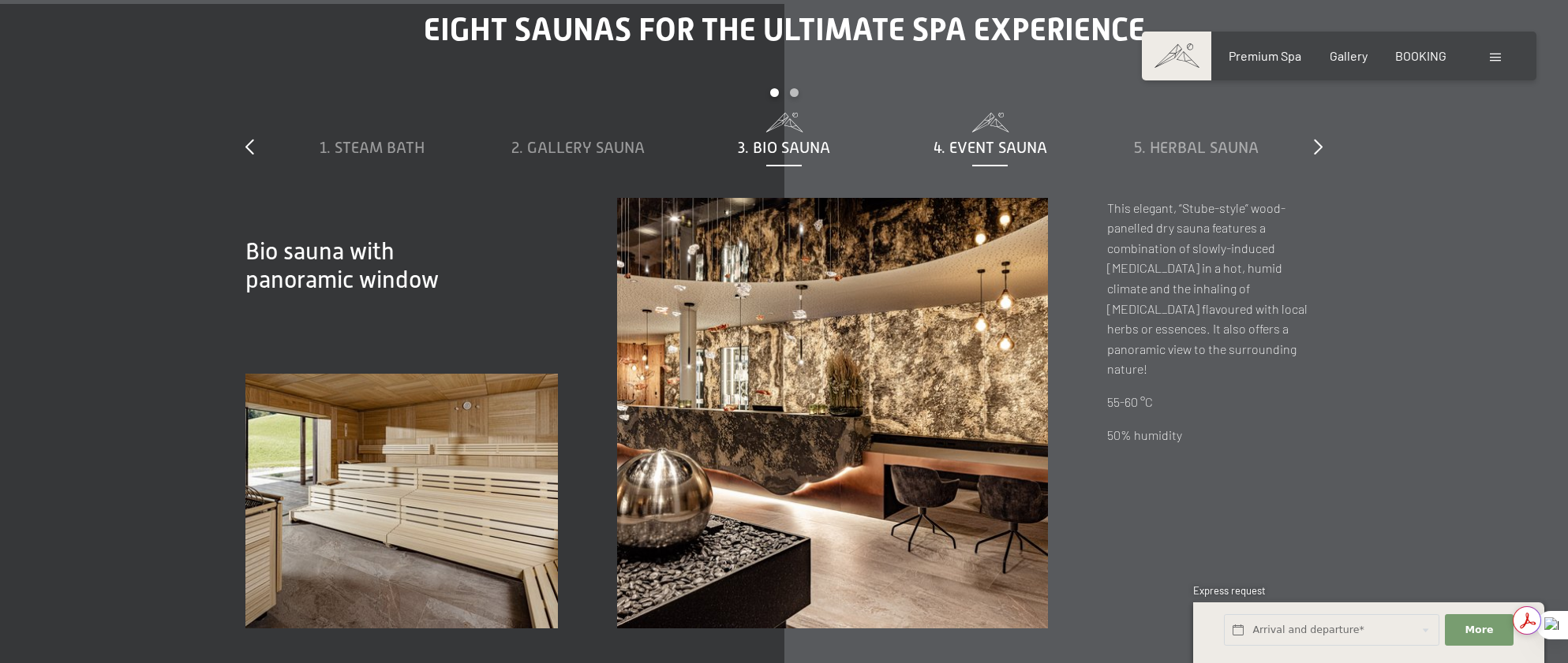
click at [970, 139] on span "4. Event sauna" at bounding box center [991, 148] width 114 height 17
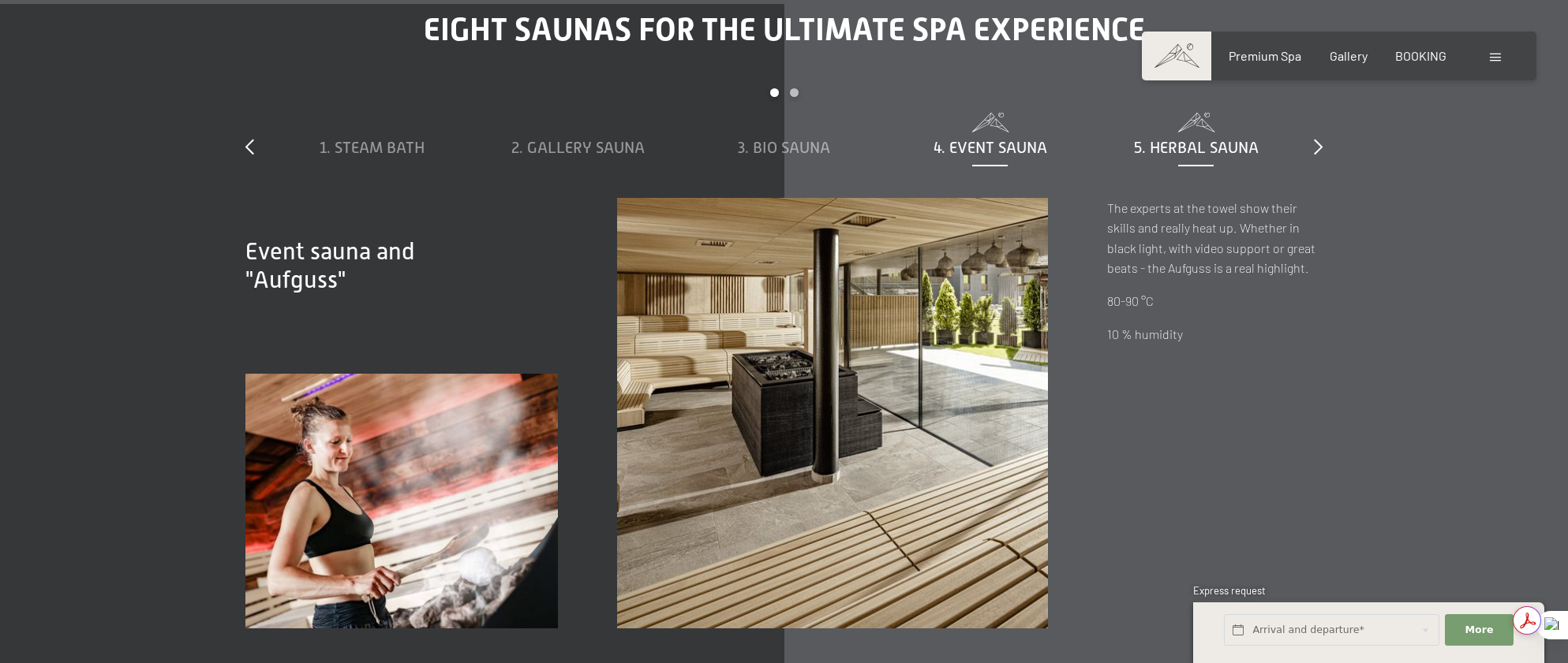
click at [1183, 139] on span "5. Herbal sauna" at bounding box center [1196, 148] width 125 height 17
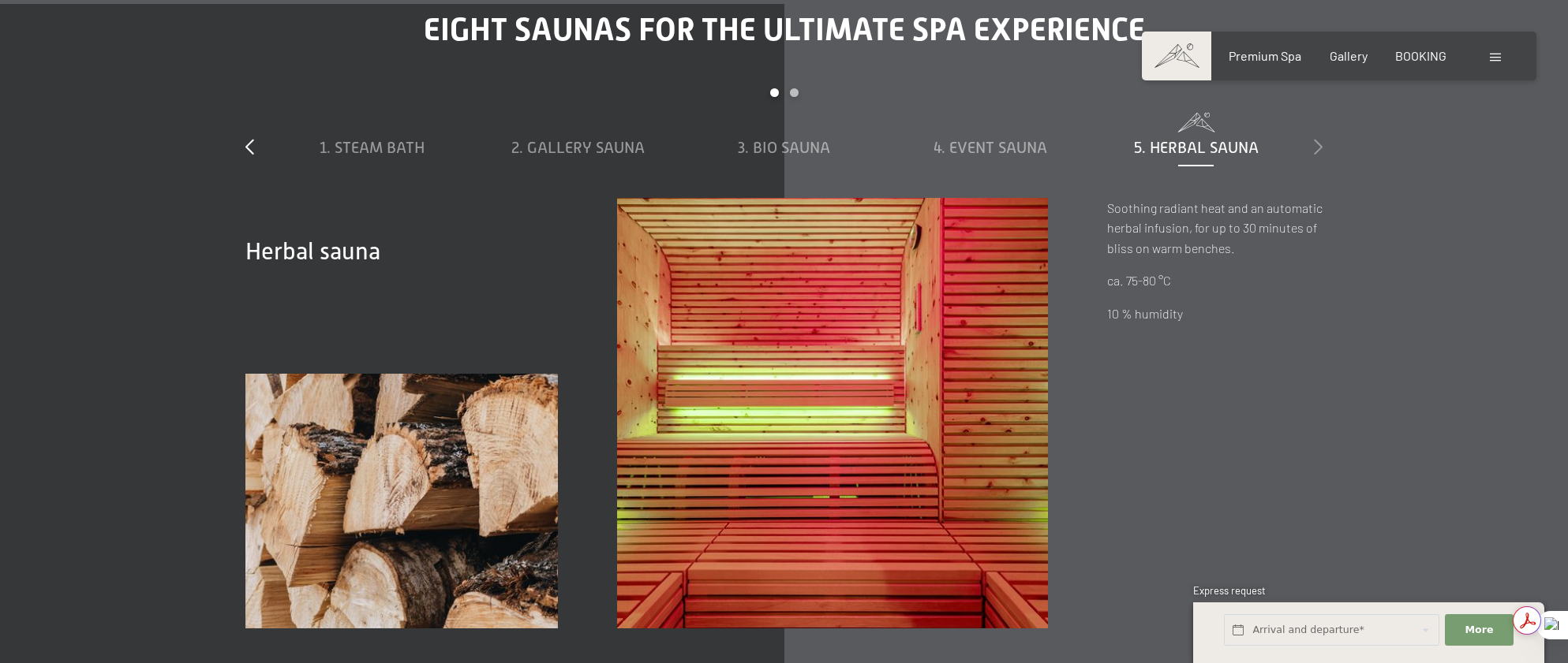
click at [1320, 139] on icon at bounding box center [1318, 147] width 9 height 15
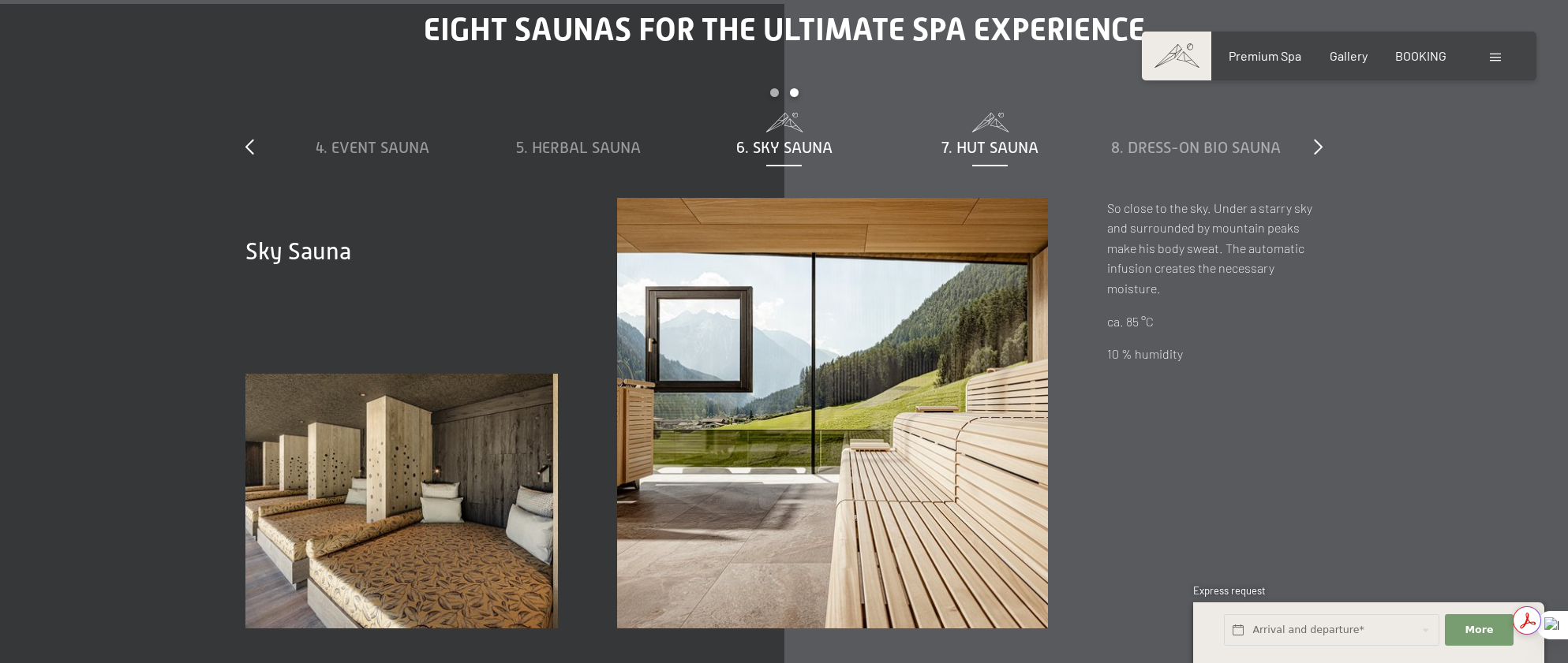
click at [994, 136] on div "7. Hut sauna" at bounding box center [990, 147] width 190 height 22
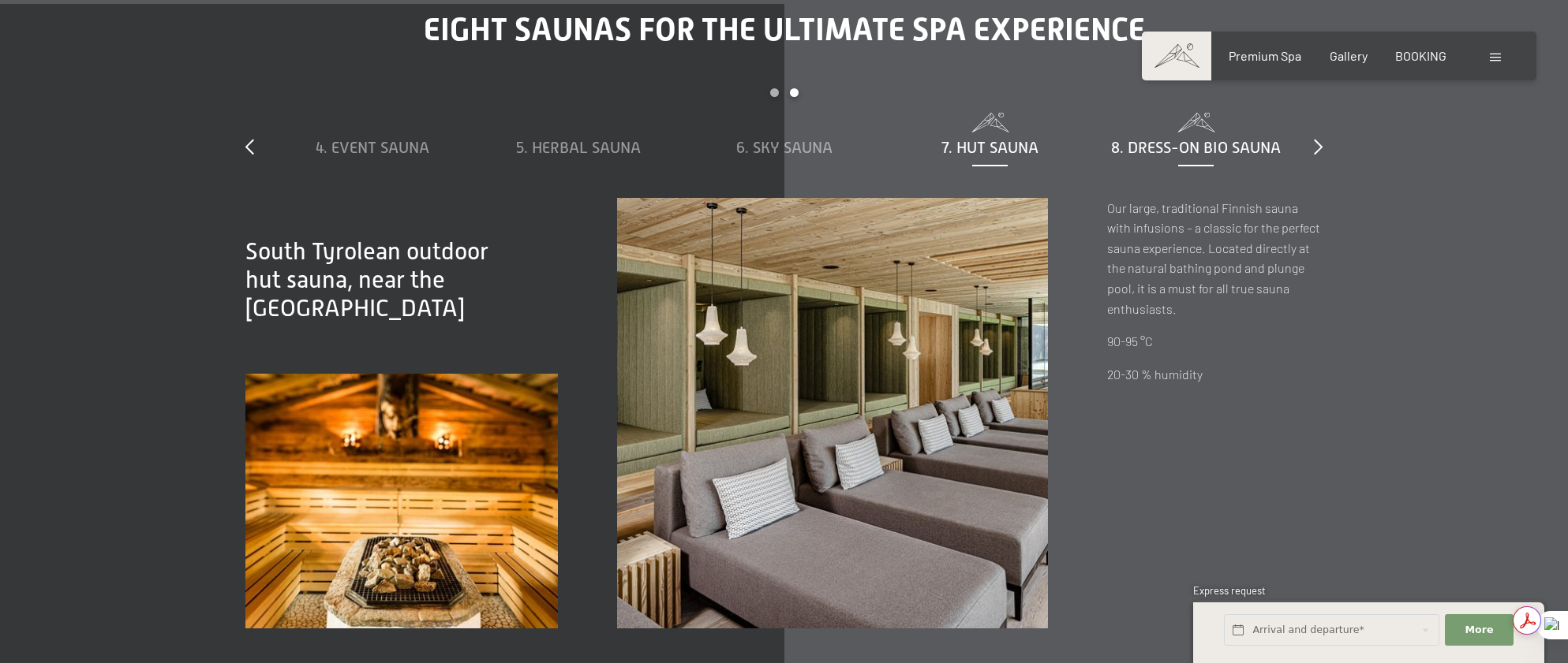
click at [1141, 139] on span "8. Dress-on bio sauna" at bounding box center [1196, 148] width 170 height 17
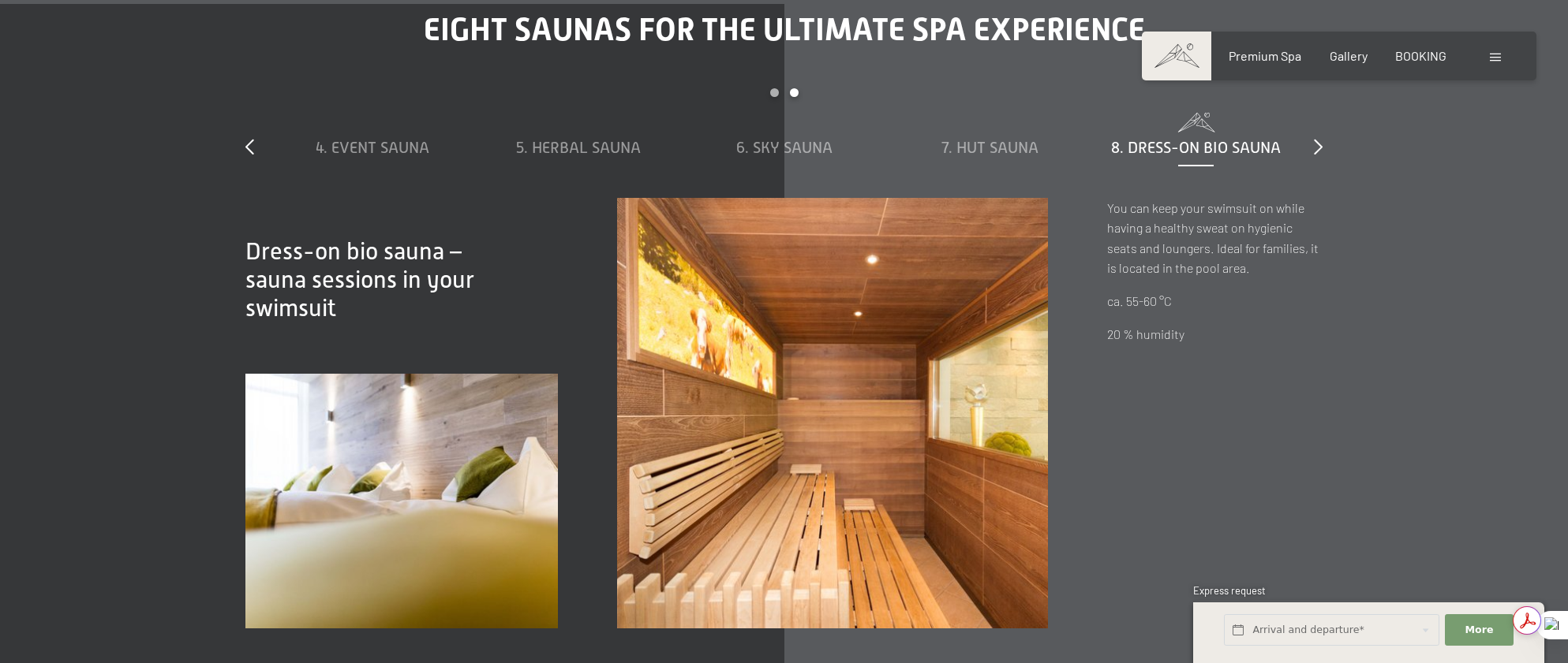
click at [1307, 90] on div "slide 4 to 8 of 8 1. Steam bath 2. Gallery sauna 3. Bio sauna 4. Event sauna 5.…" at bounding box center [784, 144] width 1078 height 110
click at [1312, 90] on div "slide 4 to 8 of 8 1. Steam bath 2. Gallery sauna 3. Bio sauna 4. Event sauna 5.…" at bounding box center [784, 144] width 1078 height 110
click at [1317, 139] on icon at bounding box center [1318, 147] width 9 height 15
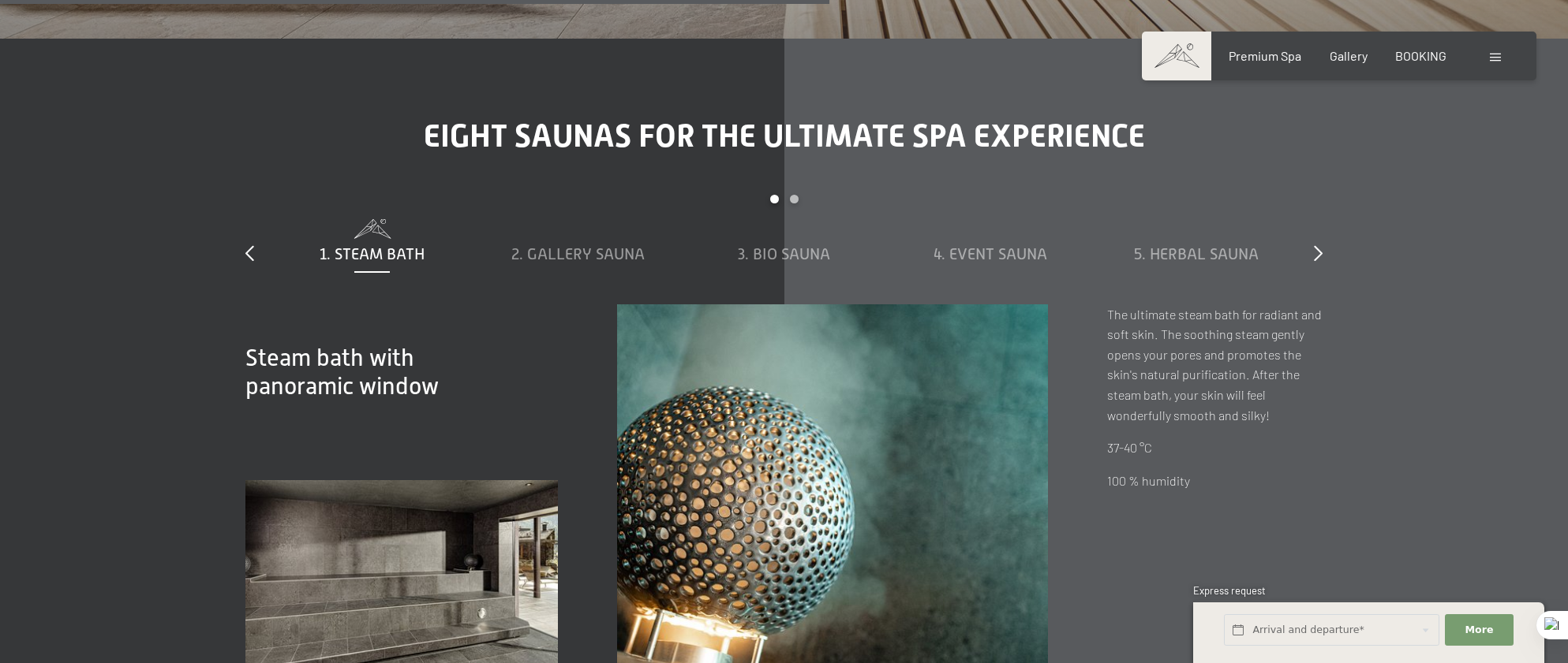
scroll to position [5316, 0]
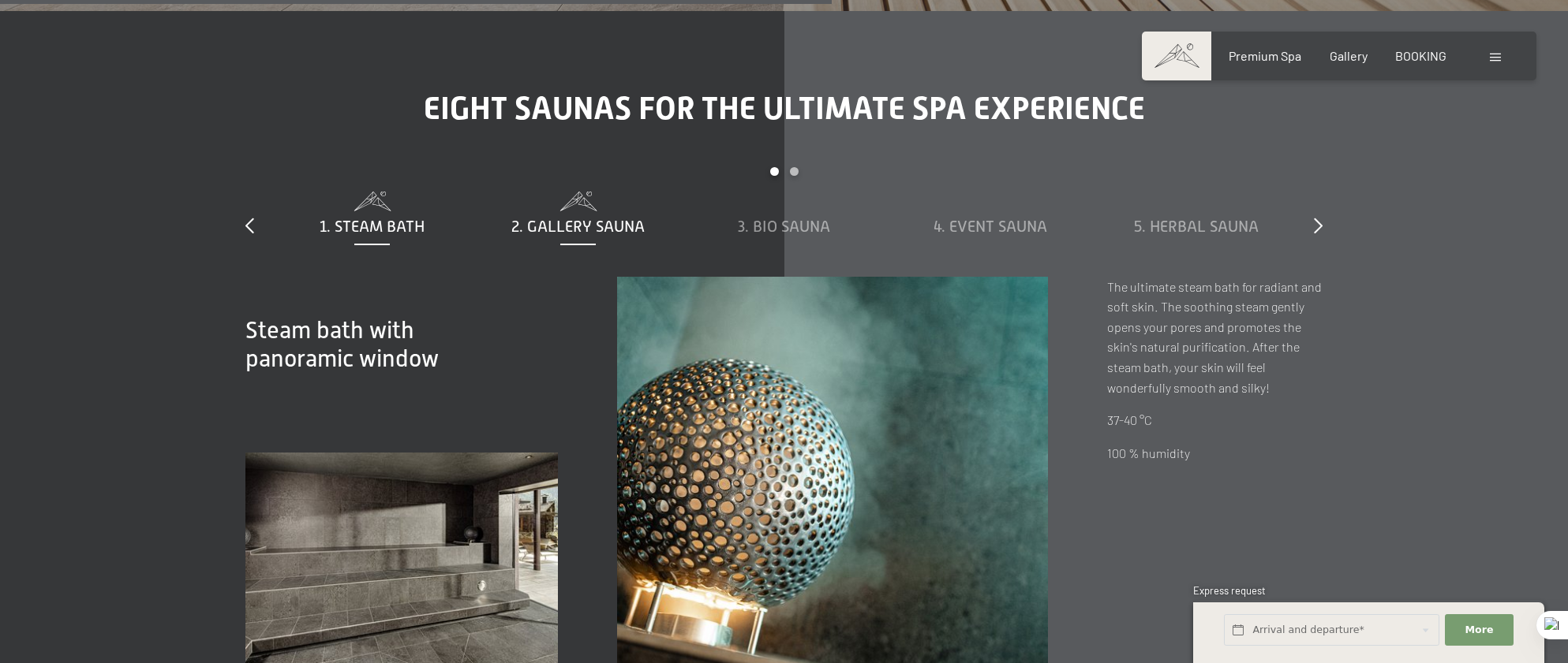
click at [592, 218] on span "2. Gallery sauna" at bounding box center [578, 227] width 133 height 17
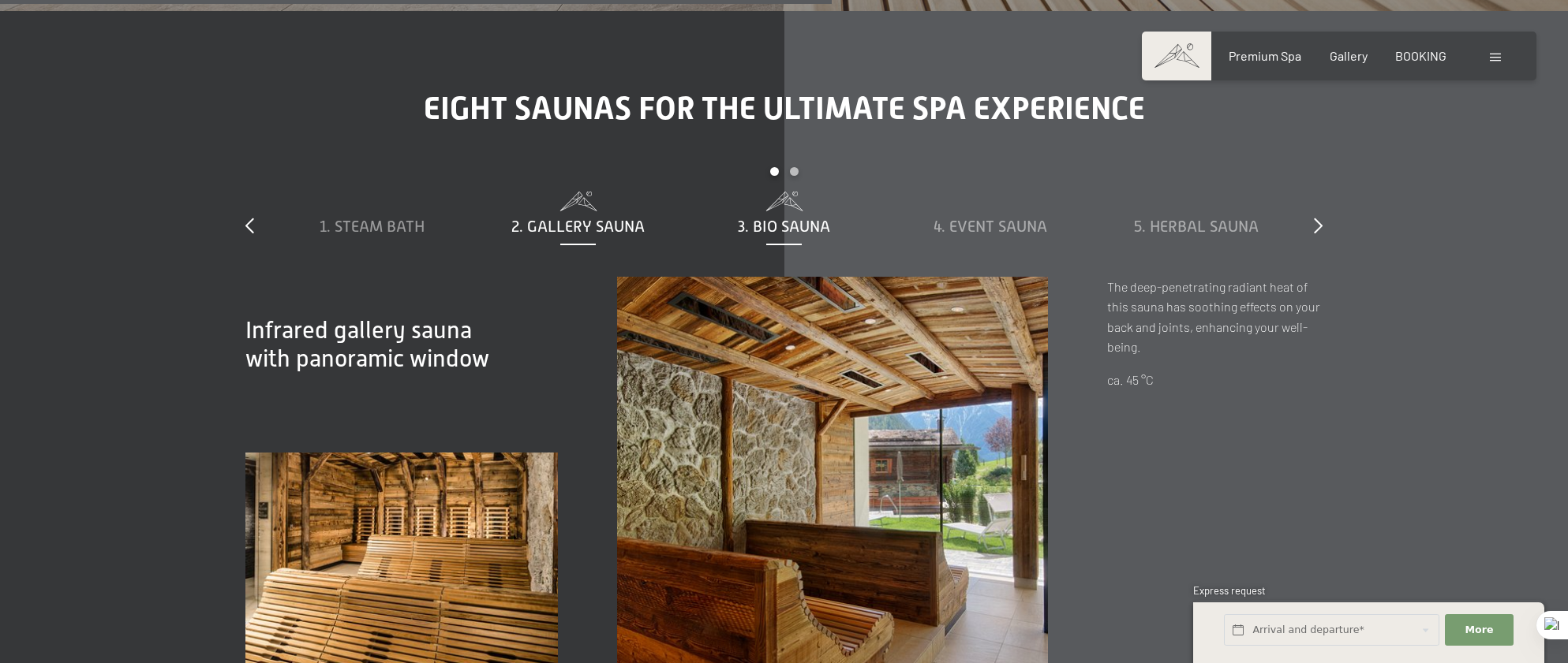
click at [785, 218] on span "3. Bio sauna" at bounding box center [784, 227] width 93 height 17
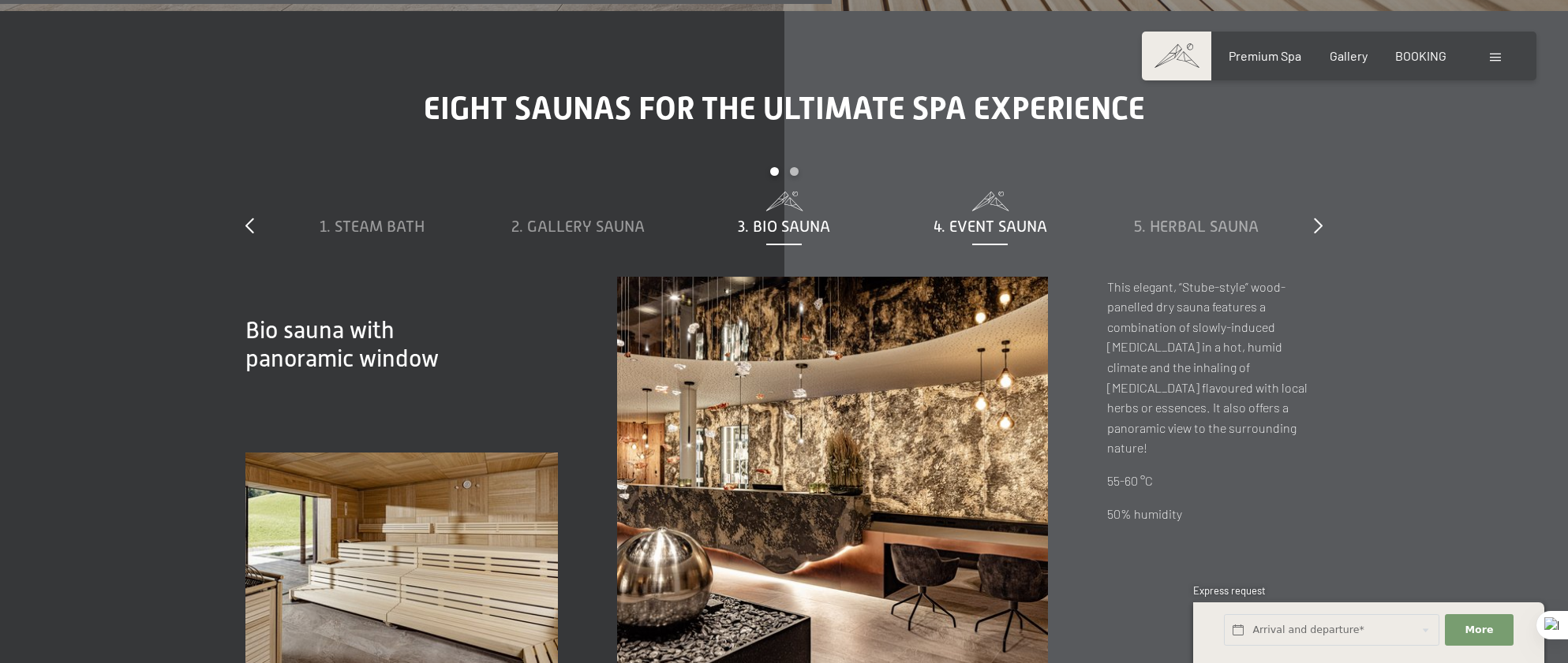
click at [980, 218] on span "4. Event sauna" at bounding box center [991, 227] width 114 height 17
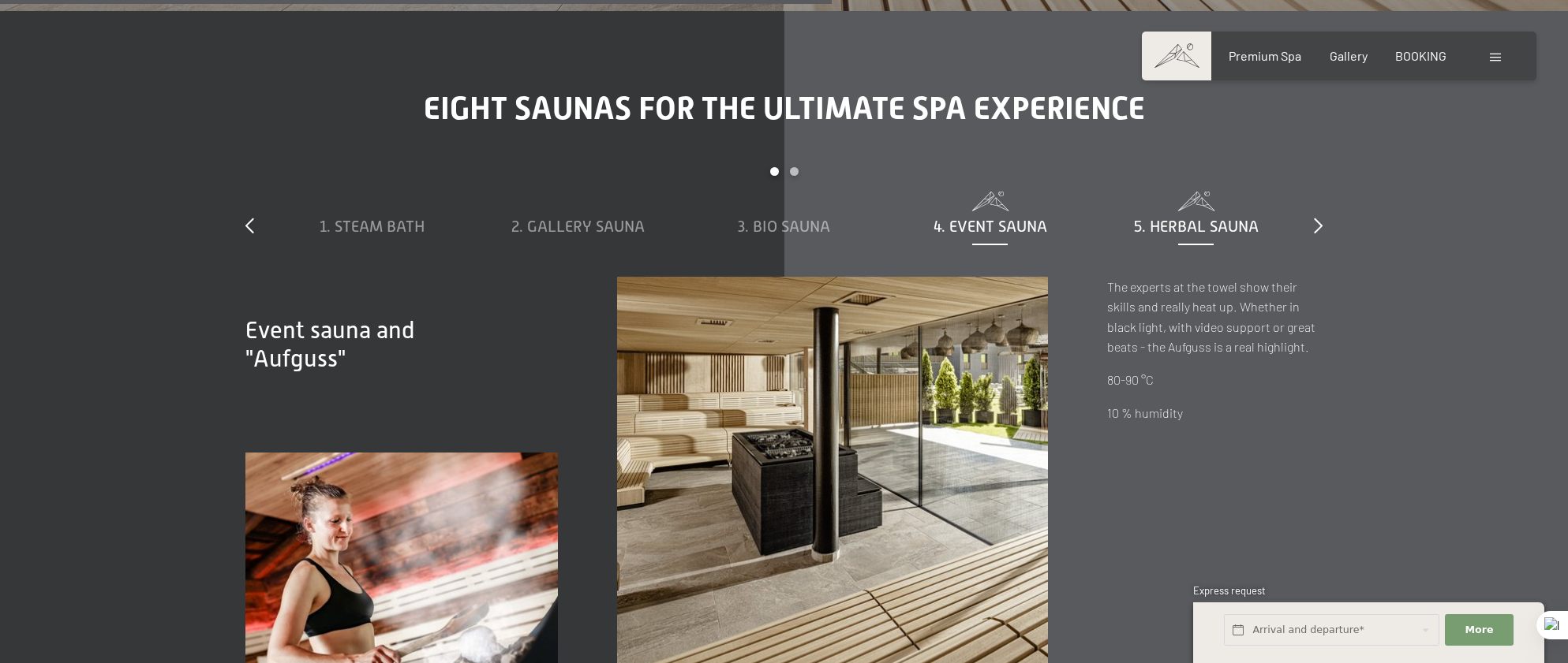
click at [1182, 218] on span "5. Herbal sauna" at bounding box center [1196, 227] width 125 height 17
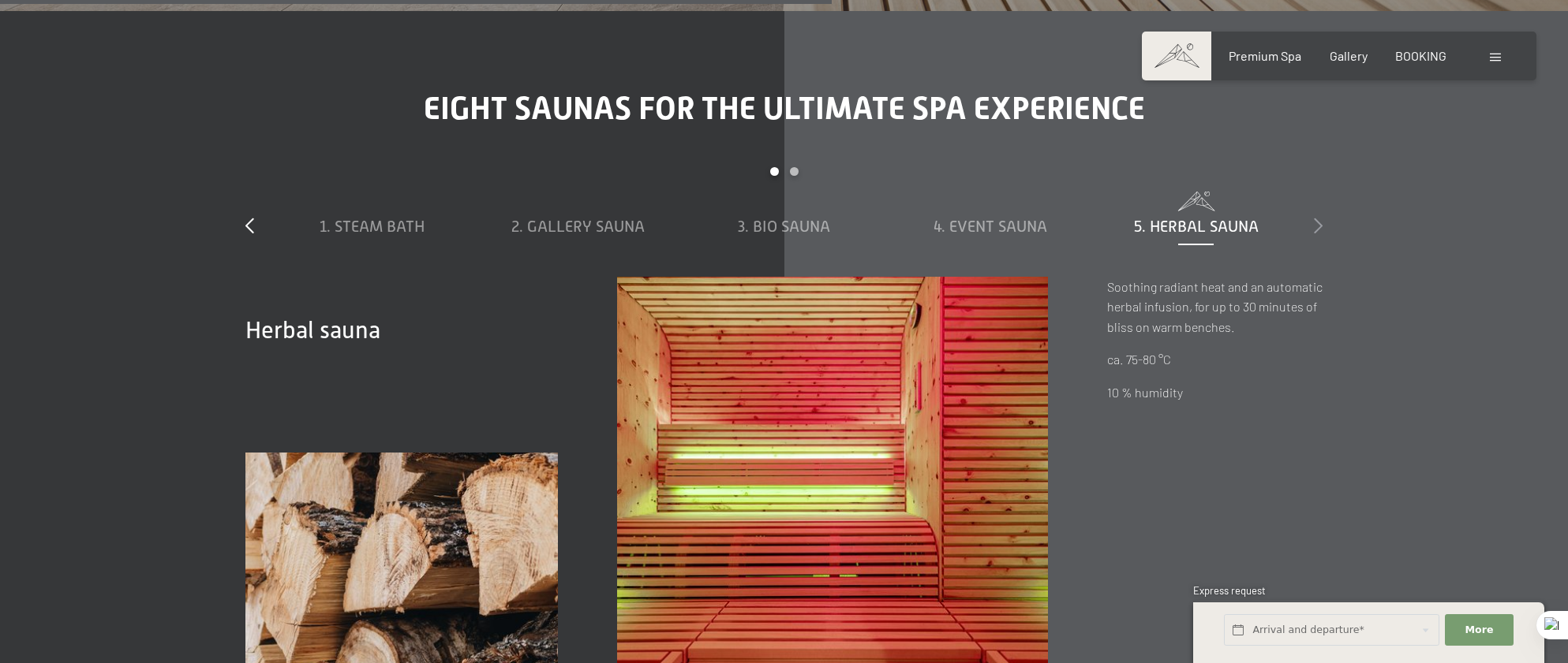
click at [1321, 218] on icon at bounding box center [1318, 226] width 9 height 15
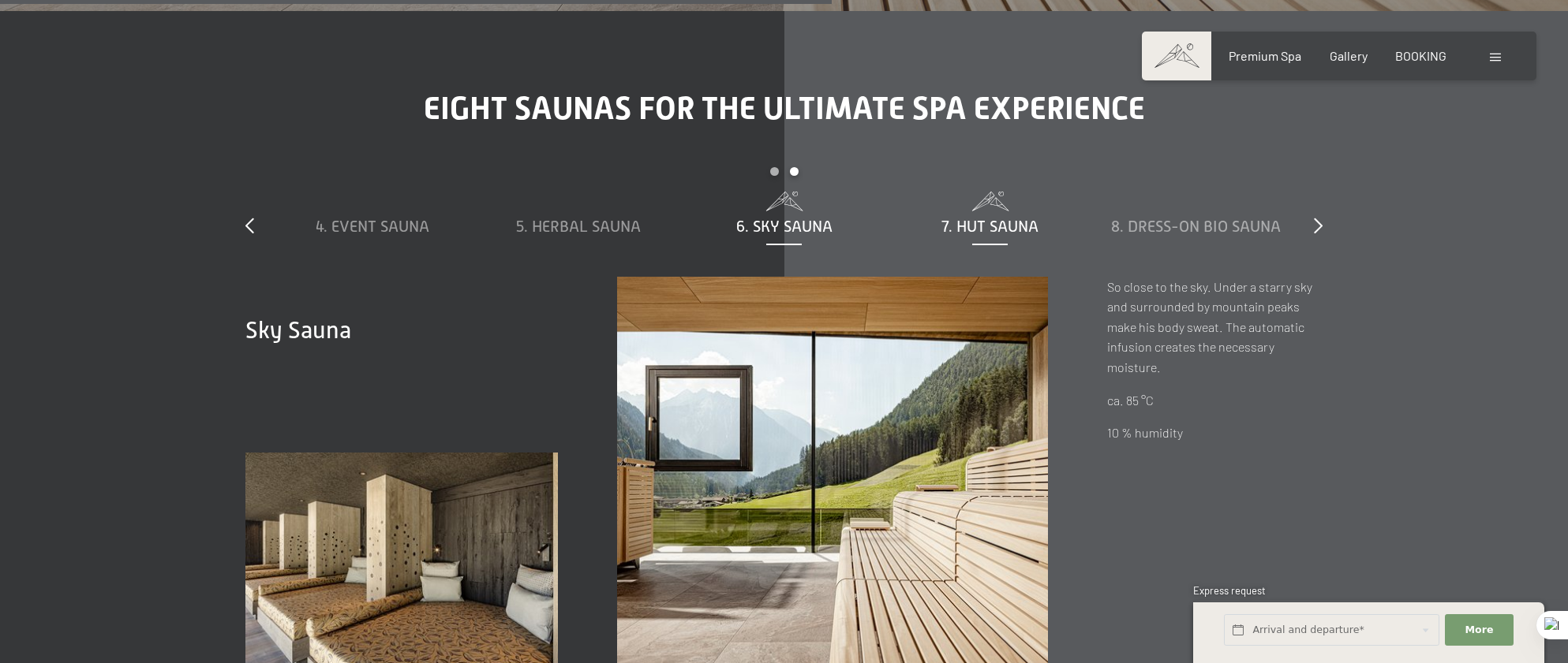
click at [984, 218] on span "7. Hut sauna" at bounding box center [990, 227] width 98 height 17
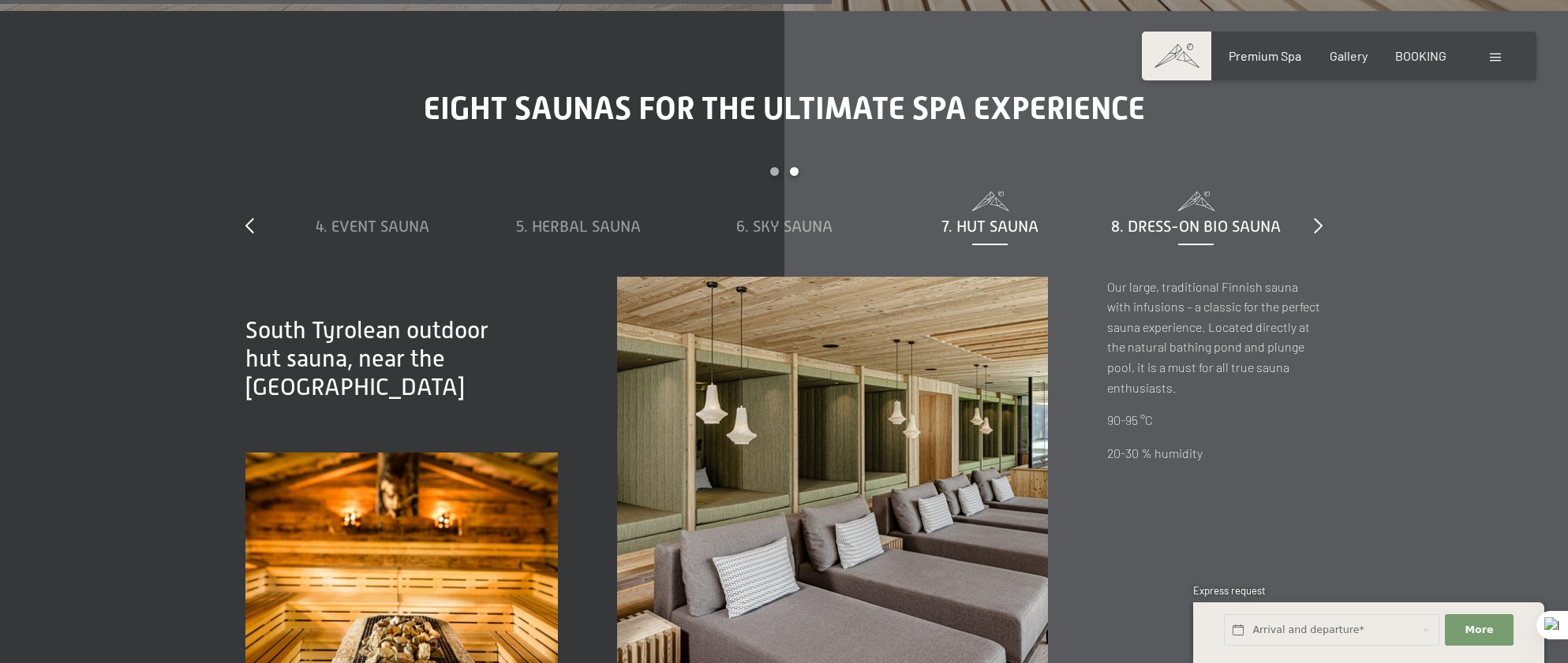
click at [1167, 218] on span "8. Dress-on bio sauna" at bounding box center [1196, 227] width 170 height 17
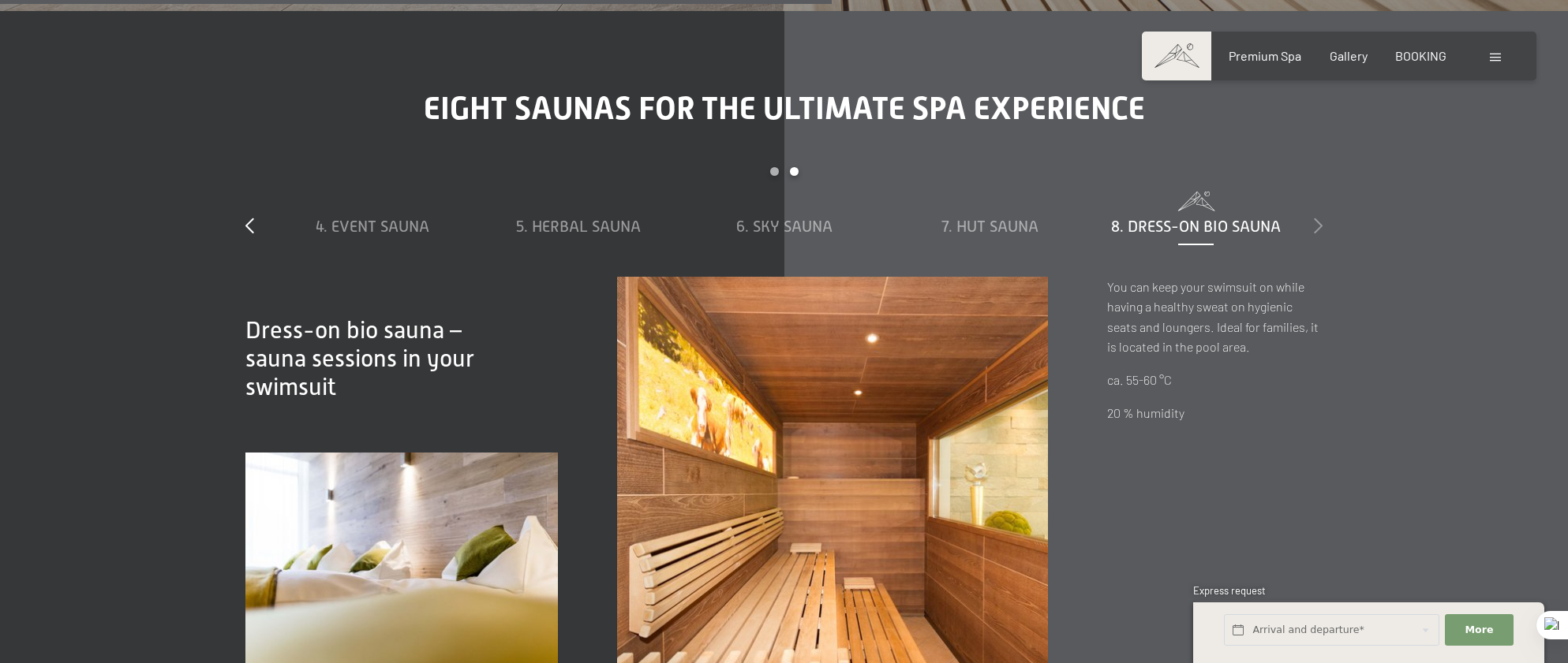
click at [1318, 218] on icon at bounding box center [1318, 226] width 9 height 15
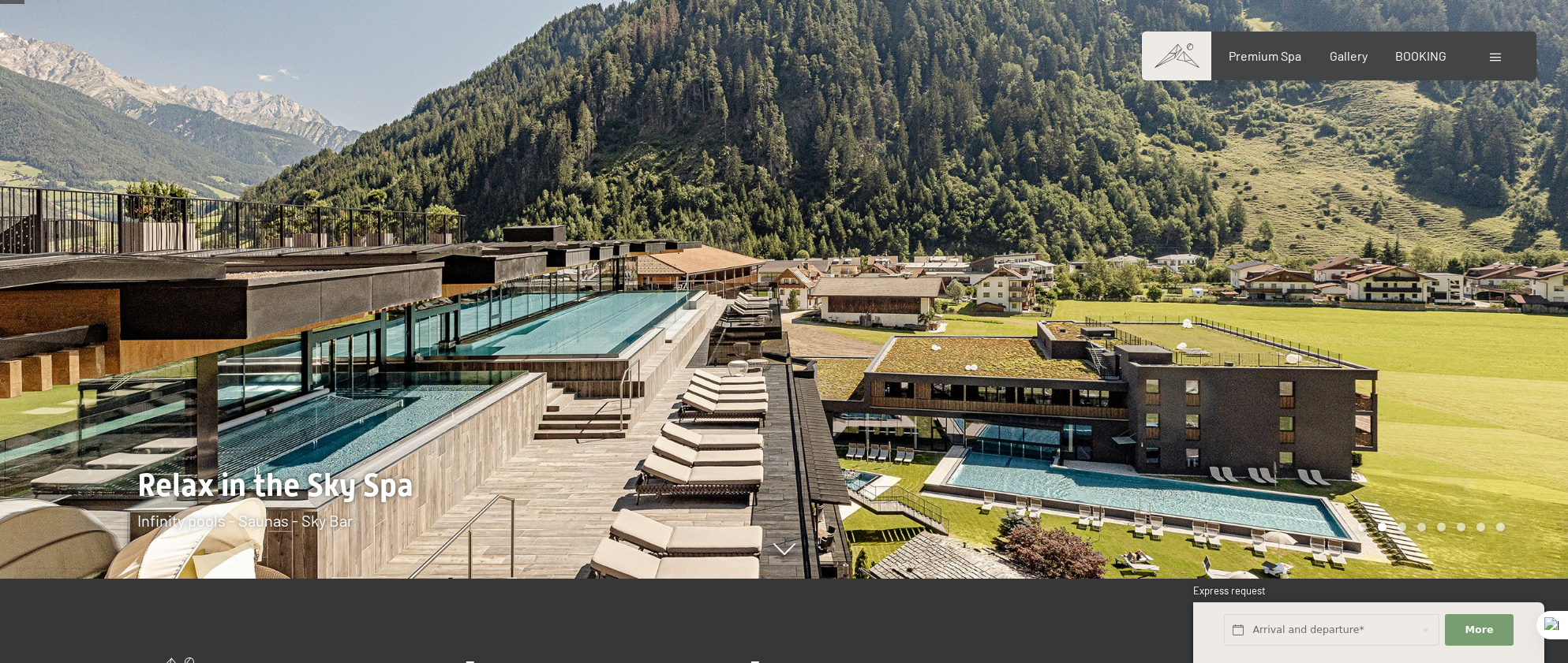
scroll to position [0, 0]
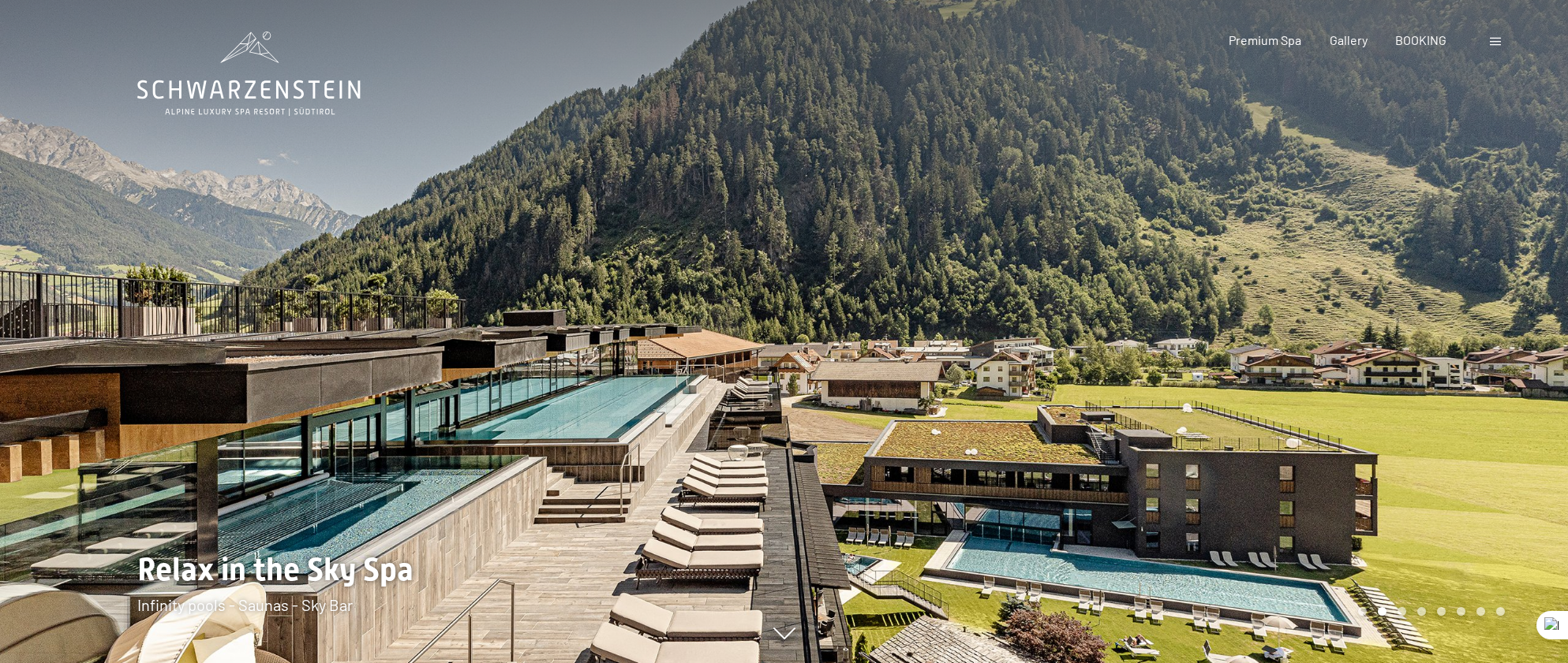
click at [1457, 328] on div at bounding box center [1177, 331] width 785 height 663
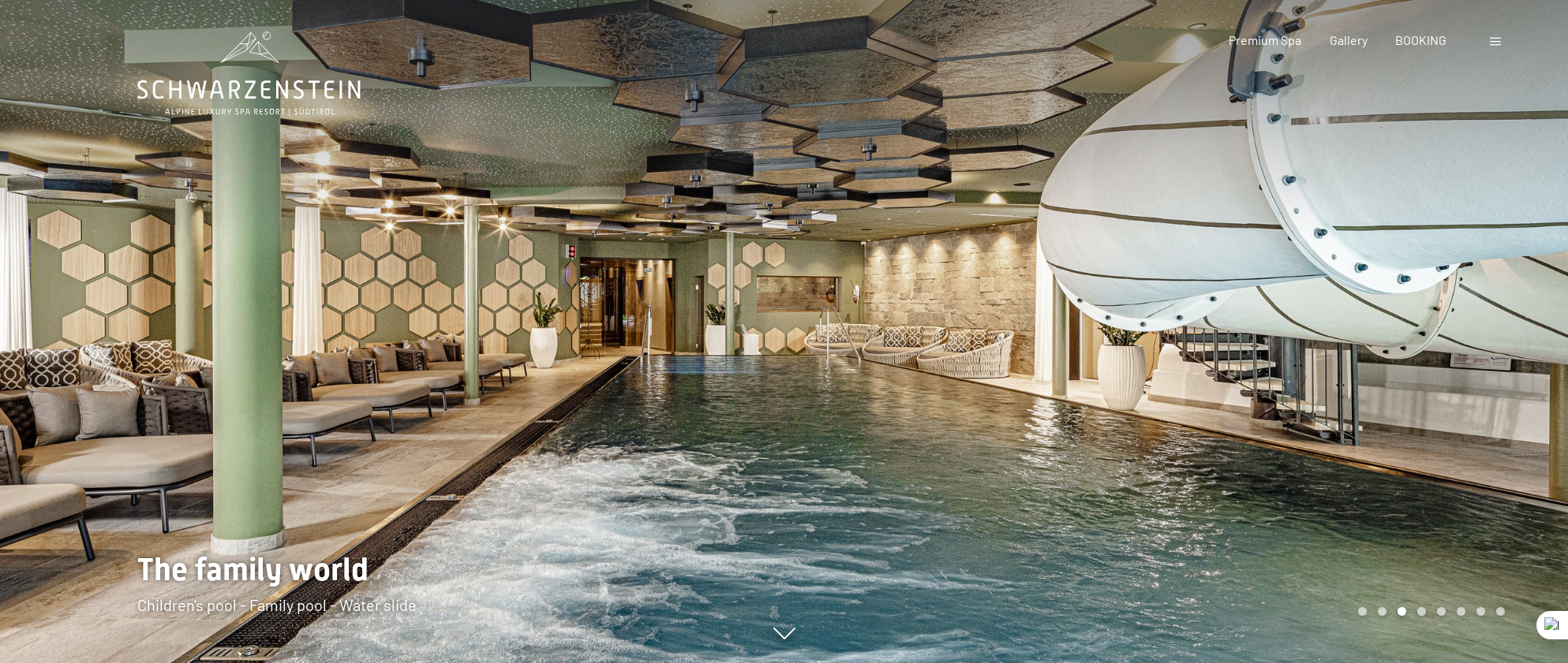
click at [1469, 314] on div at bounding box center [1177, 331] width 785 height 663
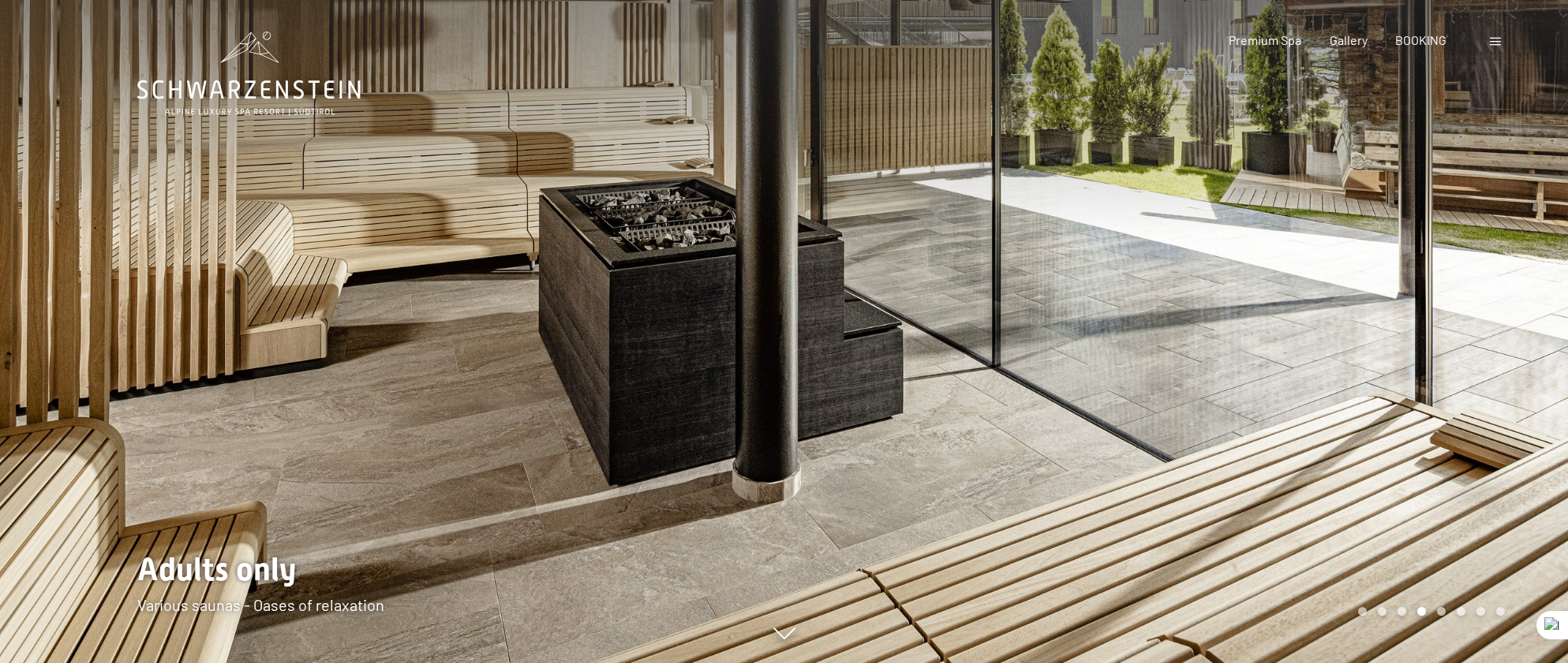
click at [1469, 314] on div at bounding box center [1177, 331] width 785 height 663
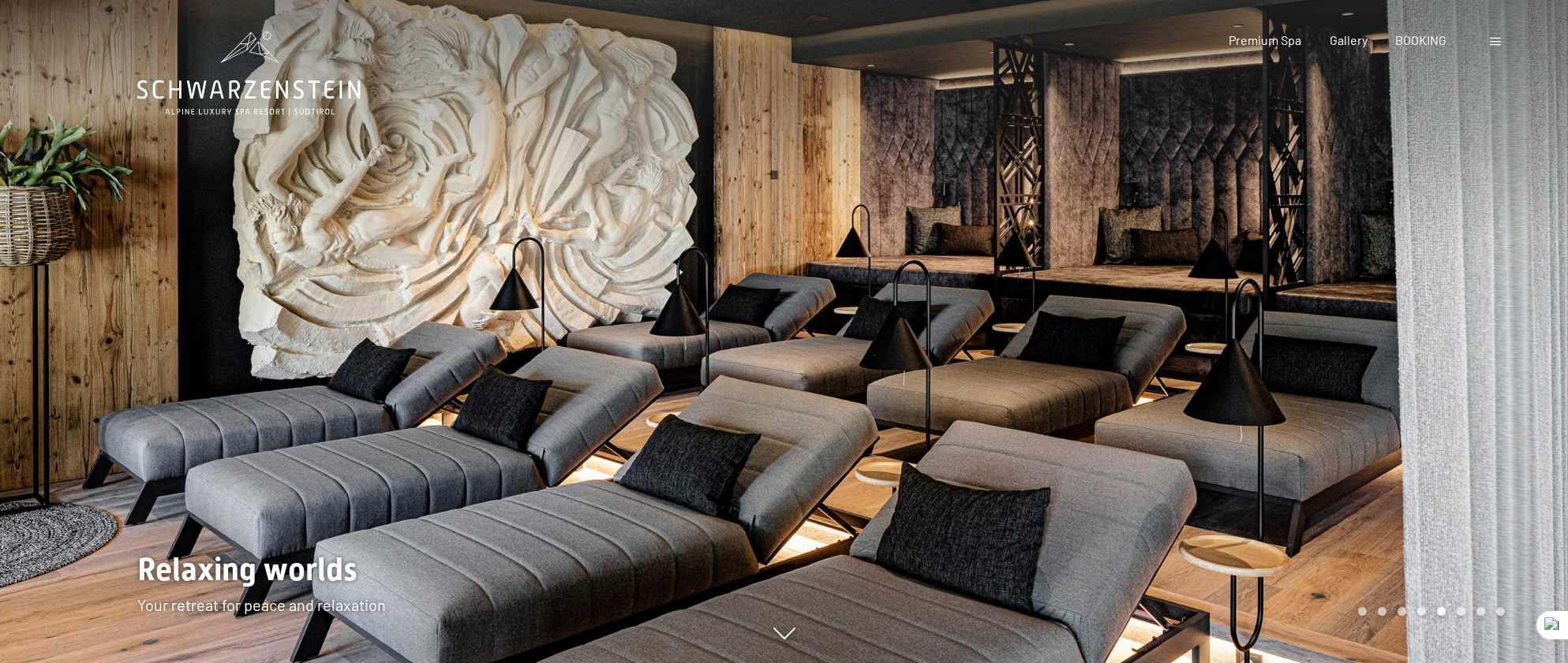
click at [1469, 314] on div at bounding box center [1177, 331] width 785 height 663
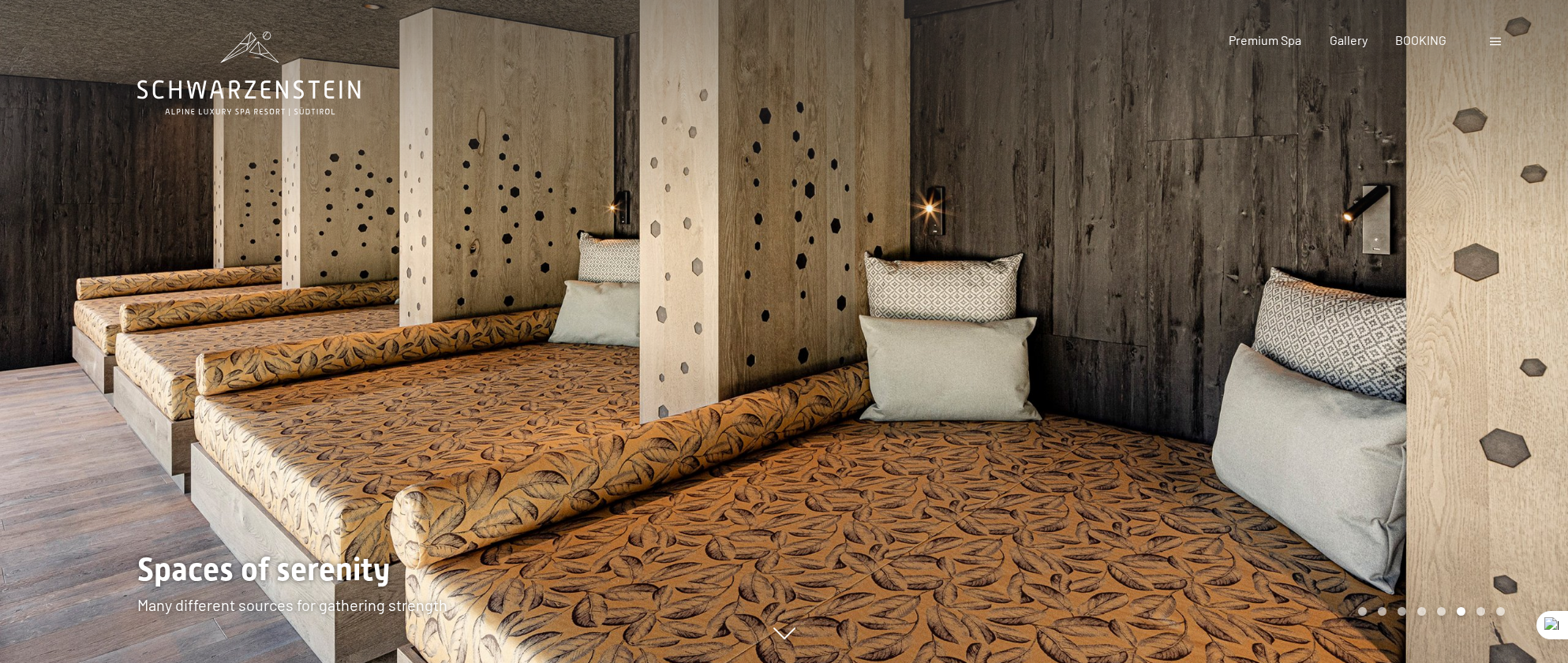
click at [1469, 314] on div at bounding box center [1177, 331] width 785 height 663
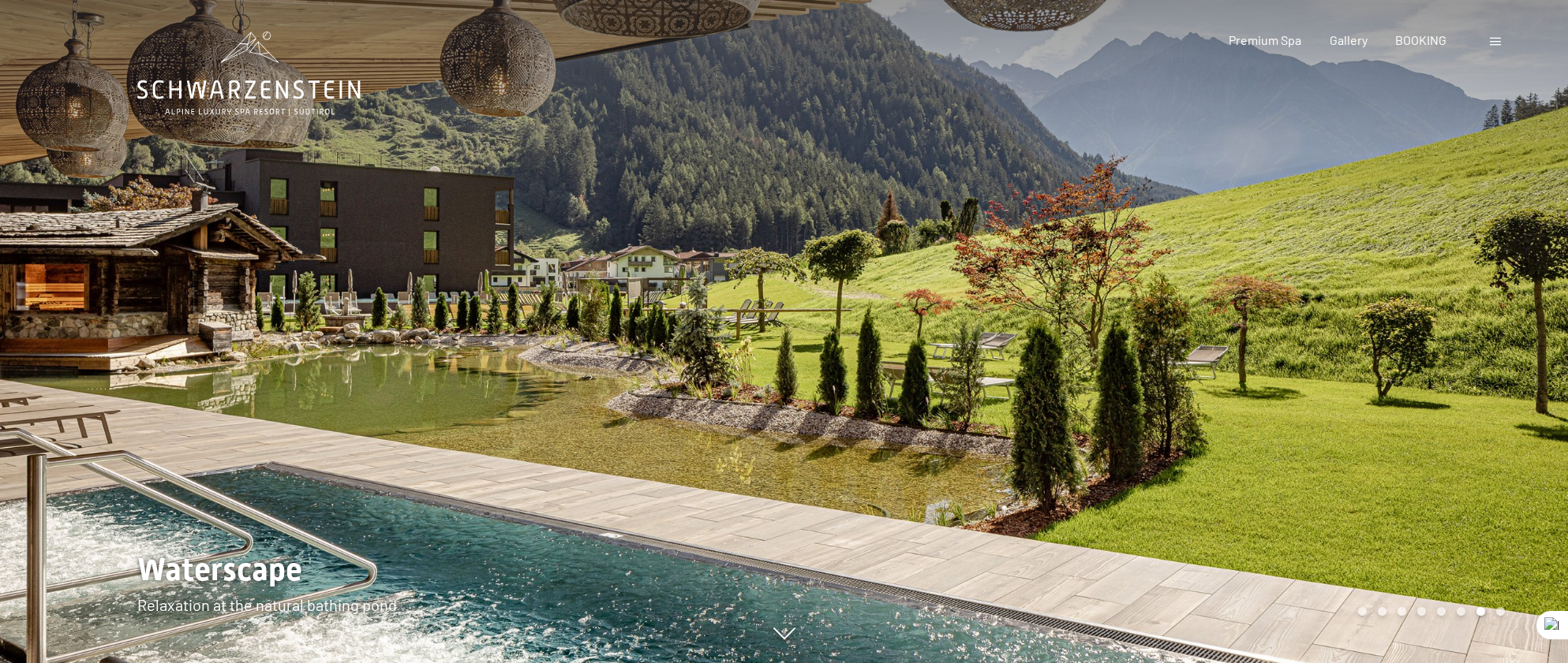
click at [1469, 314] on div at bounding box center [1177, 331] width 785 height 663
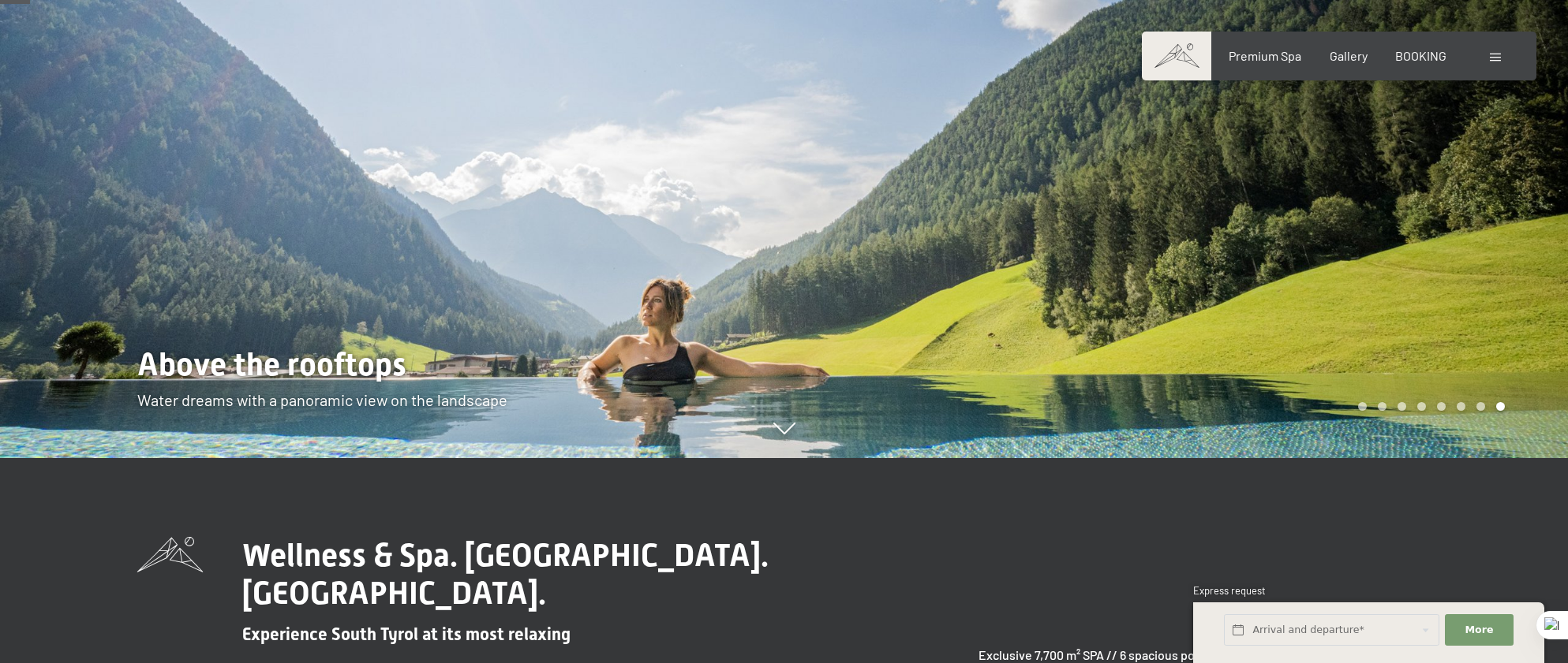
scroll to position [236, 0]
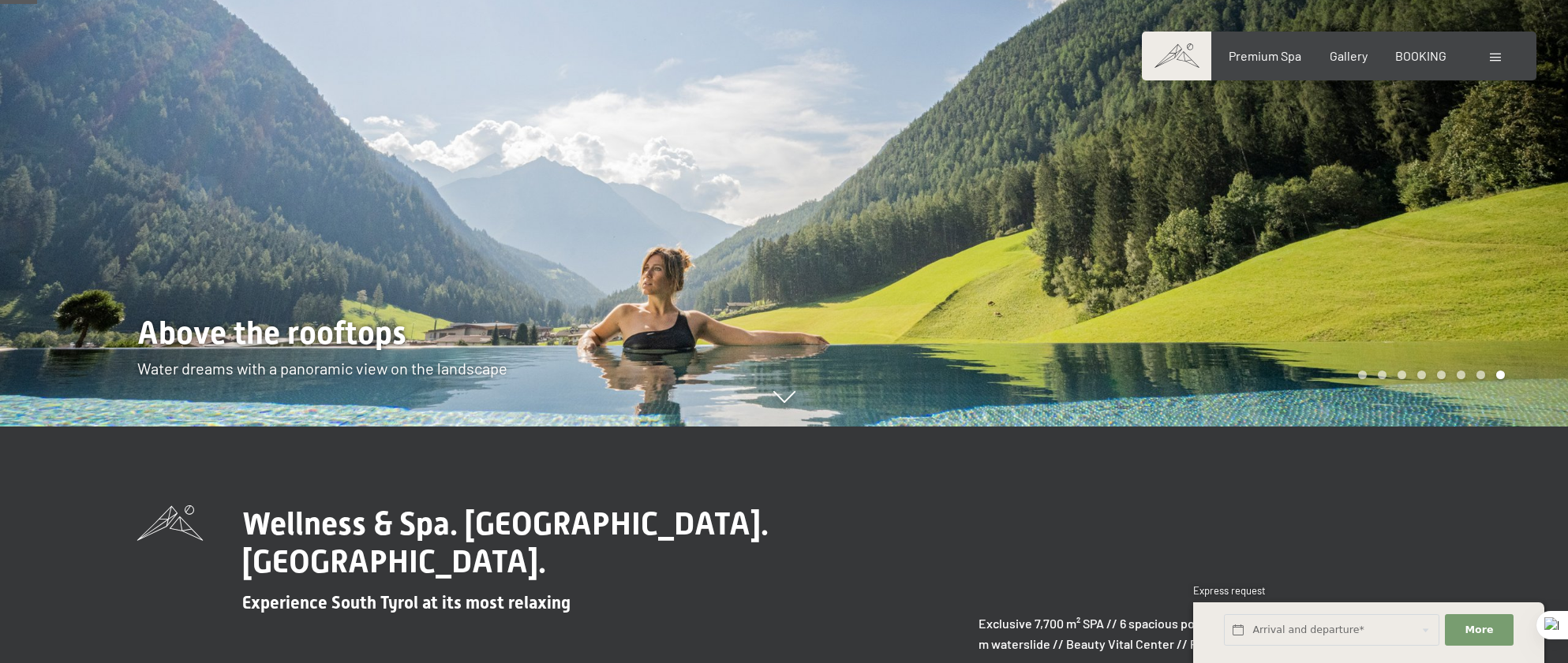
click at [1469, 268] on div at bounding box center [1177, 95] width 785 height 663
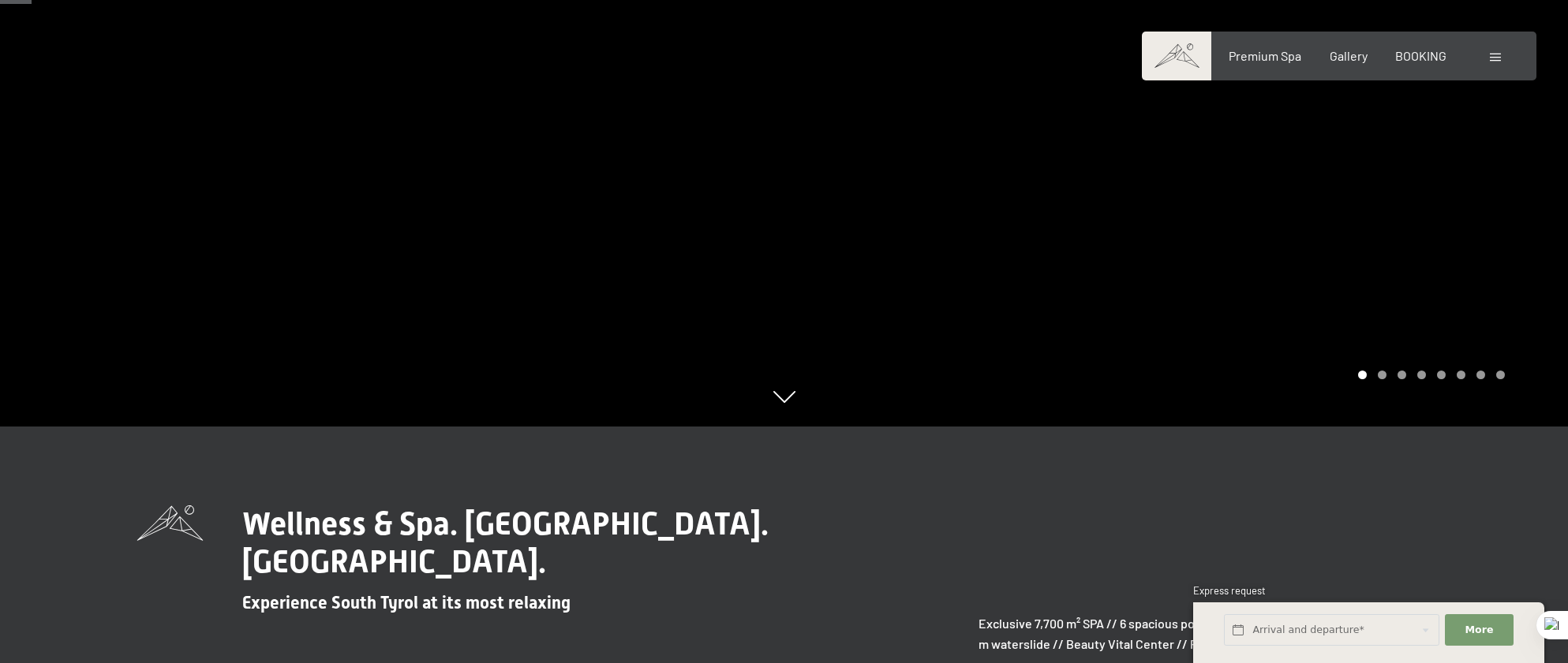
scroll to position [0, 0]
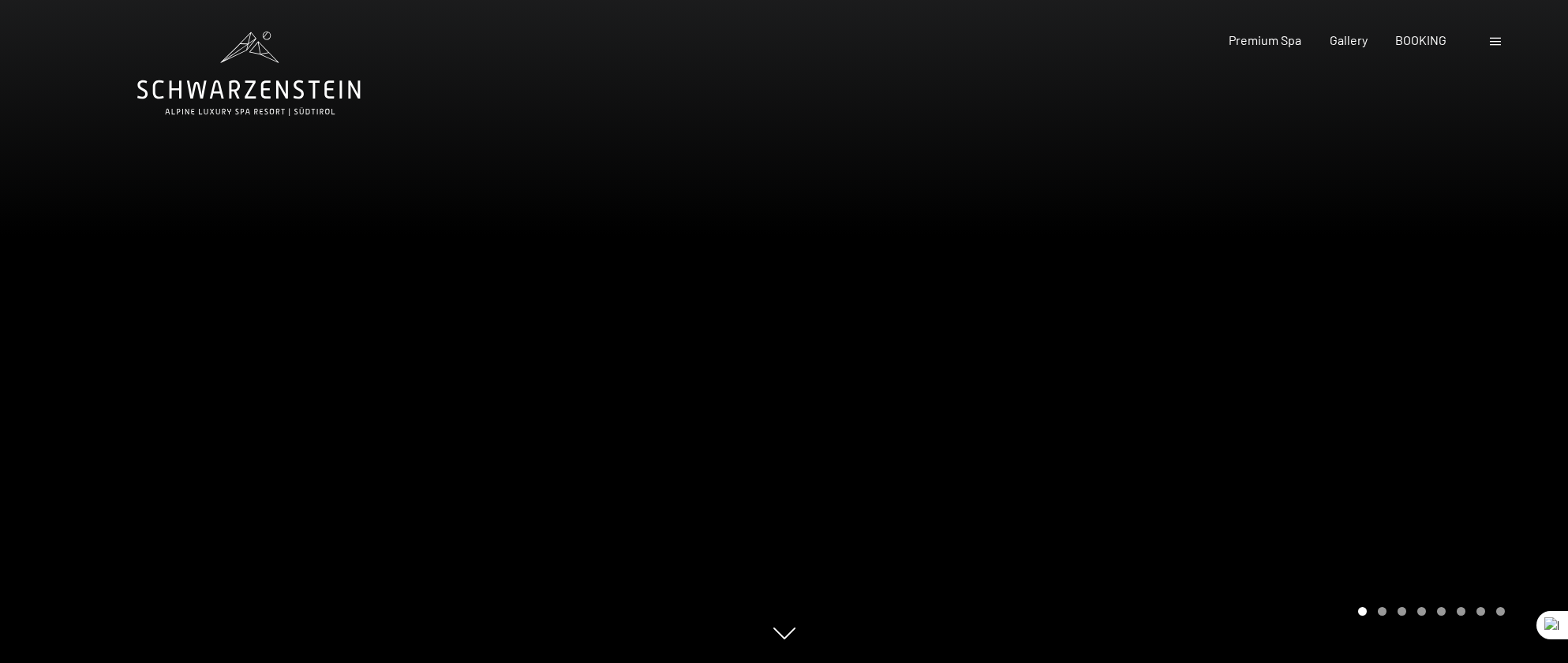
click at [1462, 342] on div at bounding box center [1177, 331] width 785 height 663
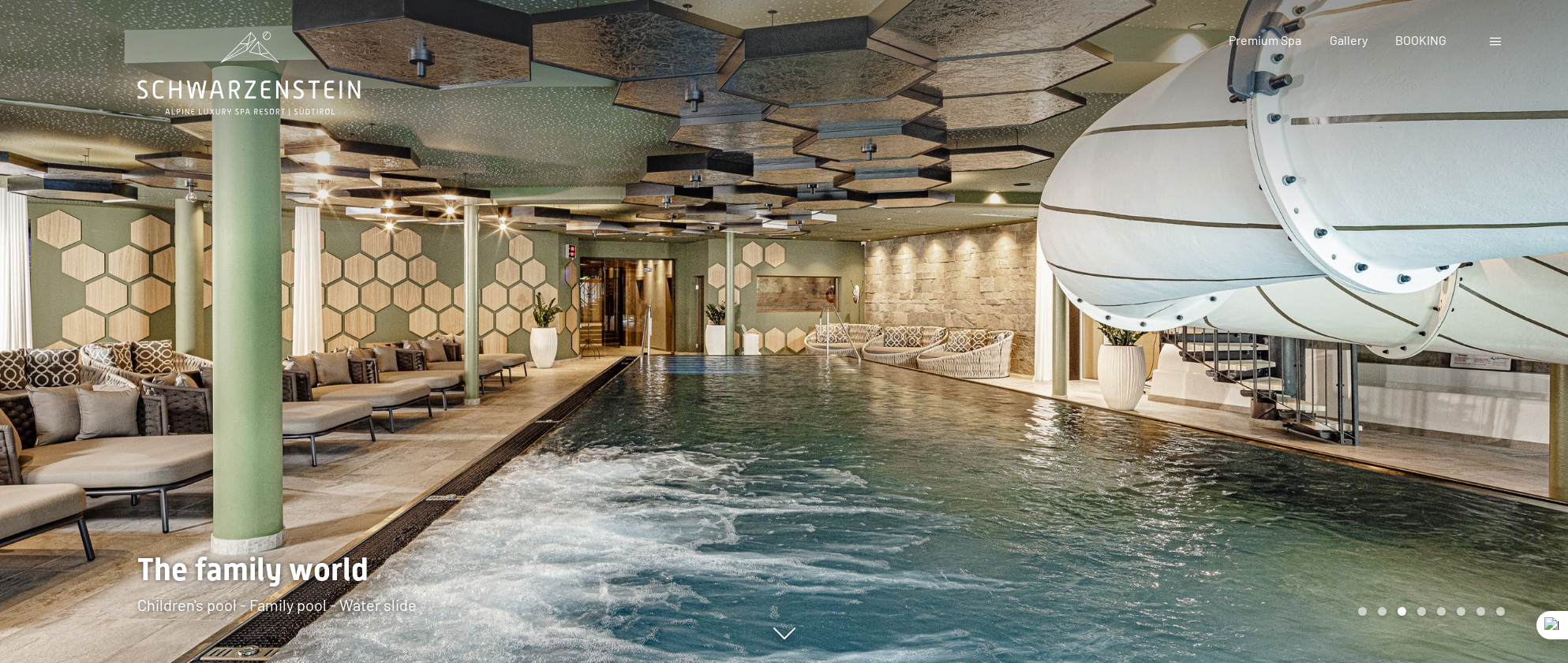
click at [1462, 342] on div at bounding box center [1177, 331] width 785 height 663
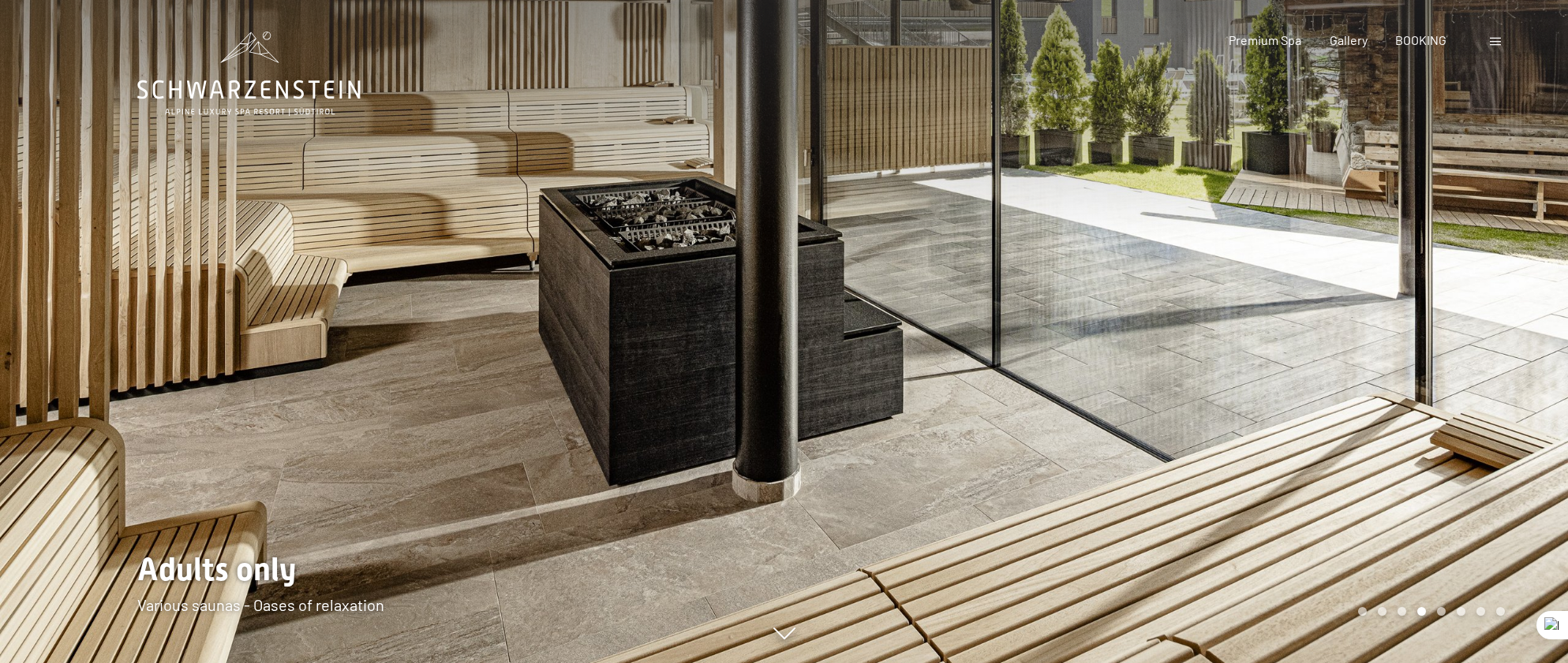
click at [1462, 342] on div at bounding box center [1177, 331] width 785 height 663
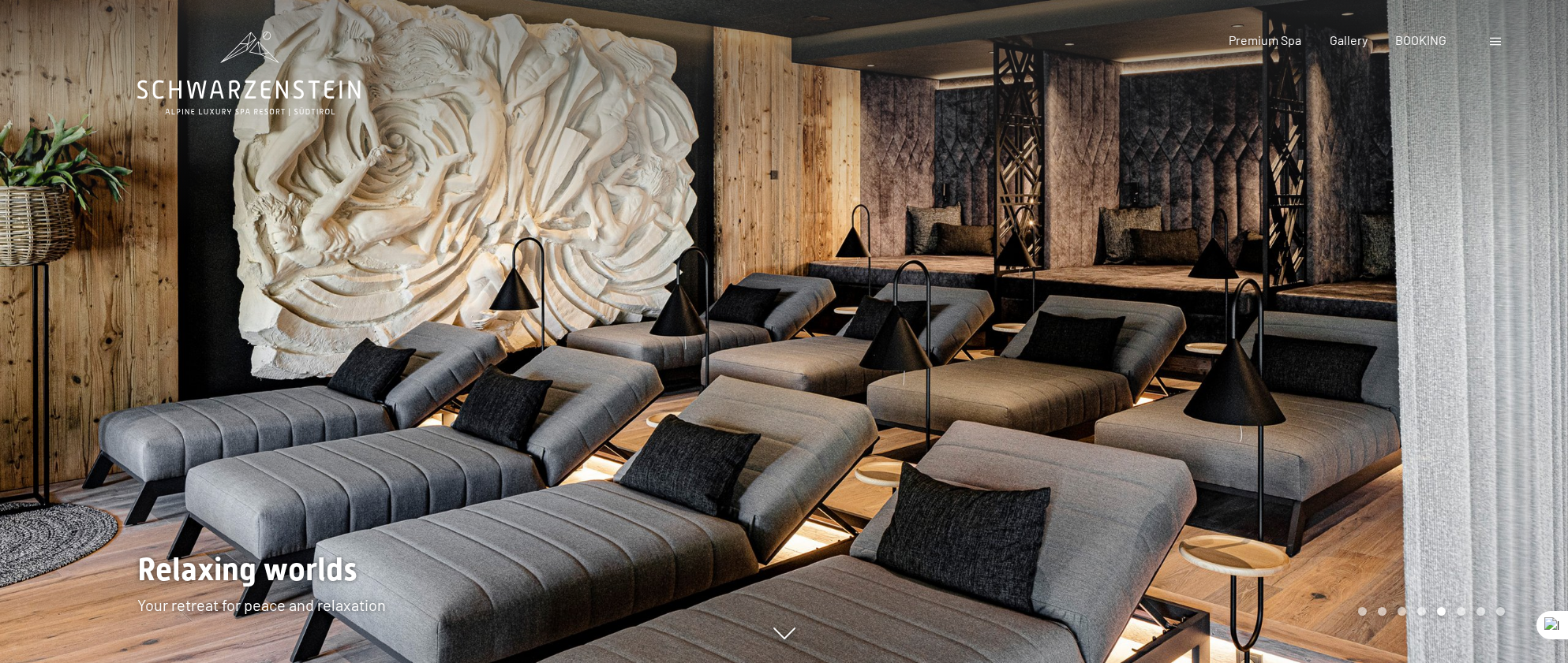
click at [1462, 342] on div at bounding box center [1177, 331] width 785 height 663
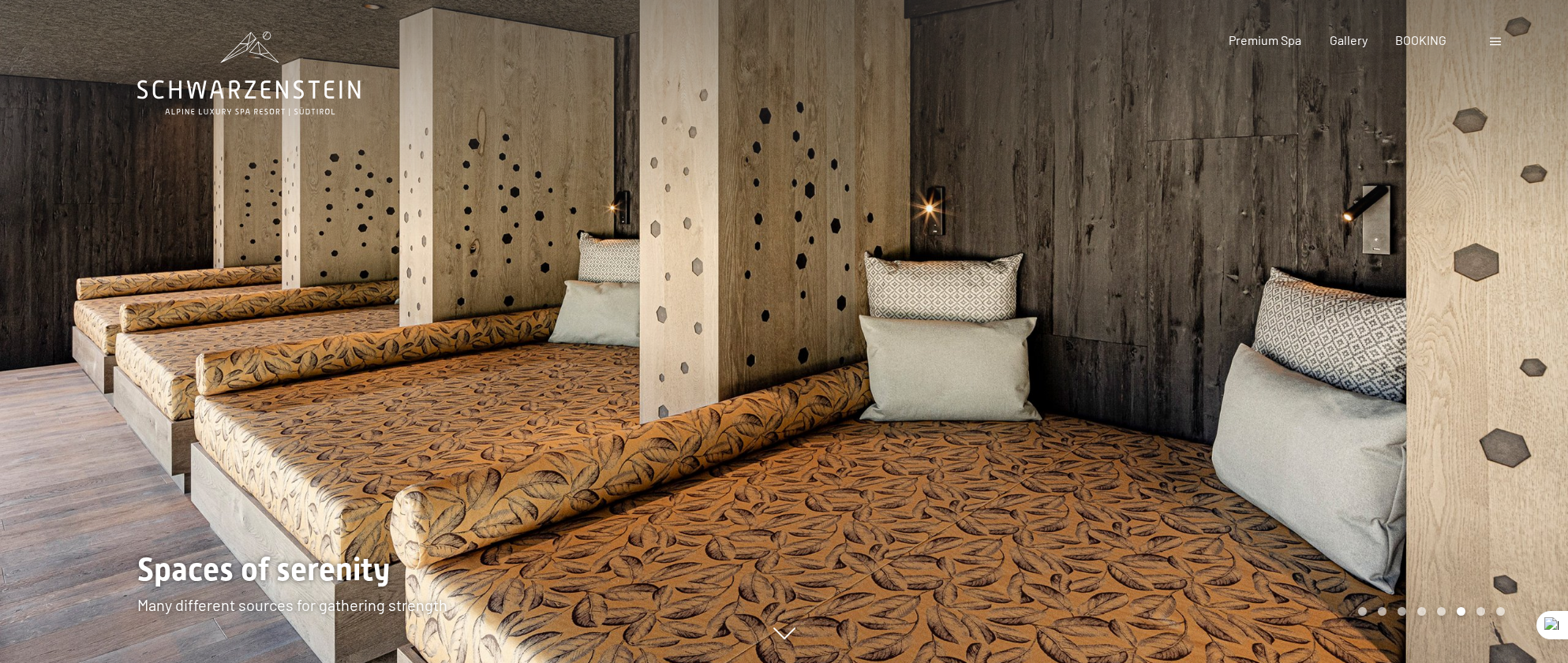
click at [1482, 333] on div at bounding box center [1177, 331] width 785 height 663
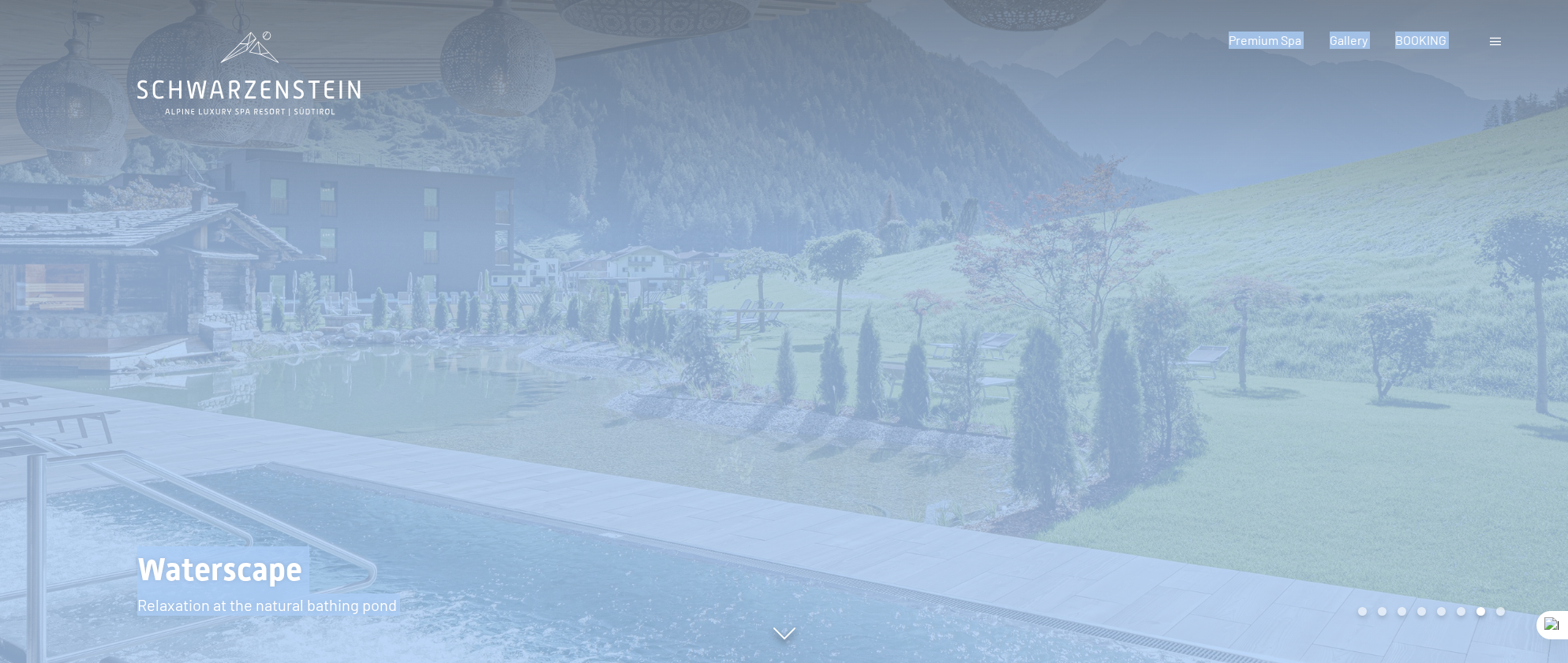
drag, startPoint x: 378, startPoint y: 97, endPoint x: 174, endPoint y: 86, distance: 204.3
click at [174, 86] on icon at bounding box center [248, 73] width 223 height 84
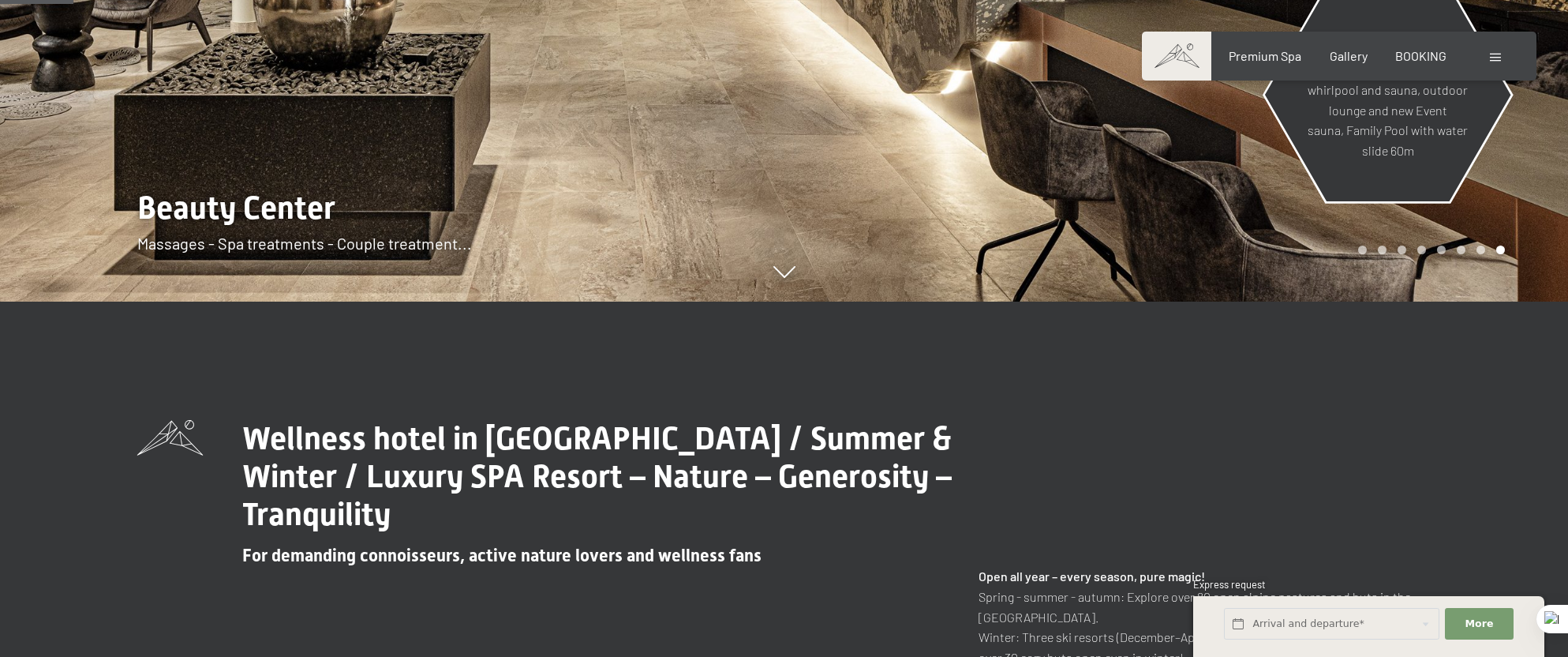
scroll to position [316, 0]
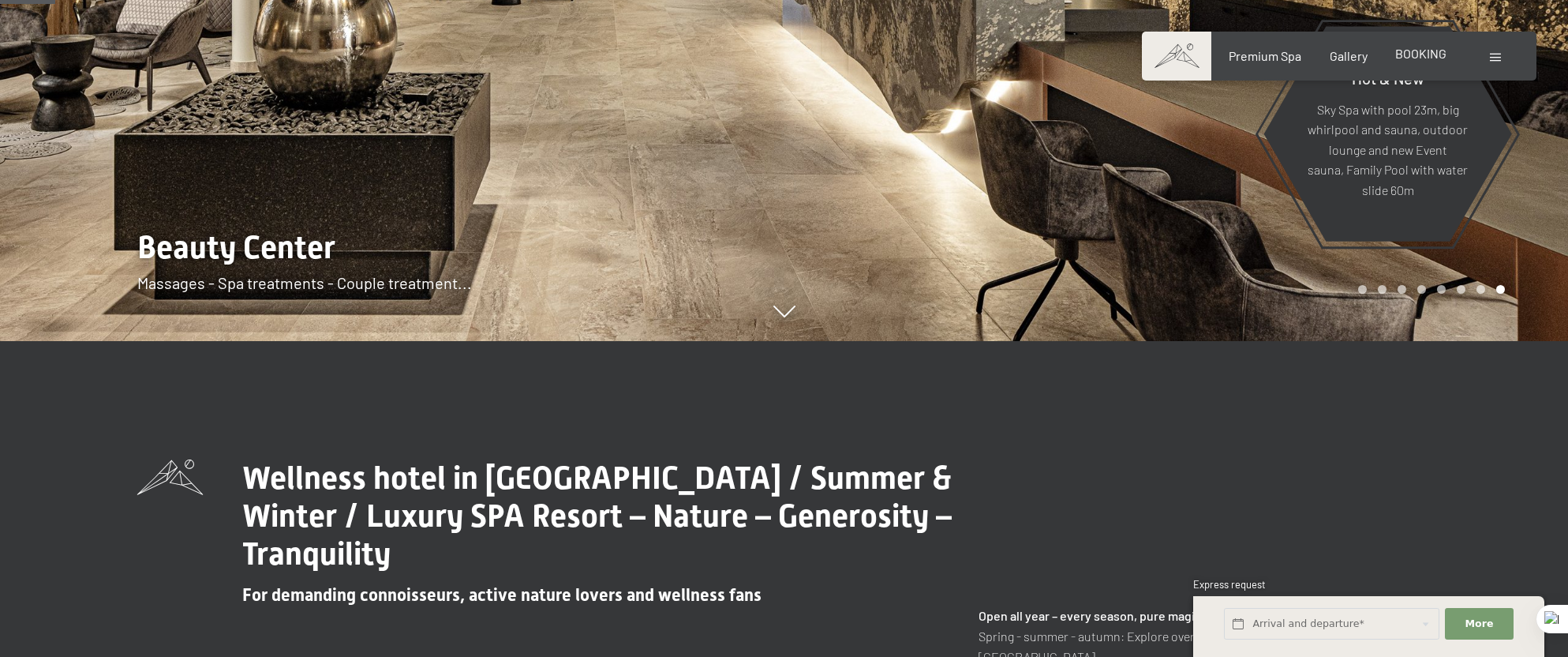
click at [1425, 59] on span "BOOKING" at bounding box center [1420, 53] width 51 height 15
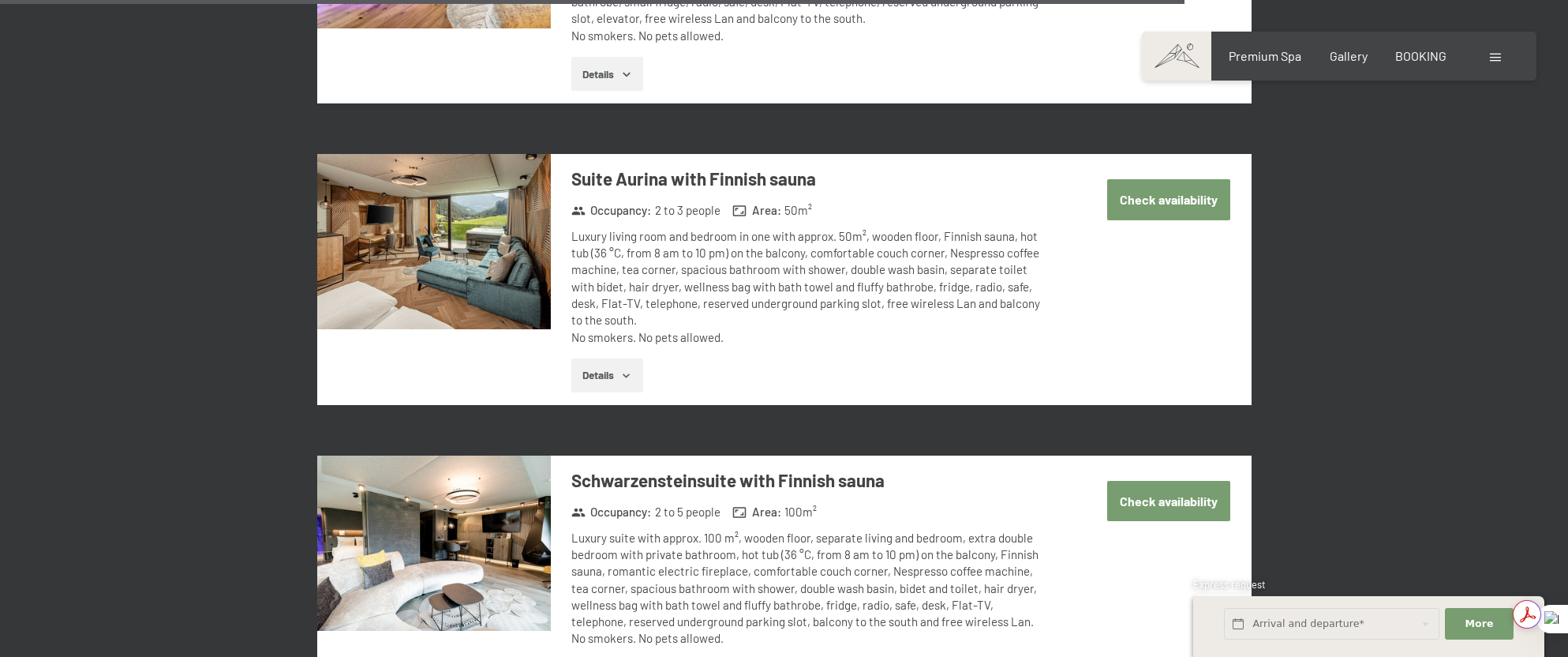
scroll to position [4205, 0]
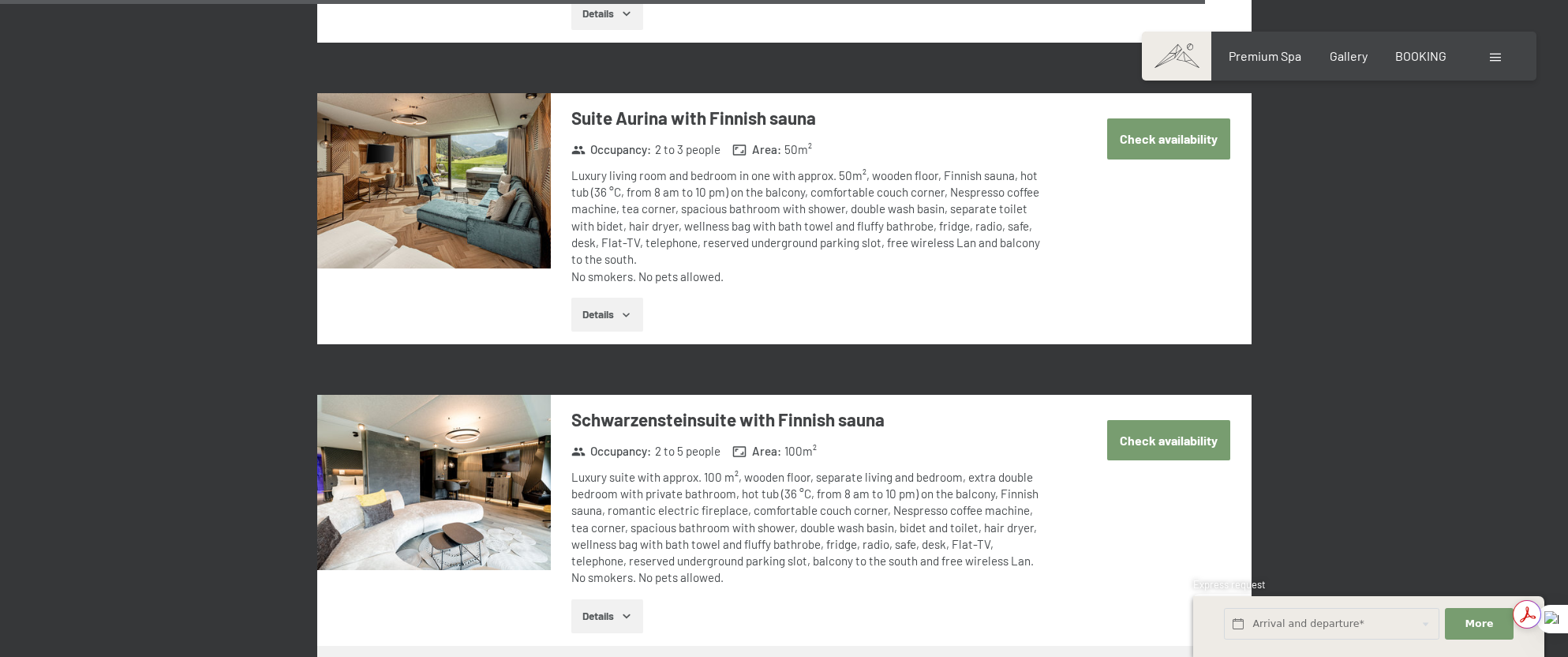
click at [618, 599] on button "Details" at bounding box center [607, 616] width 71 height 35
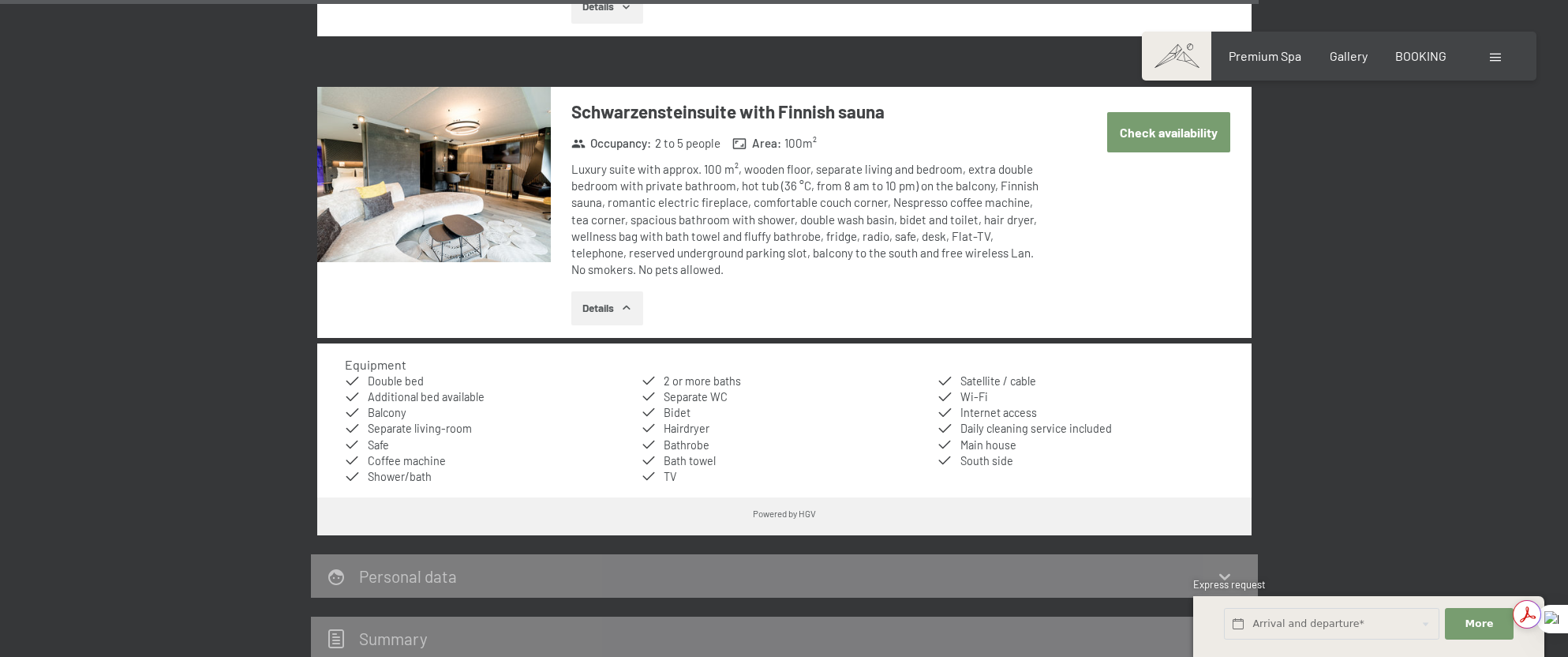
scroll to position [4521, 0]
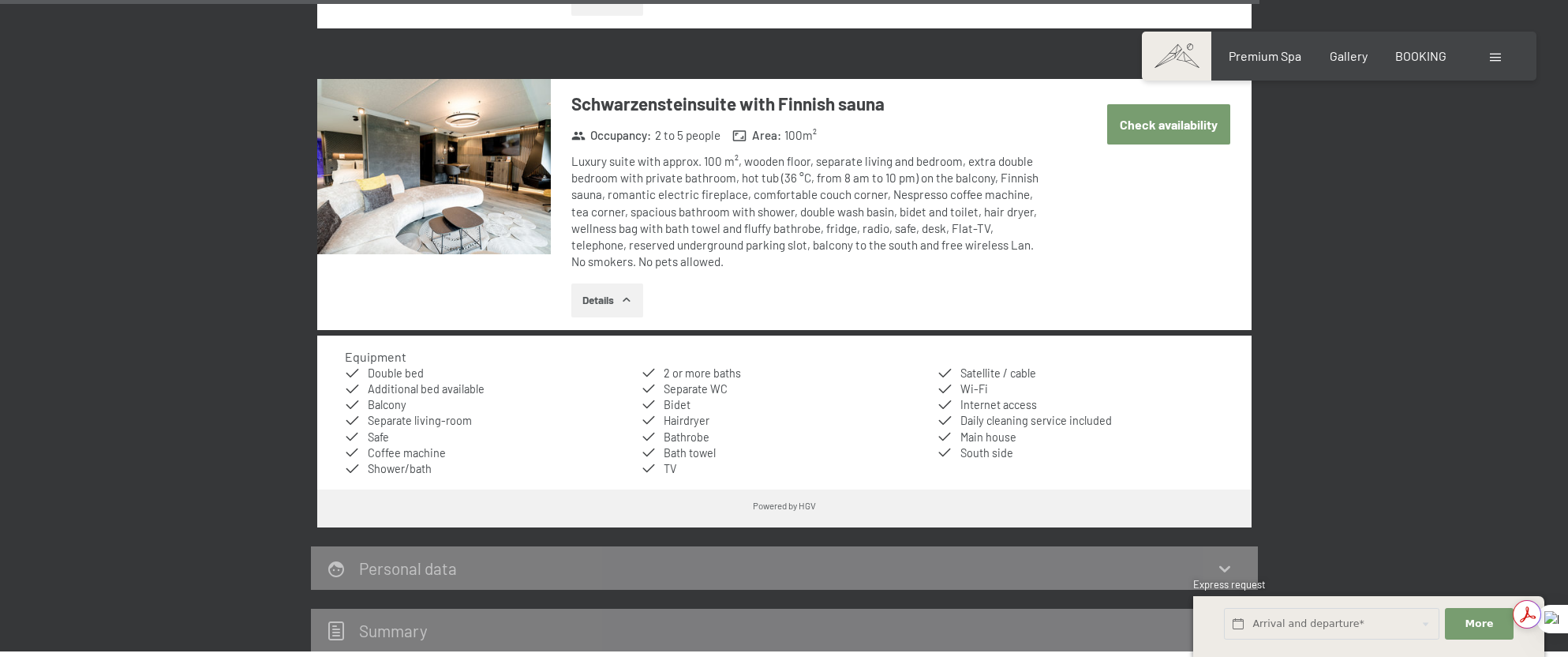
click at [604, 283] on button "Details" at bounding box center [607, 300] width 71 height 35
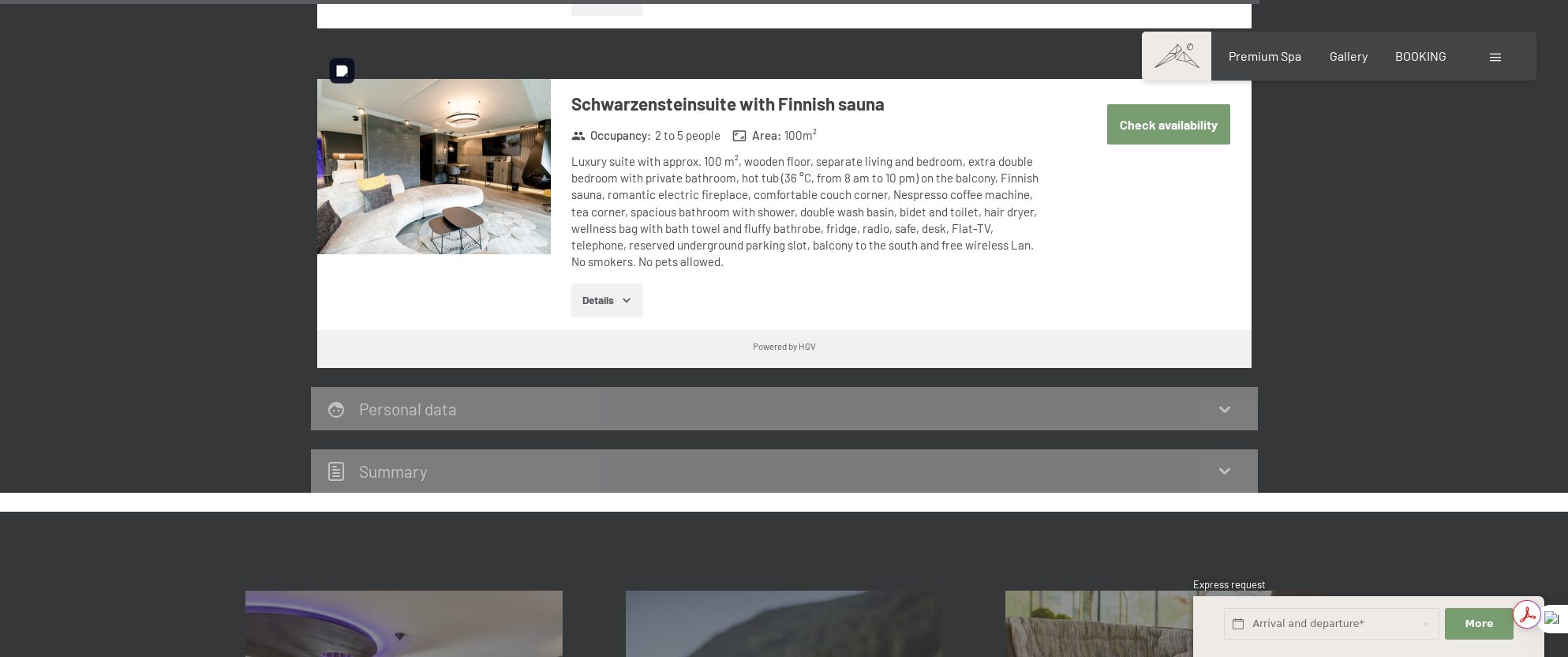
click at [457, 160] on img at bounding box center [434, 166] width 234 height 175
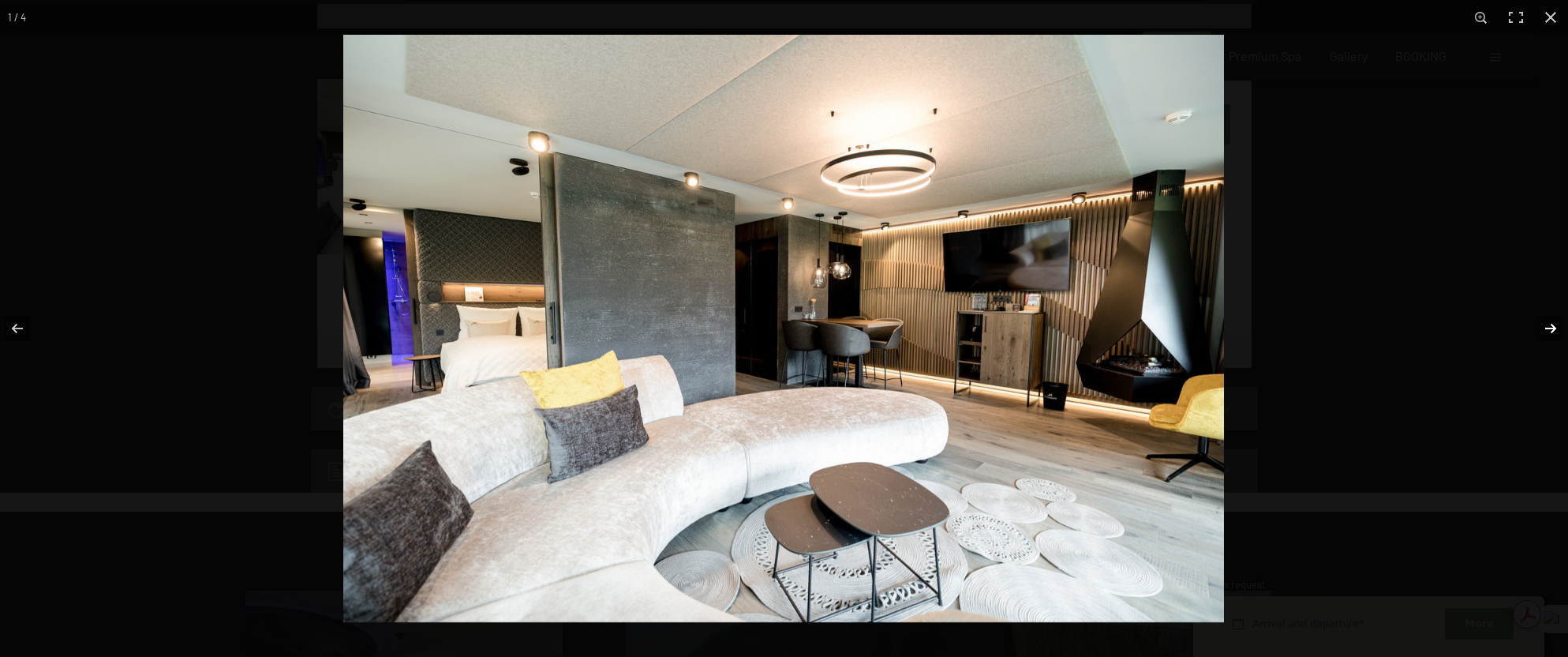
click at [1546, 327] on button "button" at bounding box center [1540, 328] width 55 height 79
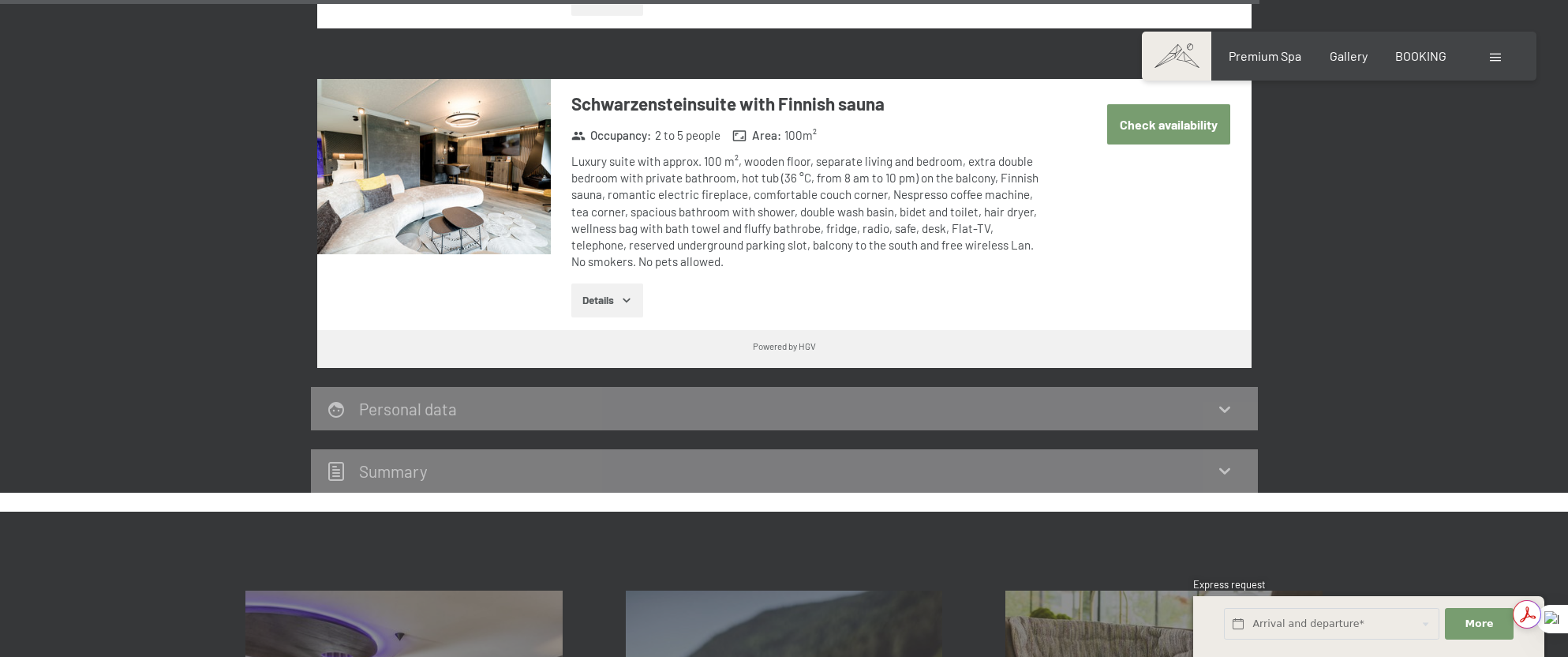
click at [0, 0] on button "button" at bounding box center [0, 0] width 0 height 0
click at [1142, 104] on button "Check availability" at bounding box center [1169, 125] width 124 height 41
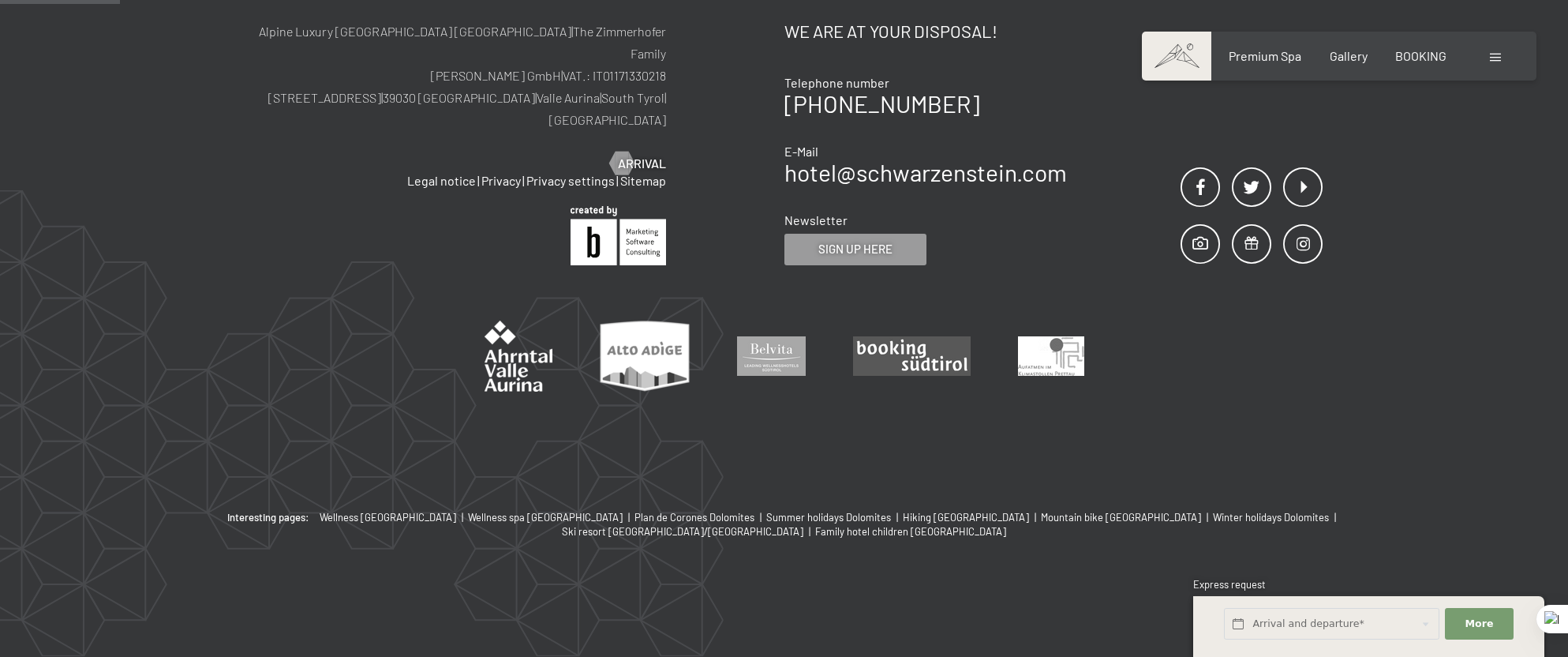
scroll to position [417, 0]
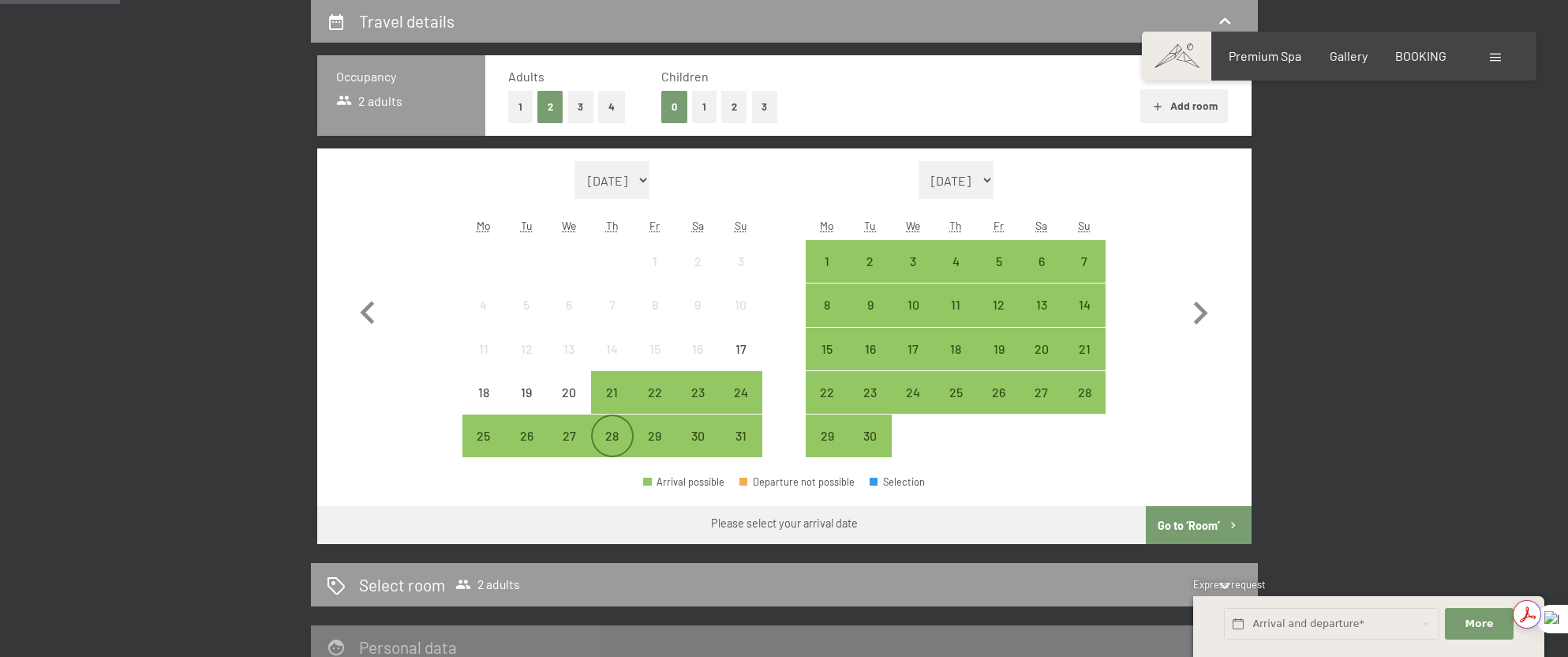
click at [625, 435] on div "28" at bounding box center [612, 449] width 40 height 40
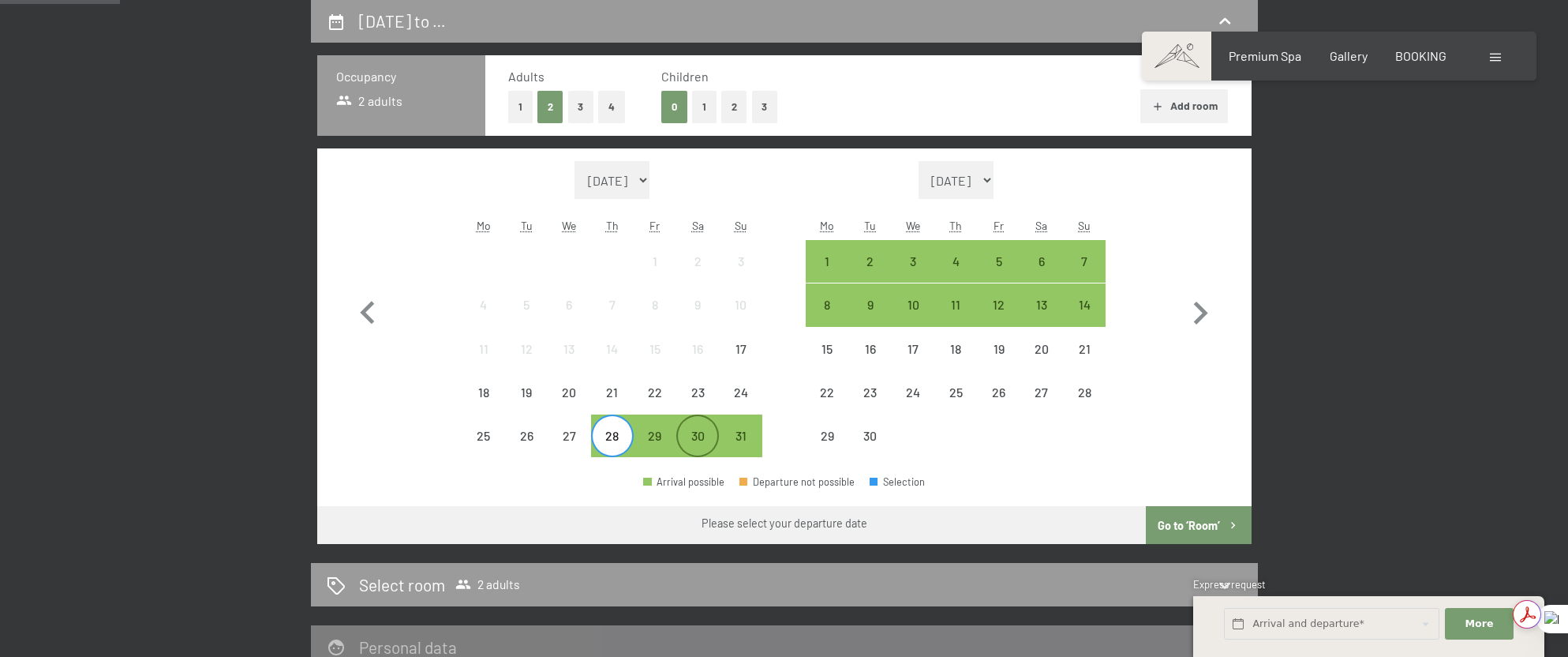
click at [698, 435] on div "30" at bounding box center [697, 449] width 40 height 40
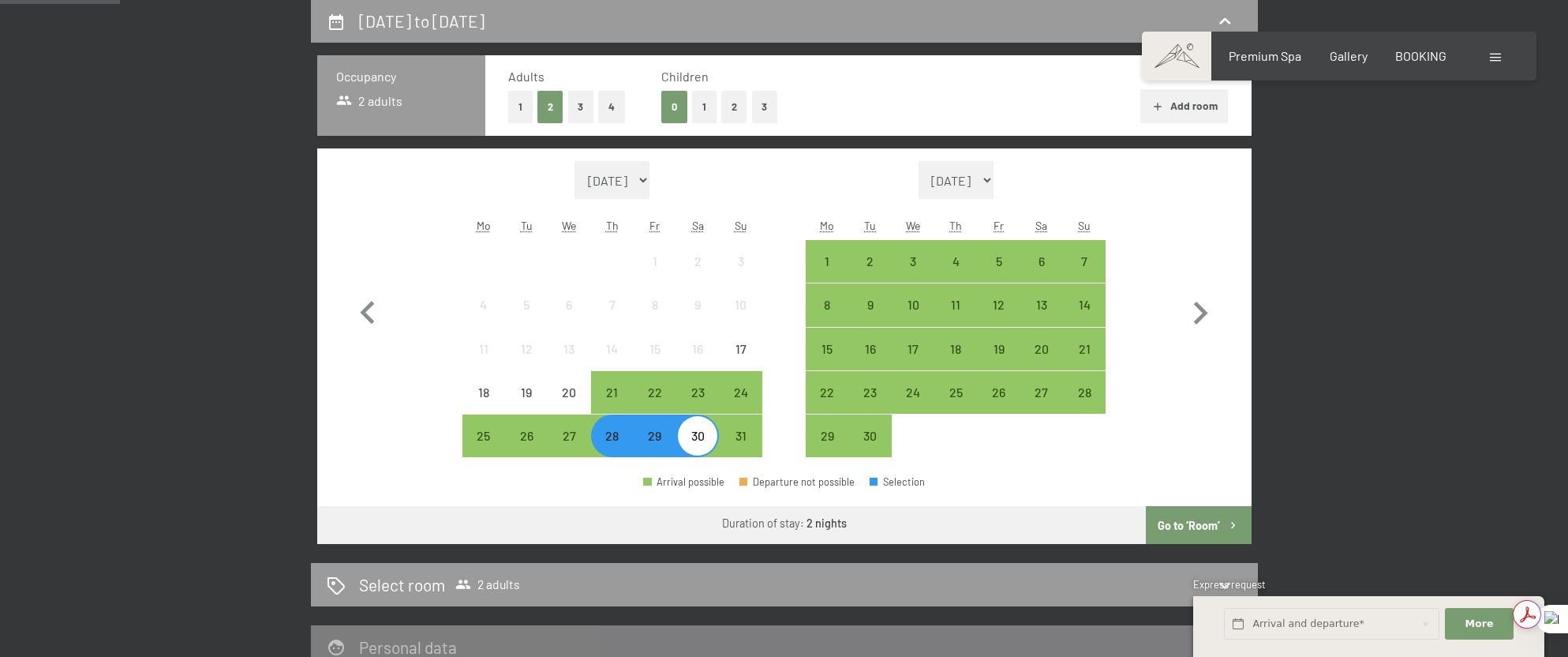
click at [1196, 517] on button "Go to ‘Room’" at bounding box center [1198, 525] width 105 height 38
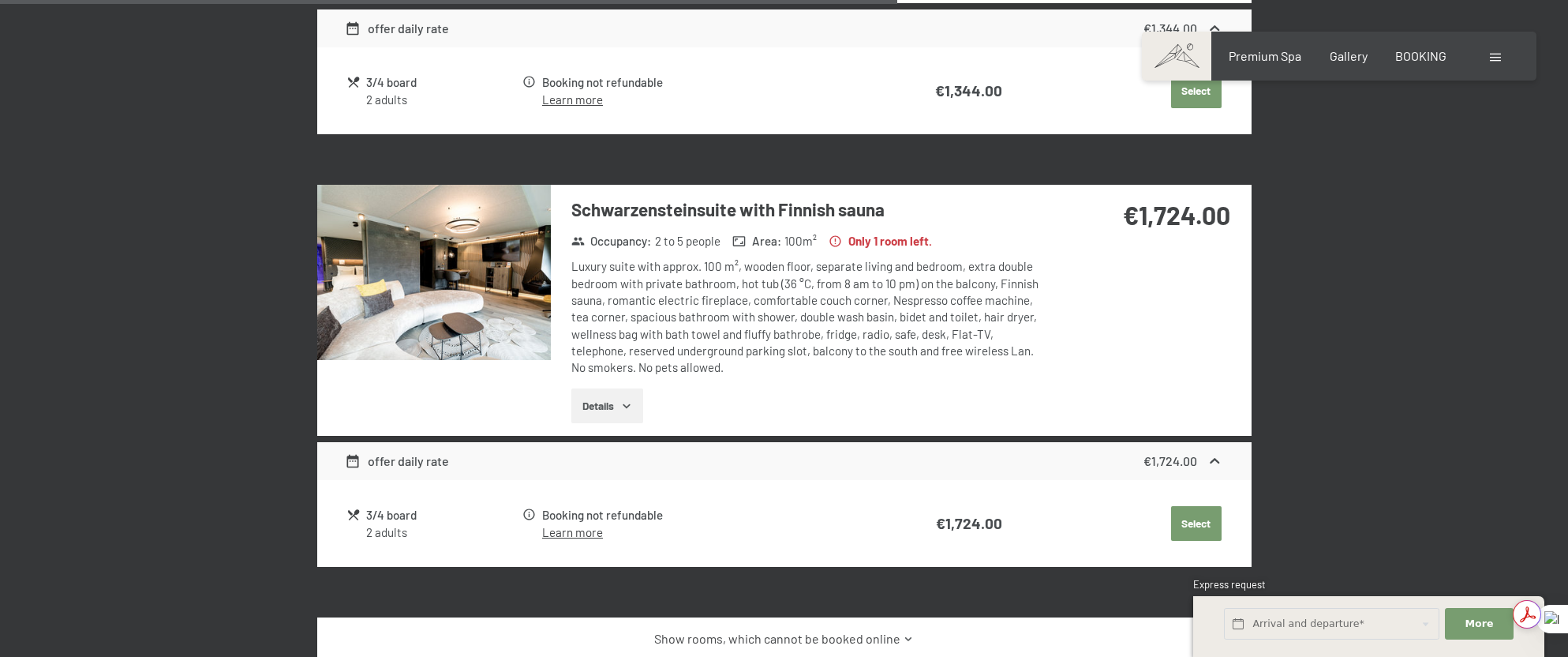
scroll to position [1681, 0]
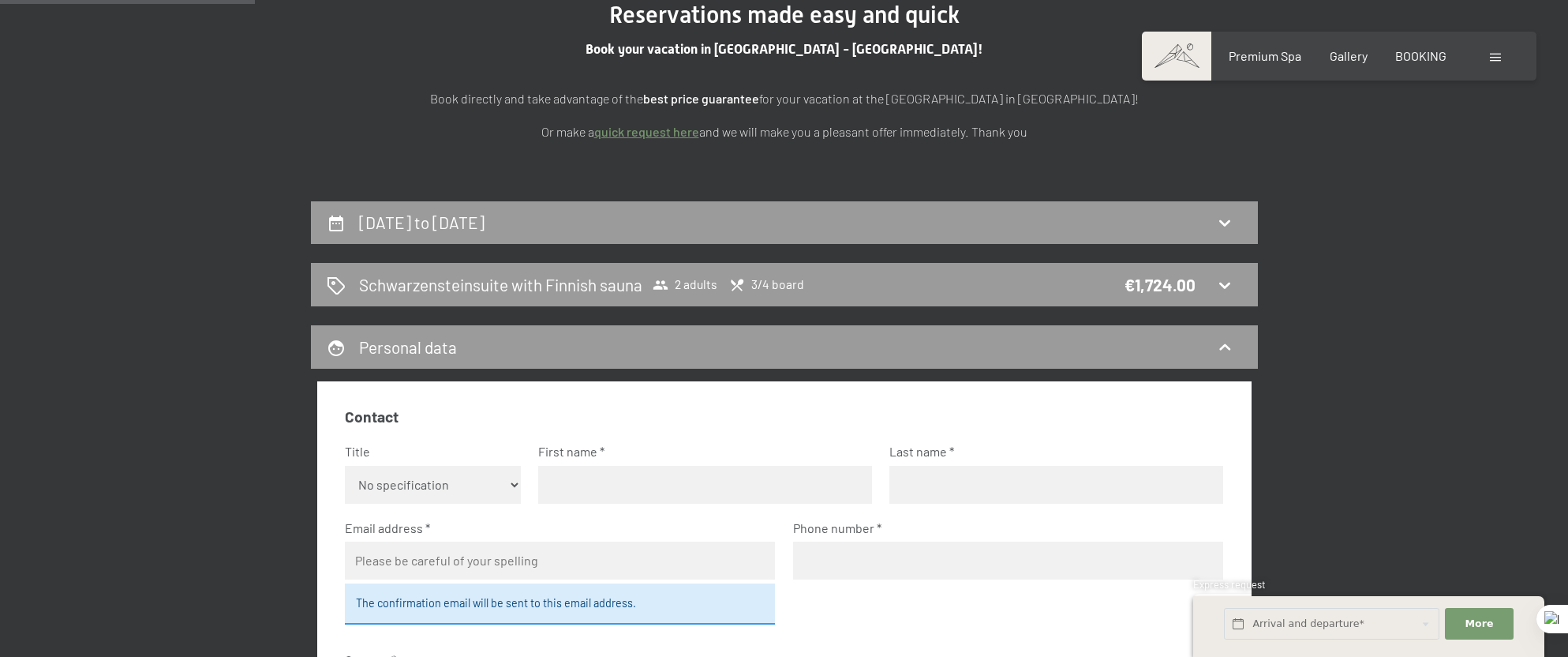
scroll to position [181, 0]
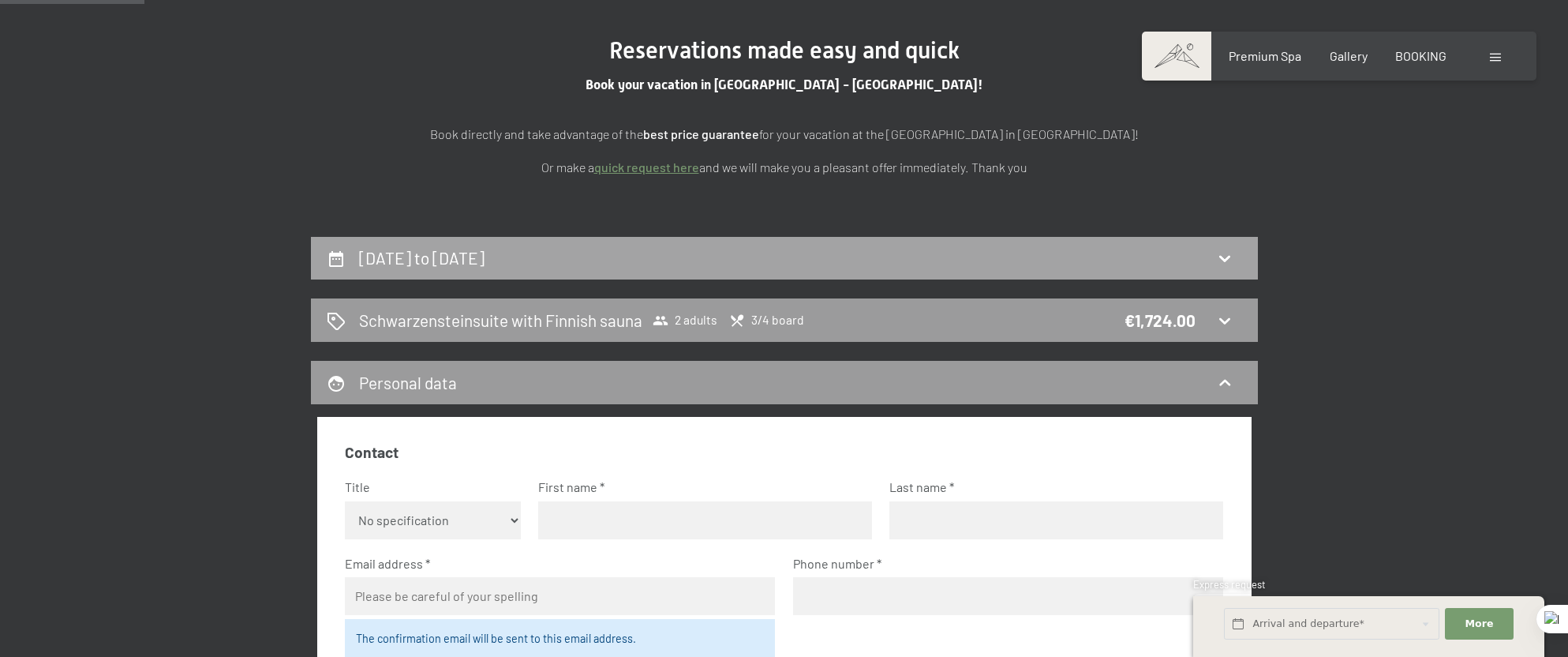
click at [985, 274] on div "[DATE] to [DATE]" at bounding box center [784, 258] width 947 height 43
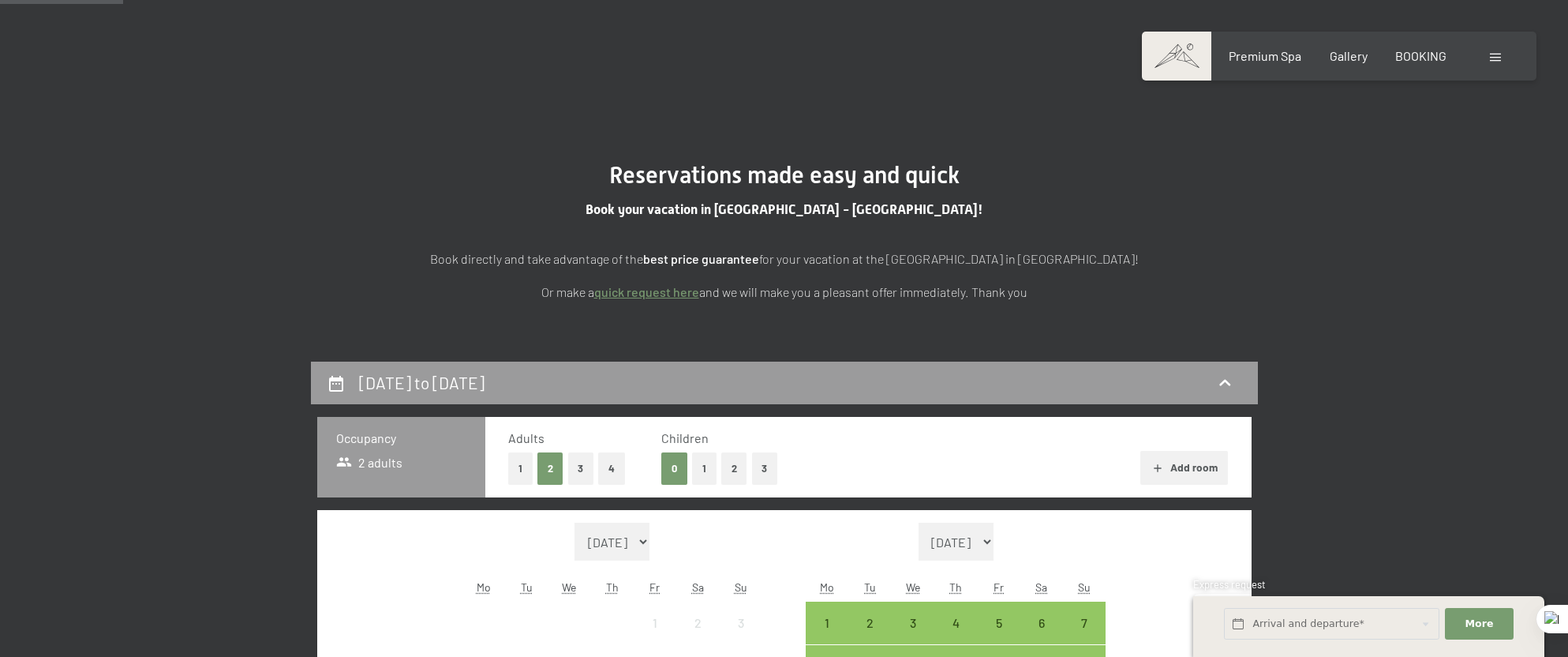
scroll to position [0, 0]
